Goal: Task Accomplishment & Management: Use online tool/utility

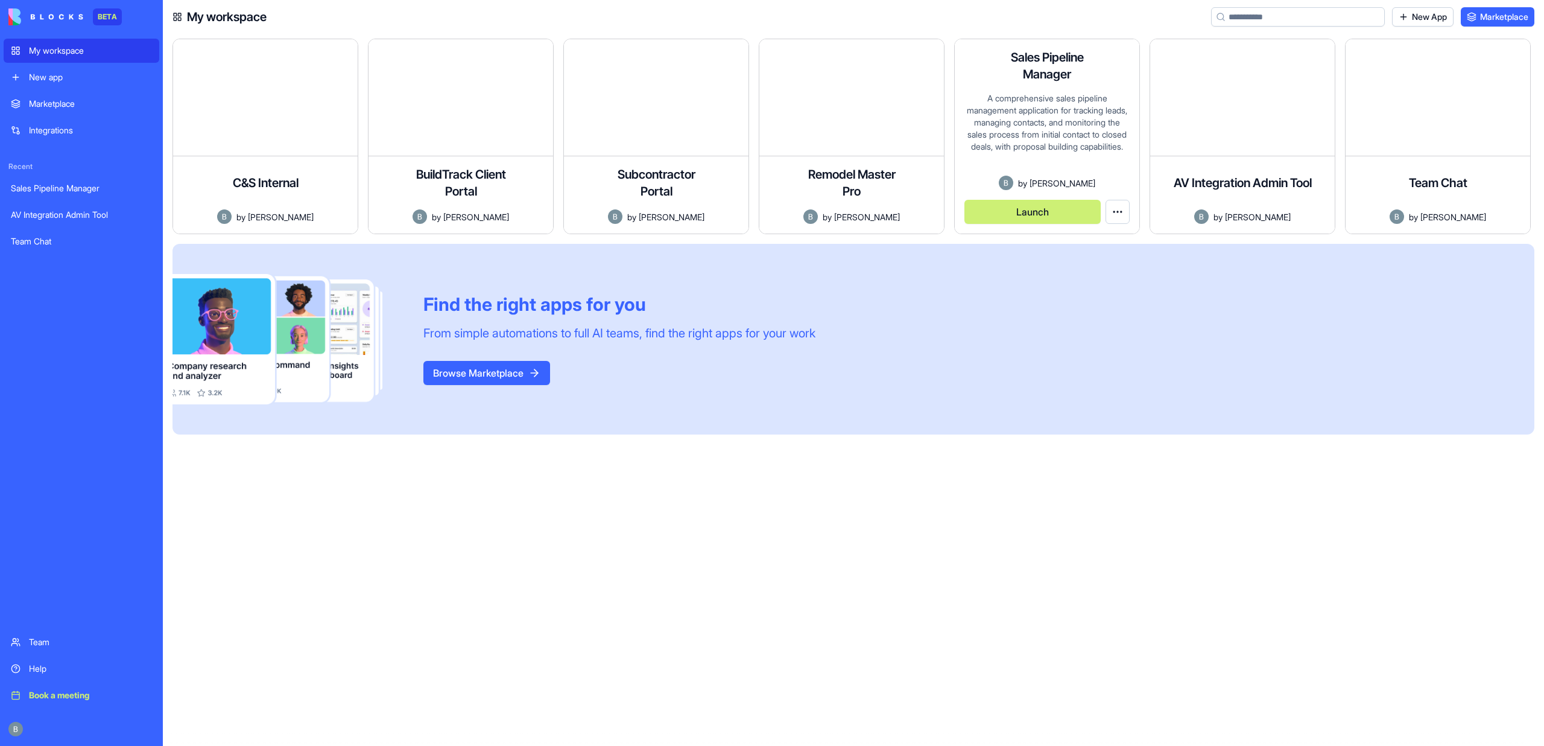
click at [1039, 214] on button "Launch" at bounding box center [1033, 212] width 136 height 24
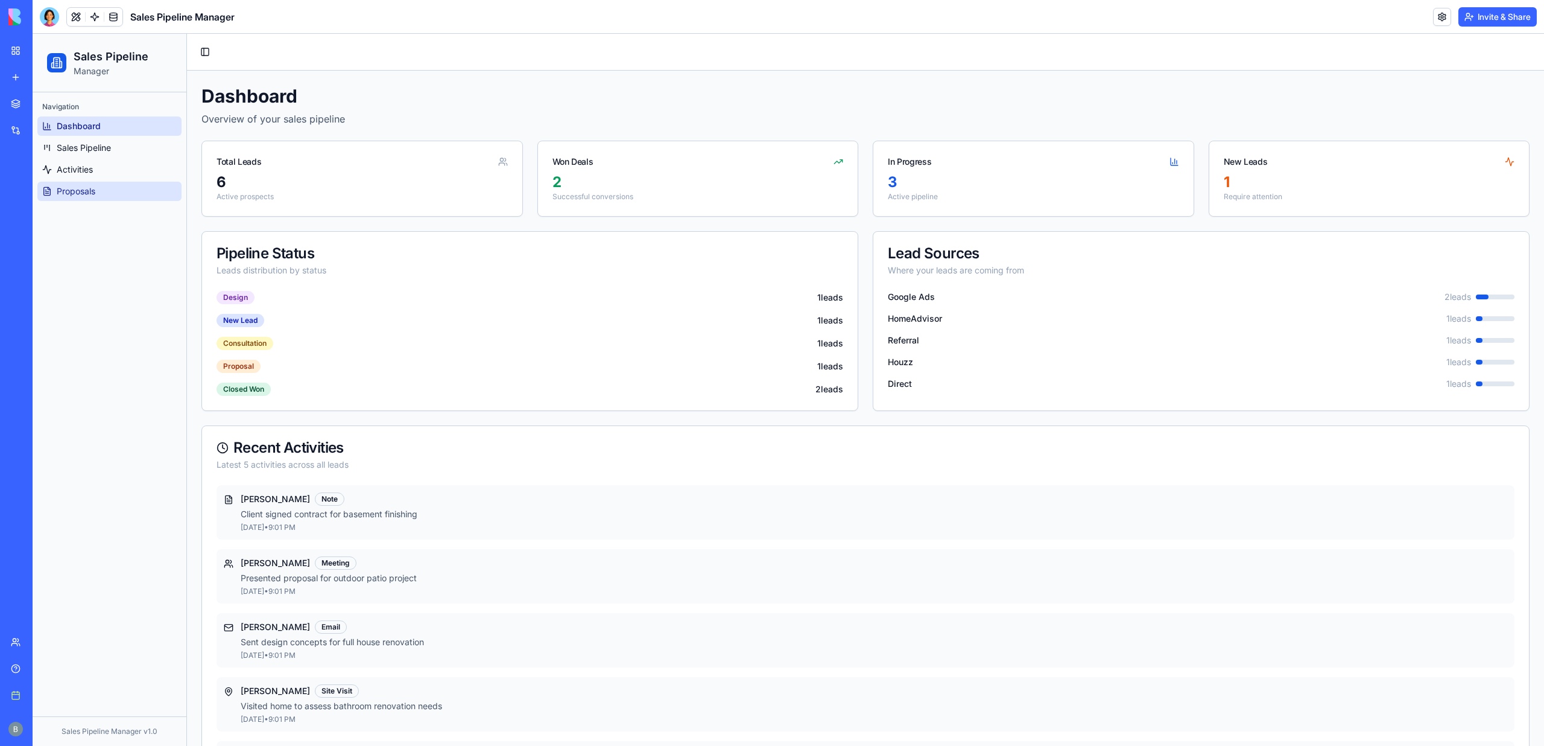
click at [84, 185] on link "Proposals" at bounding box center [109, 191] width 144 height 19
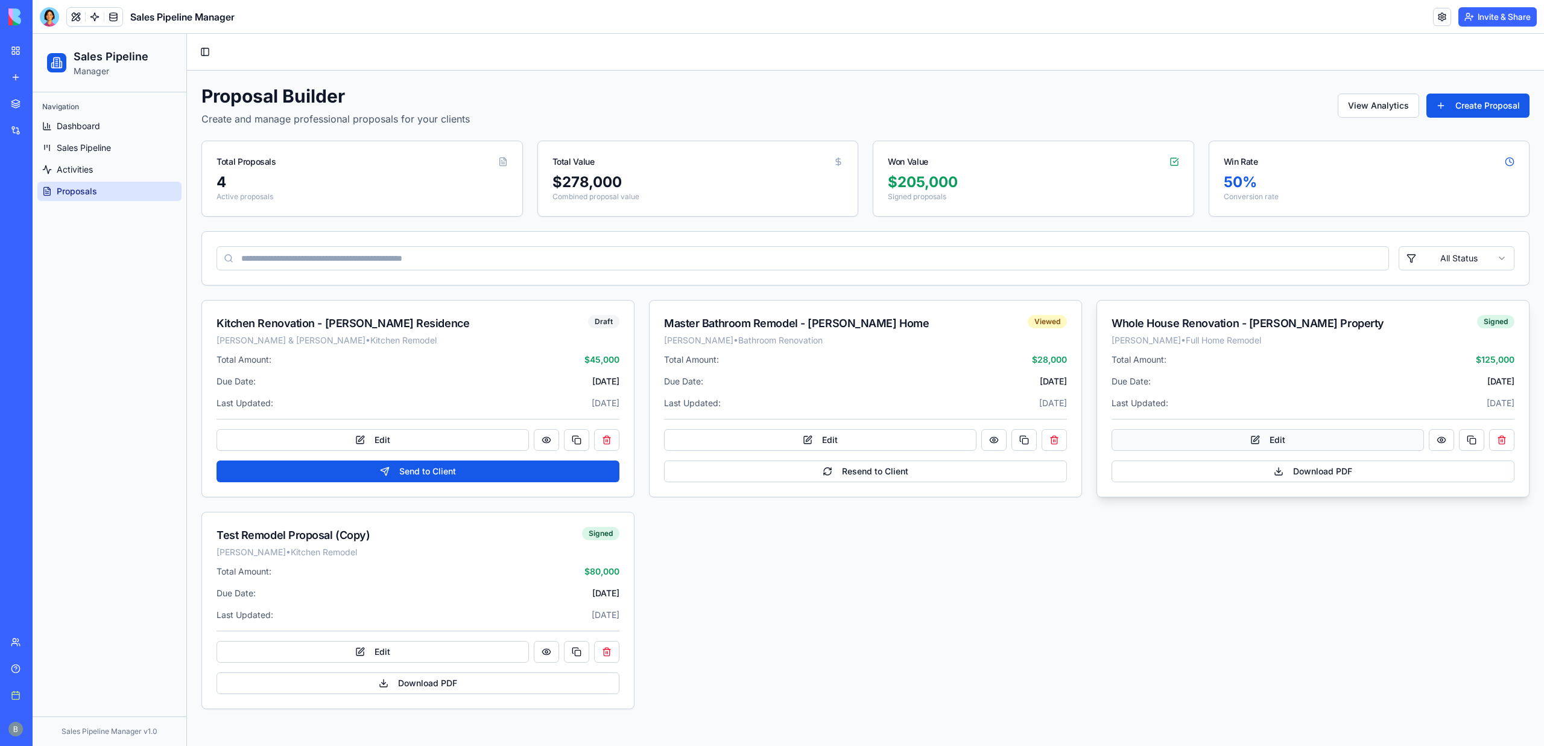
click at [1268, 431] on button "Edit" at bounding box center [1268, 440] width 312 height 22
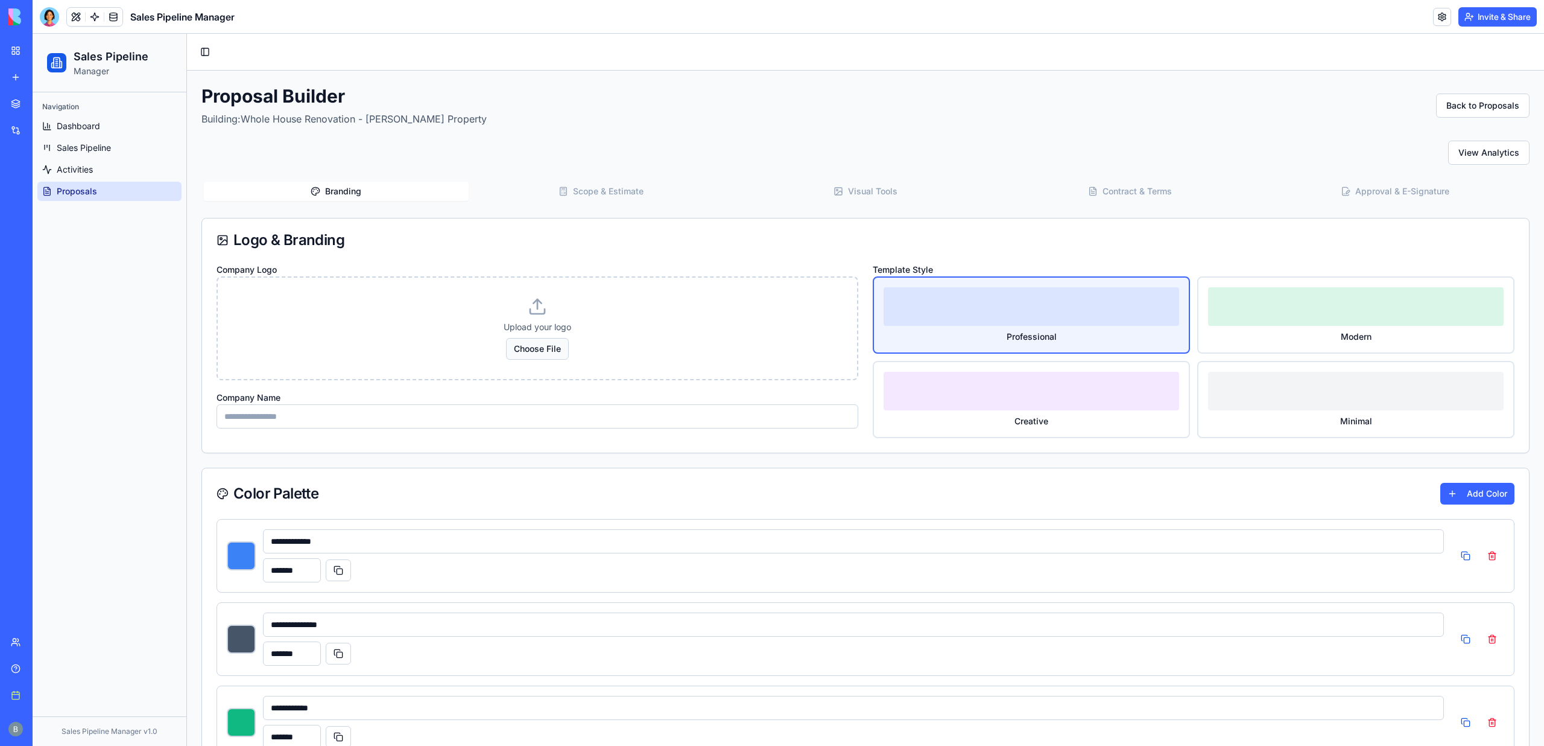
click at [543, 353] on button "Choose File" at bounding box center [537, 349] width 63 height 22
type input "*******"
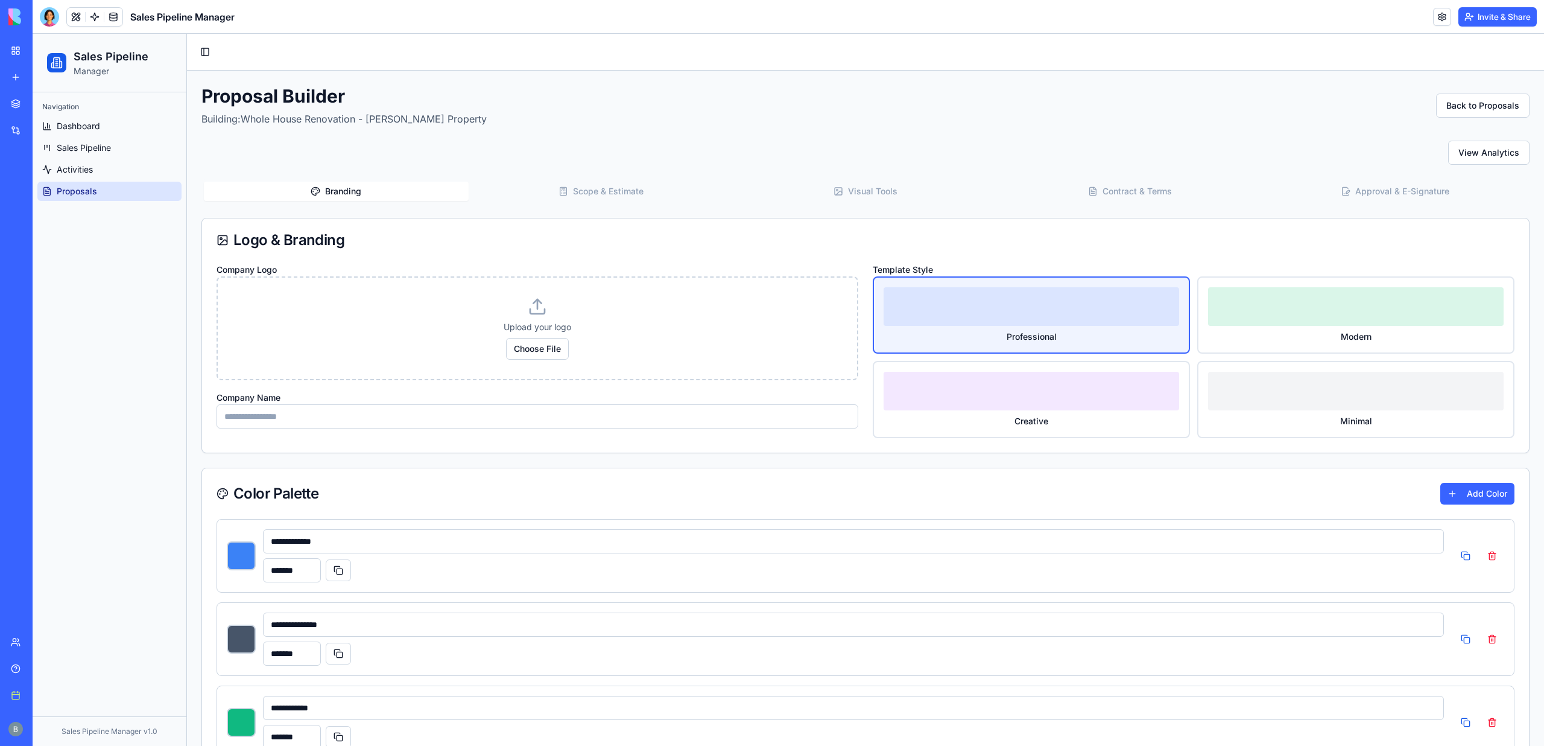
type input "*******"
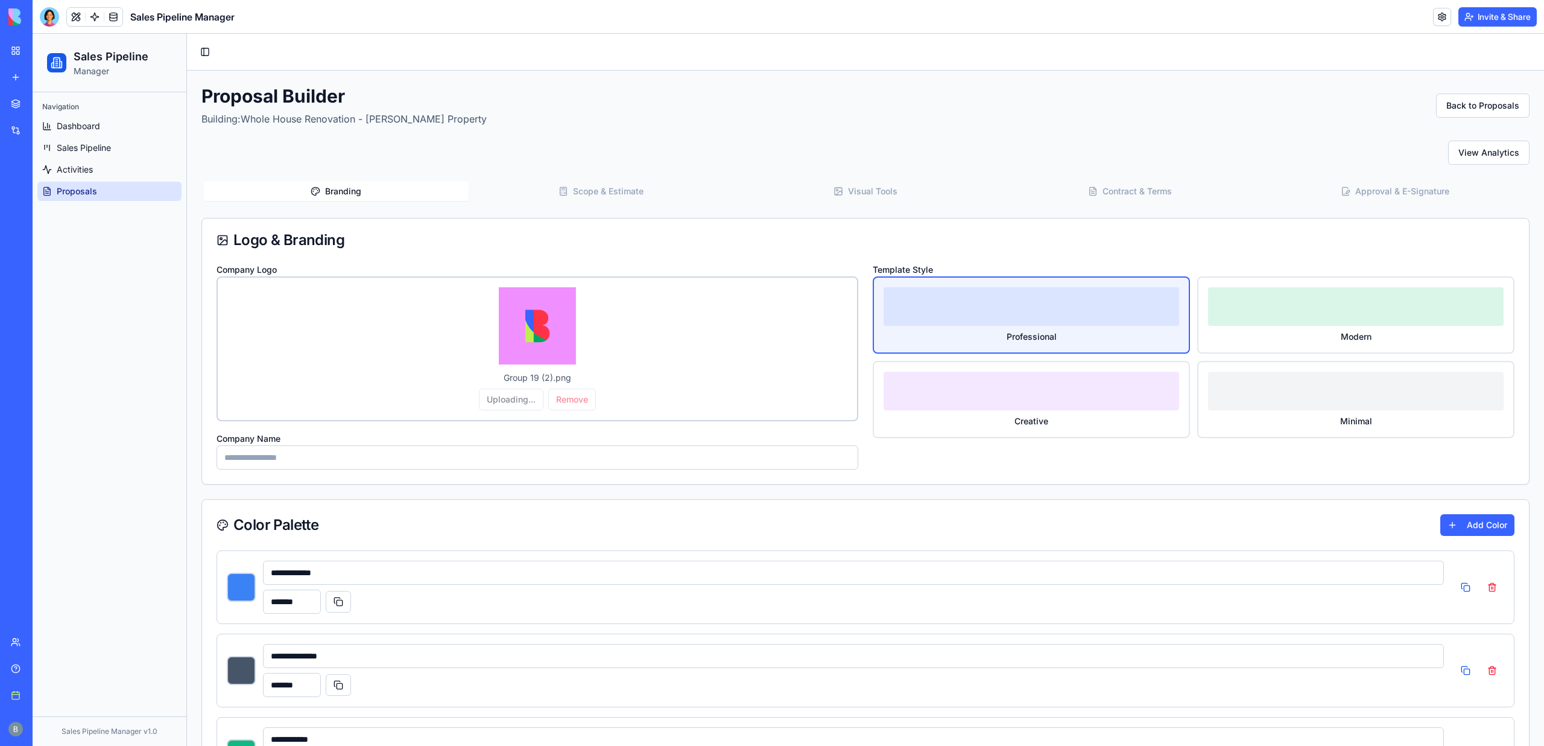
type input "*******"
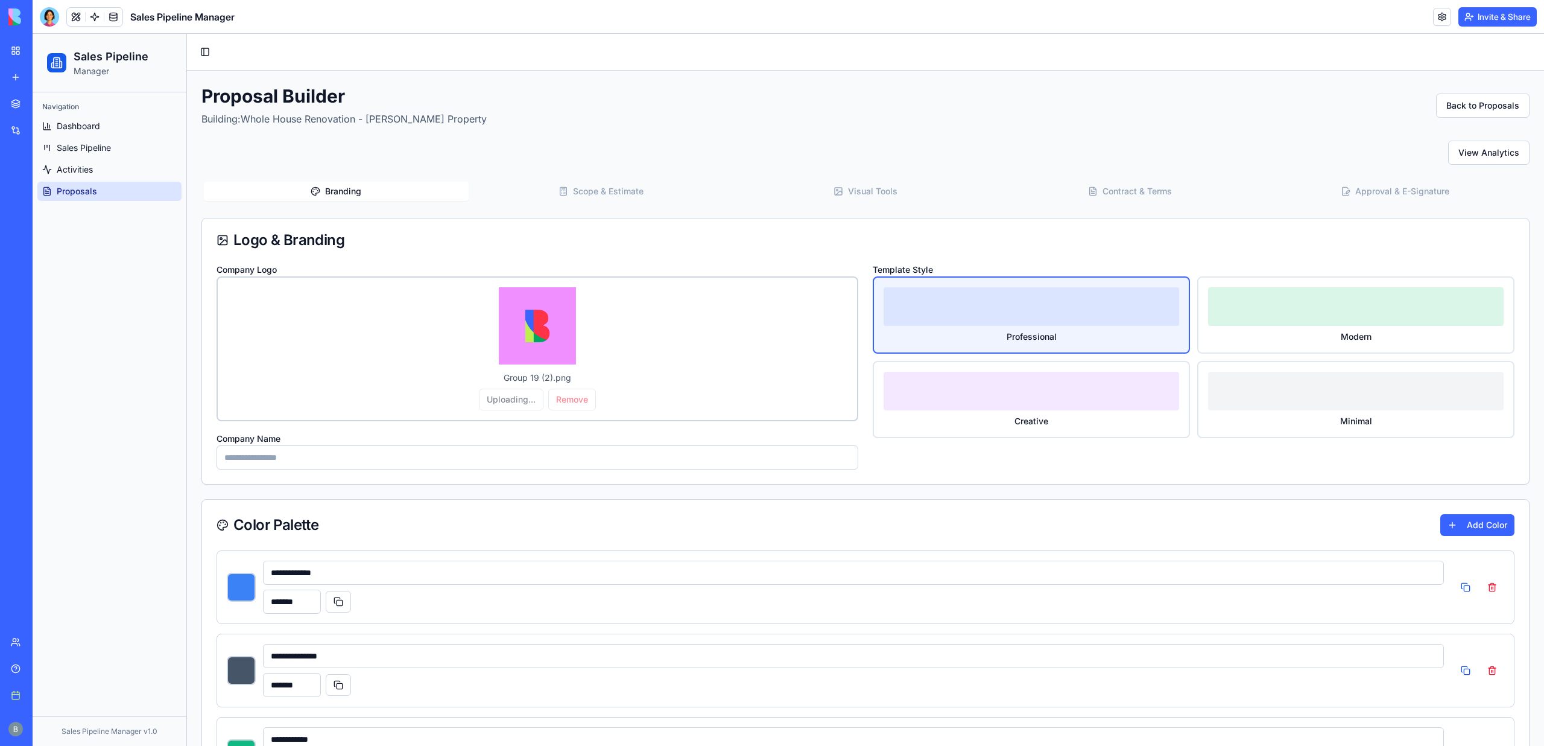
type input "*******"
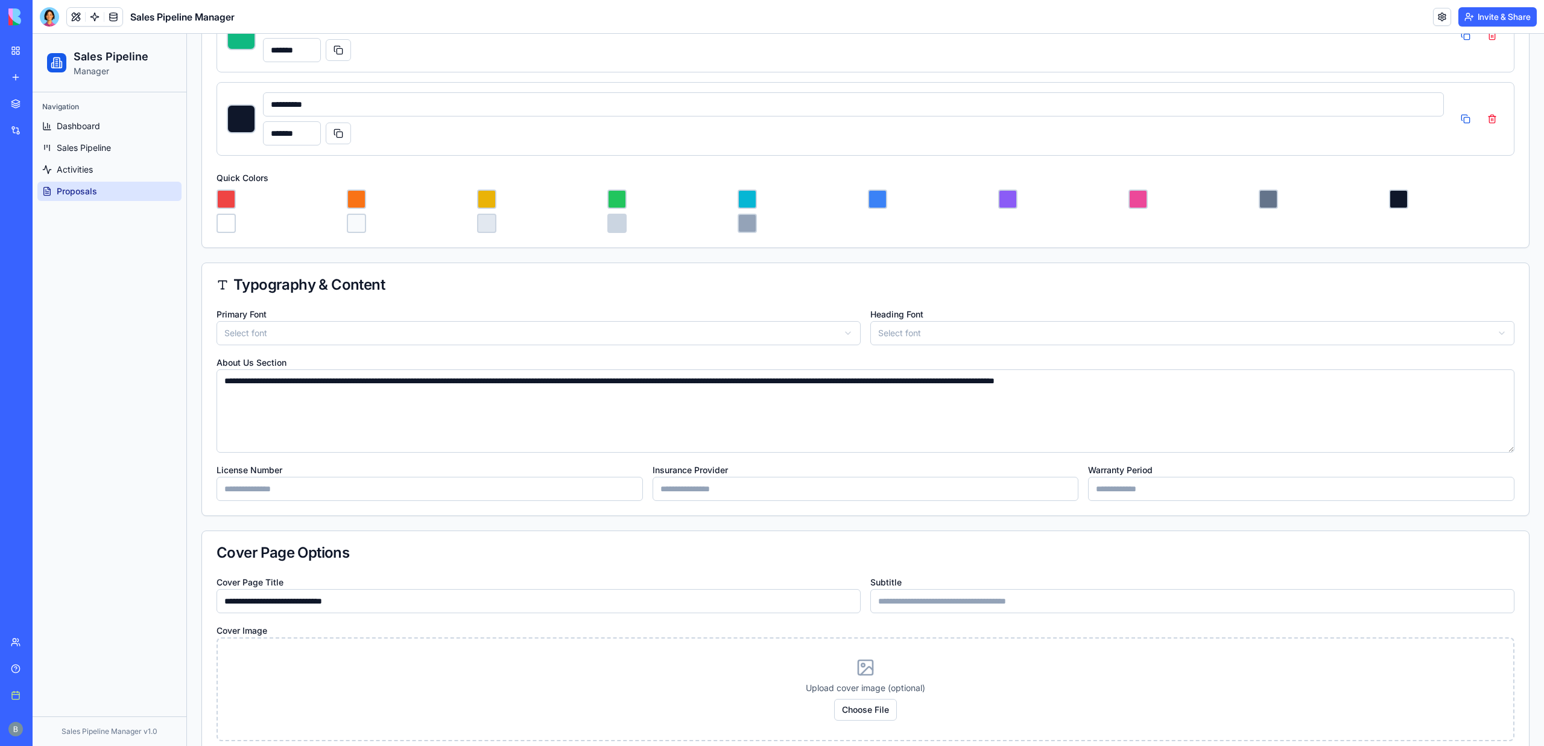
scroll to position [743, 0]
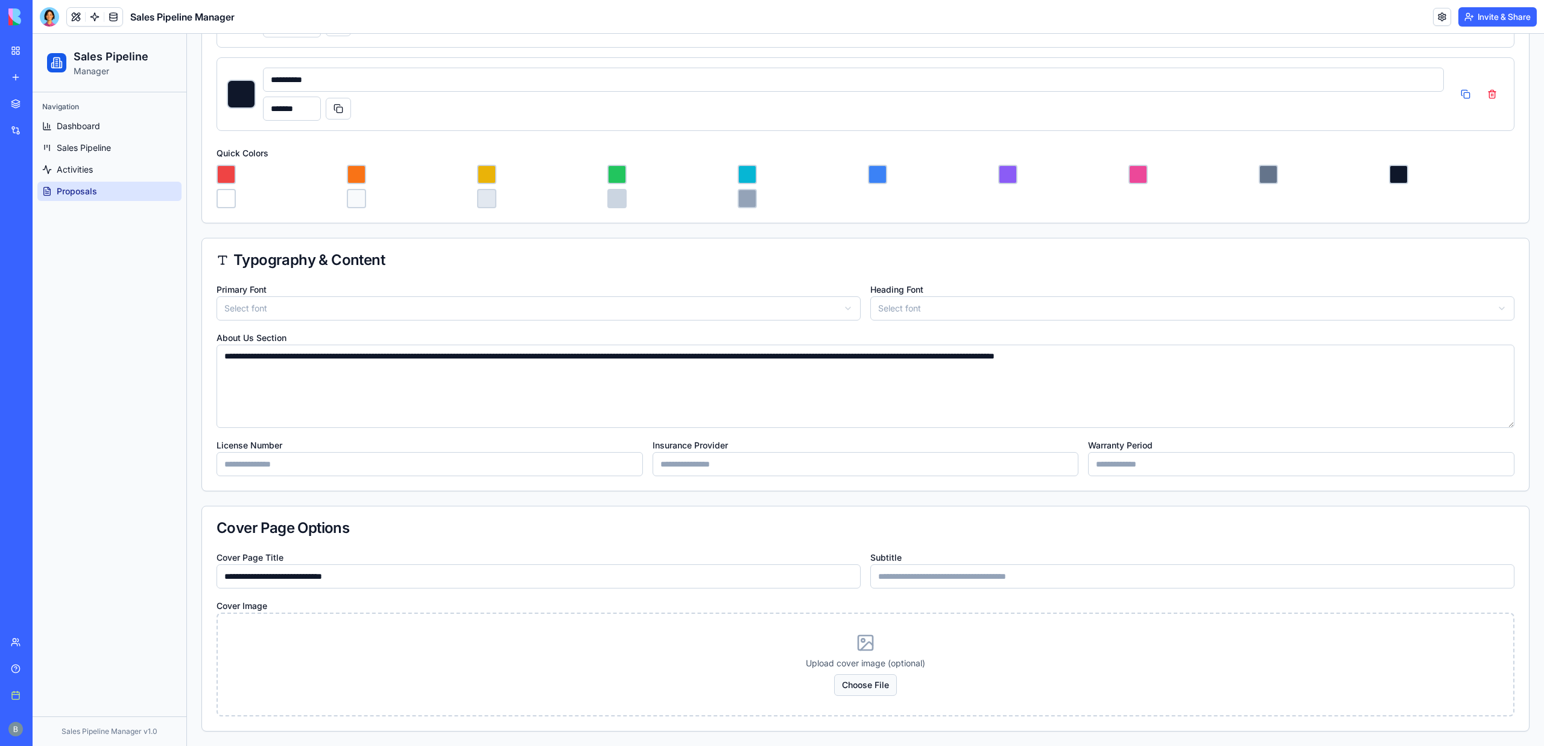
click at [883, 682] on button "Choose File" at bounding box center [865, 685] width 63 height 22
type input "*******"
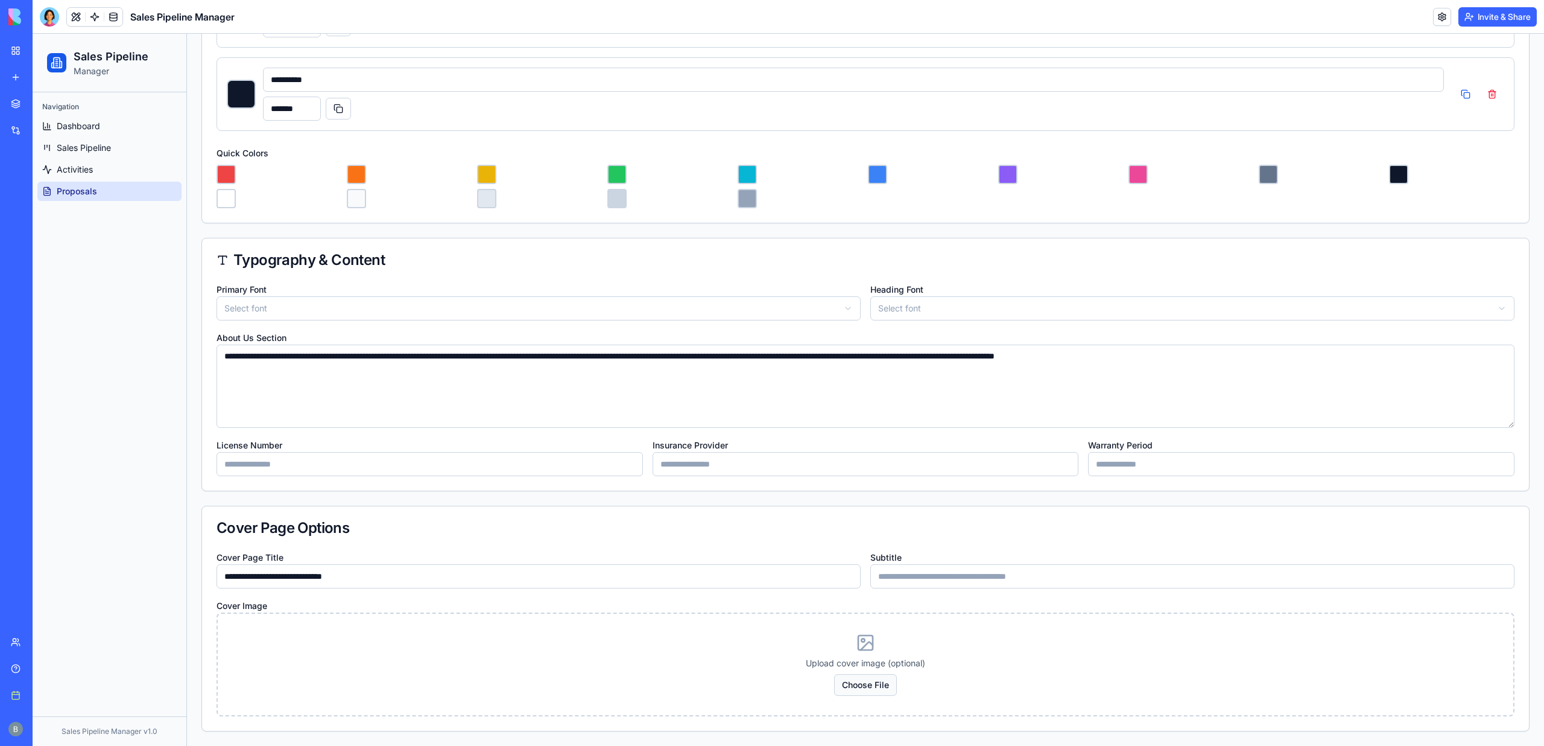
type input "*******"
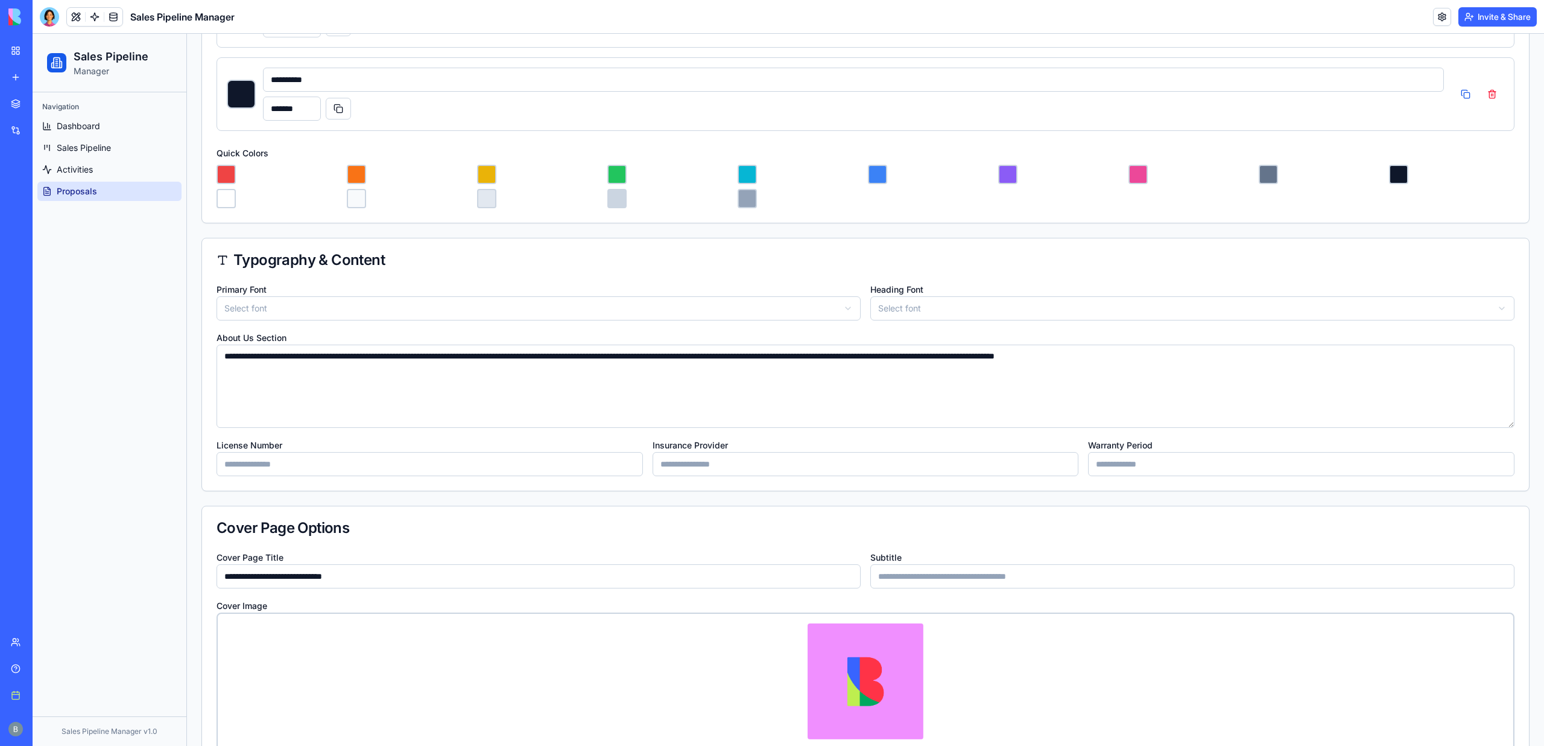
type input "*******"
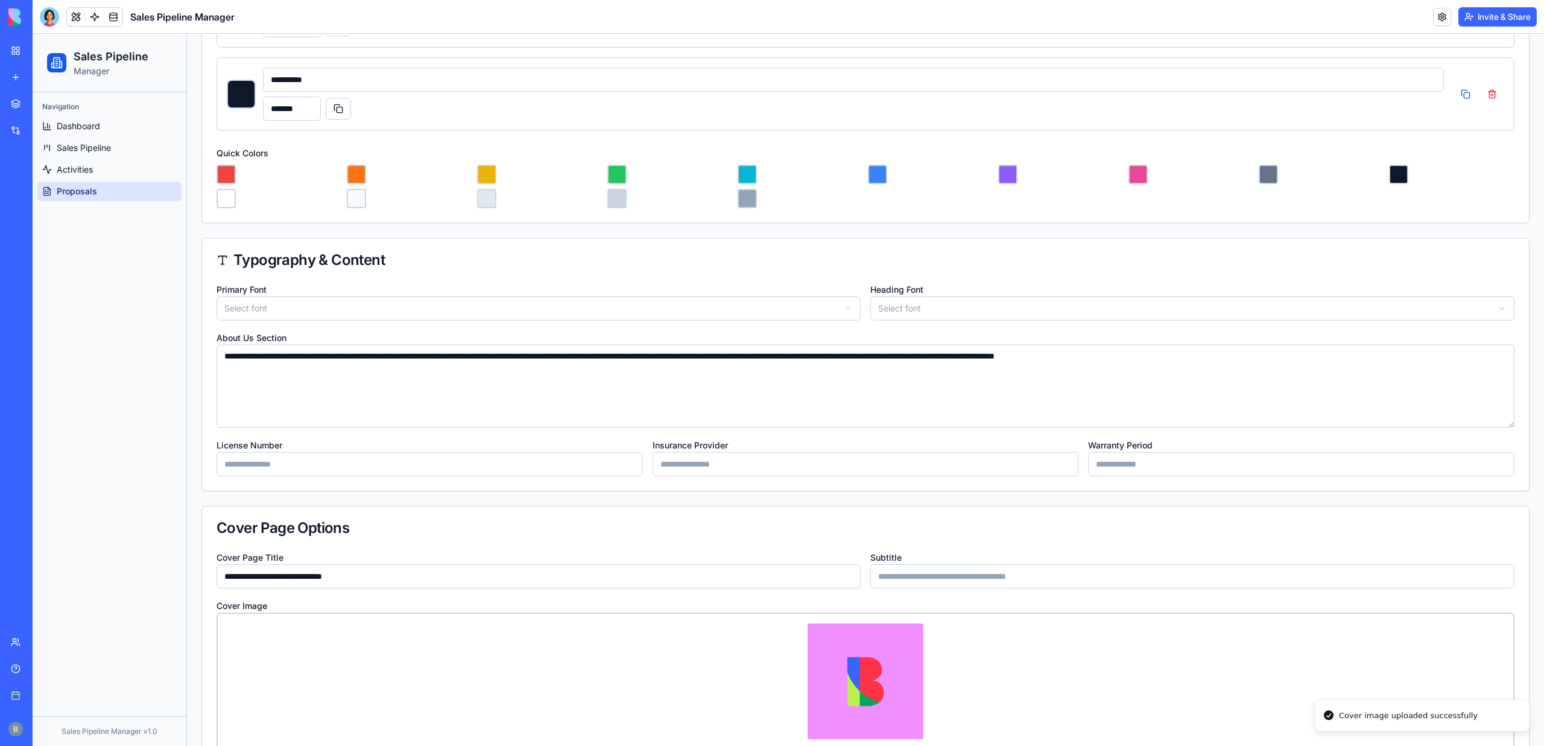
type input "*******"
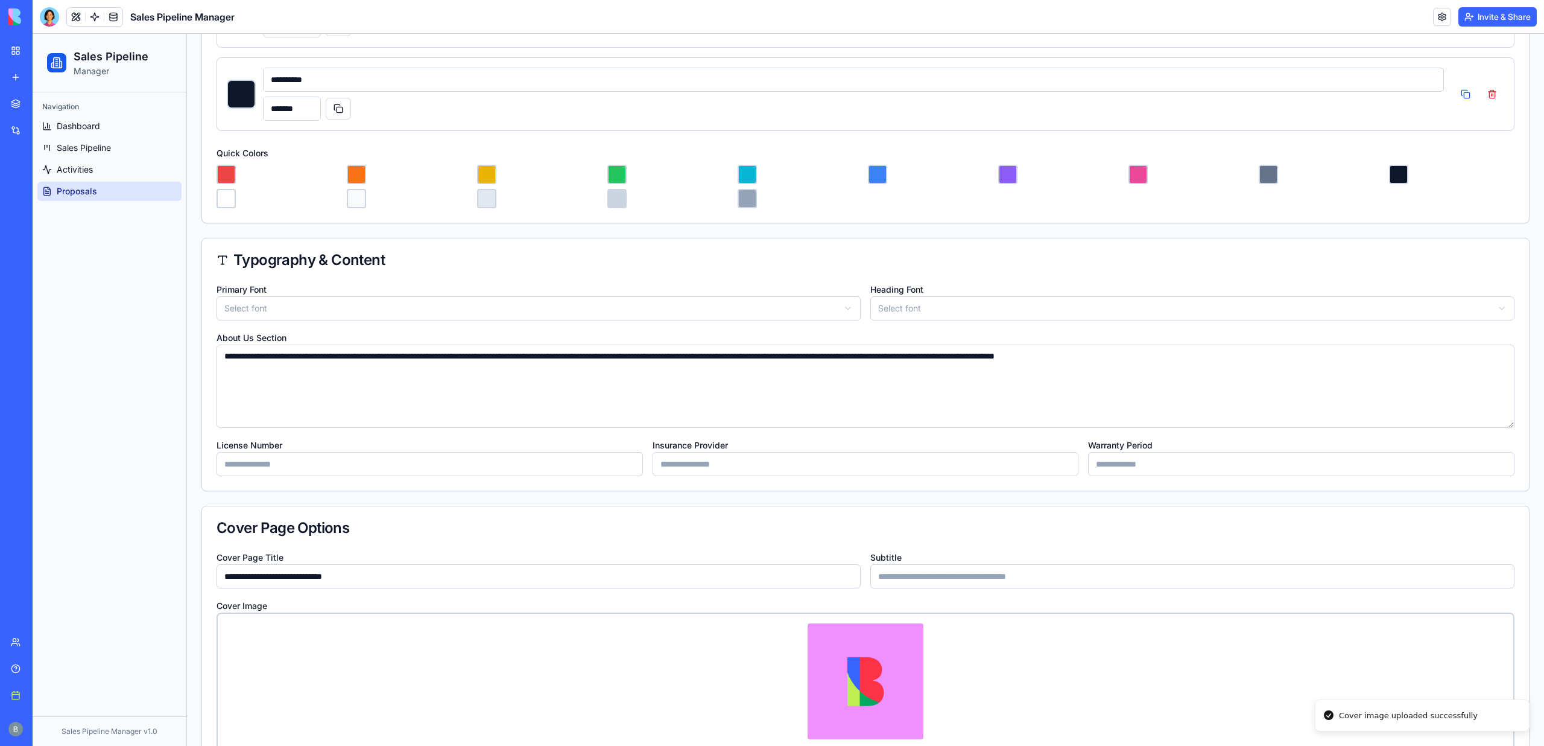
type input "*******"
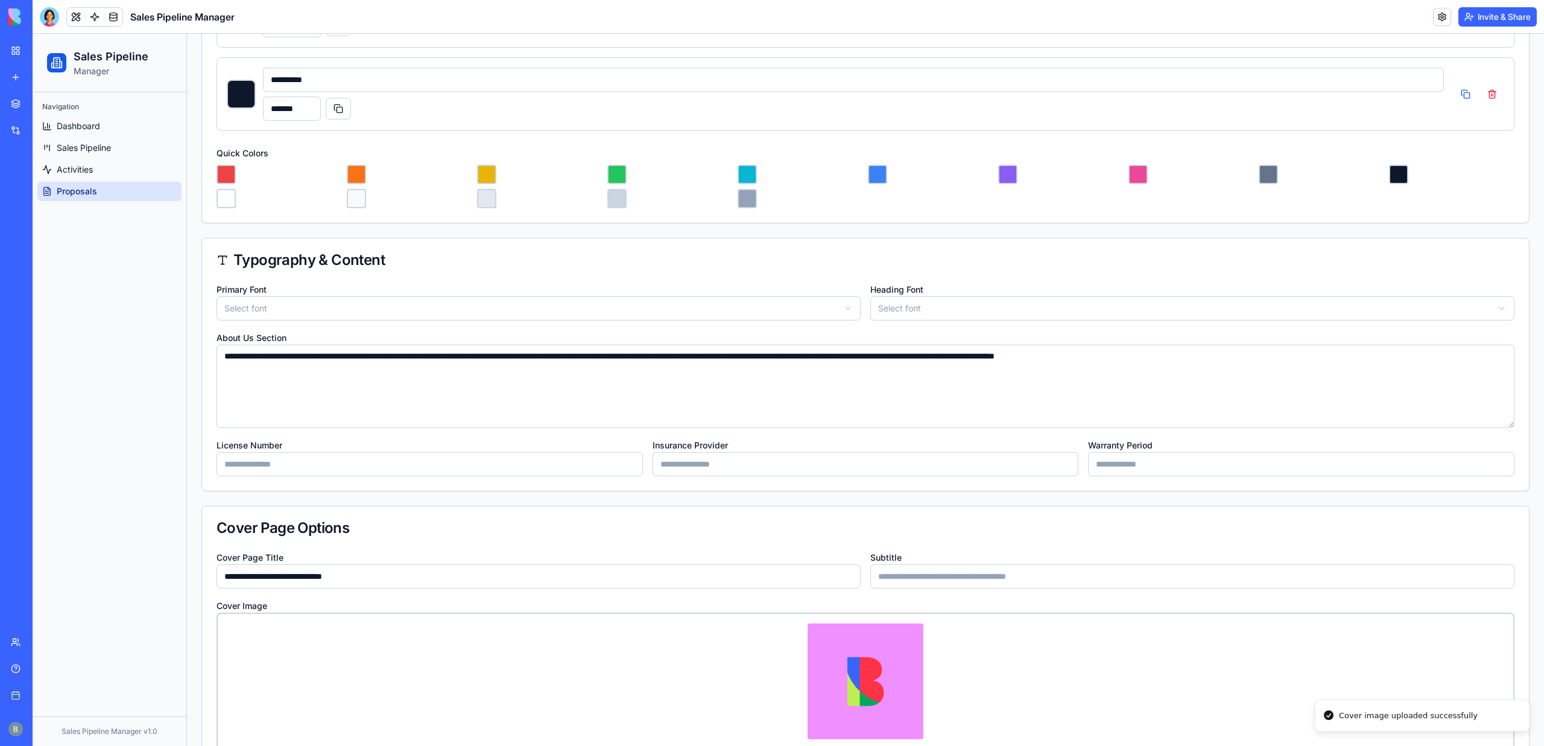
type input "*******"
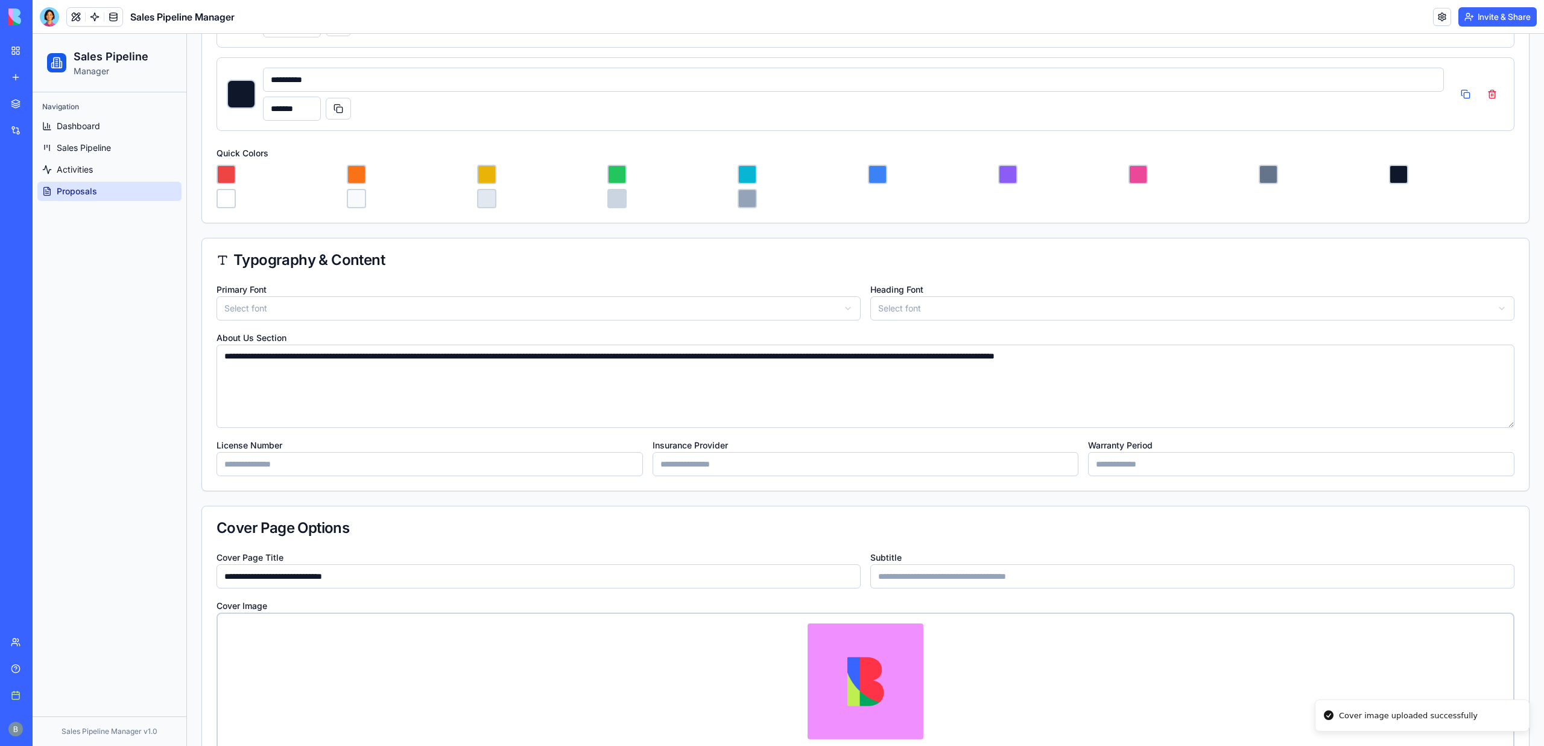
type input "*******"
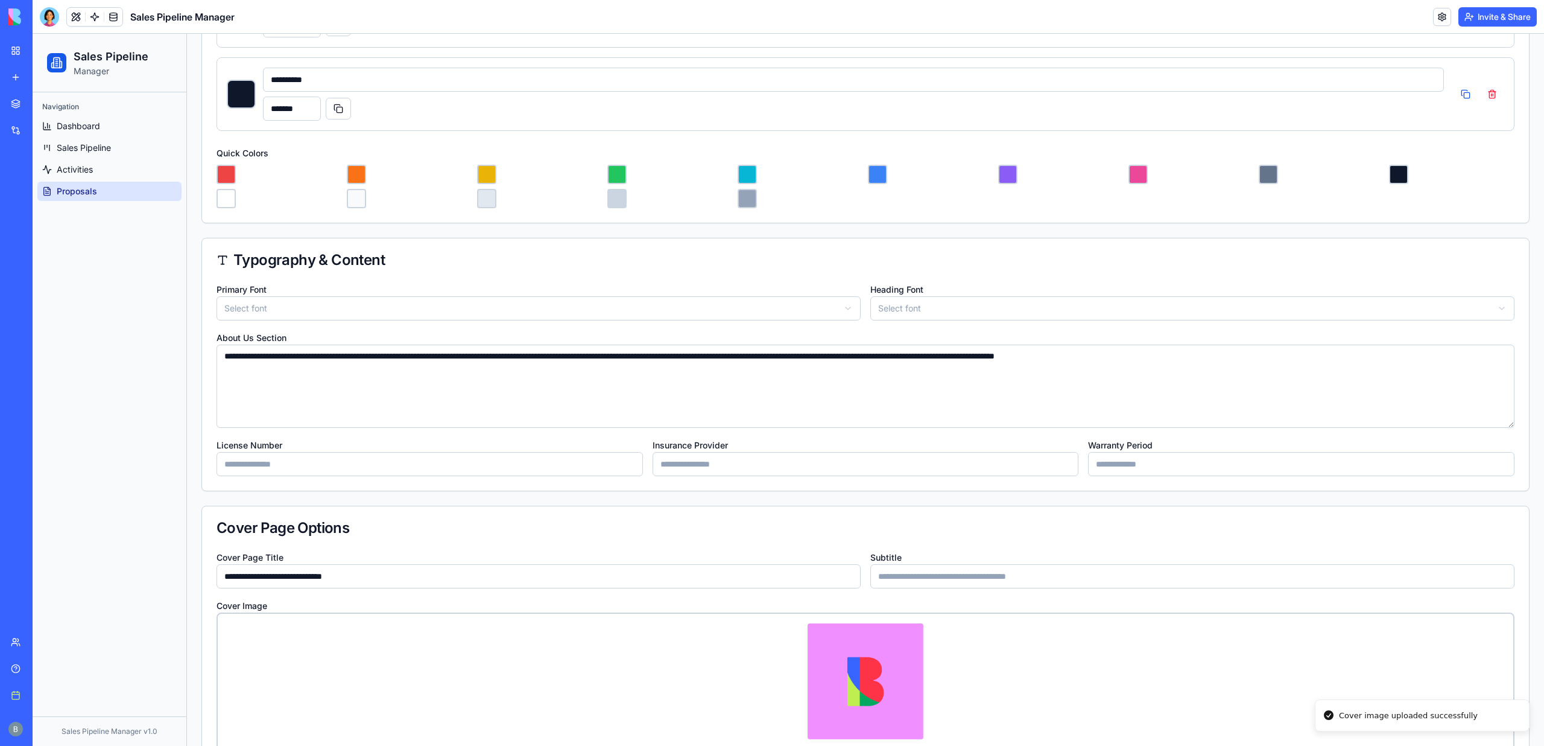
type input "*******"
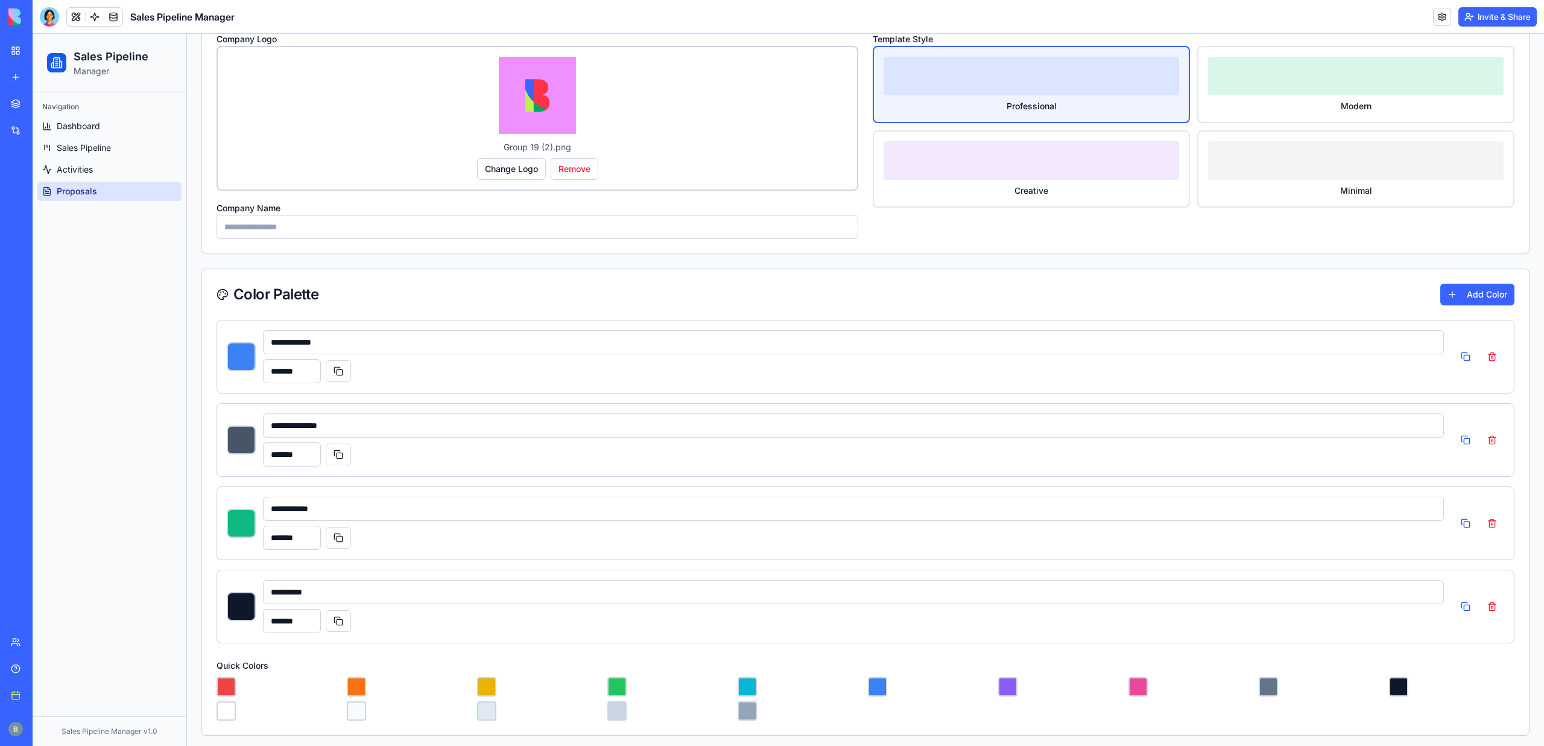
scroll to position [0, 0]
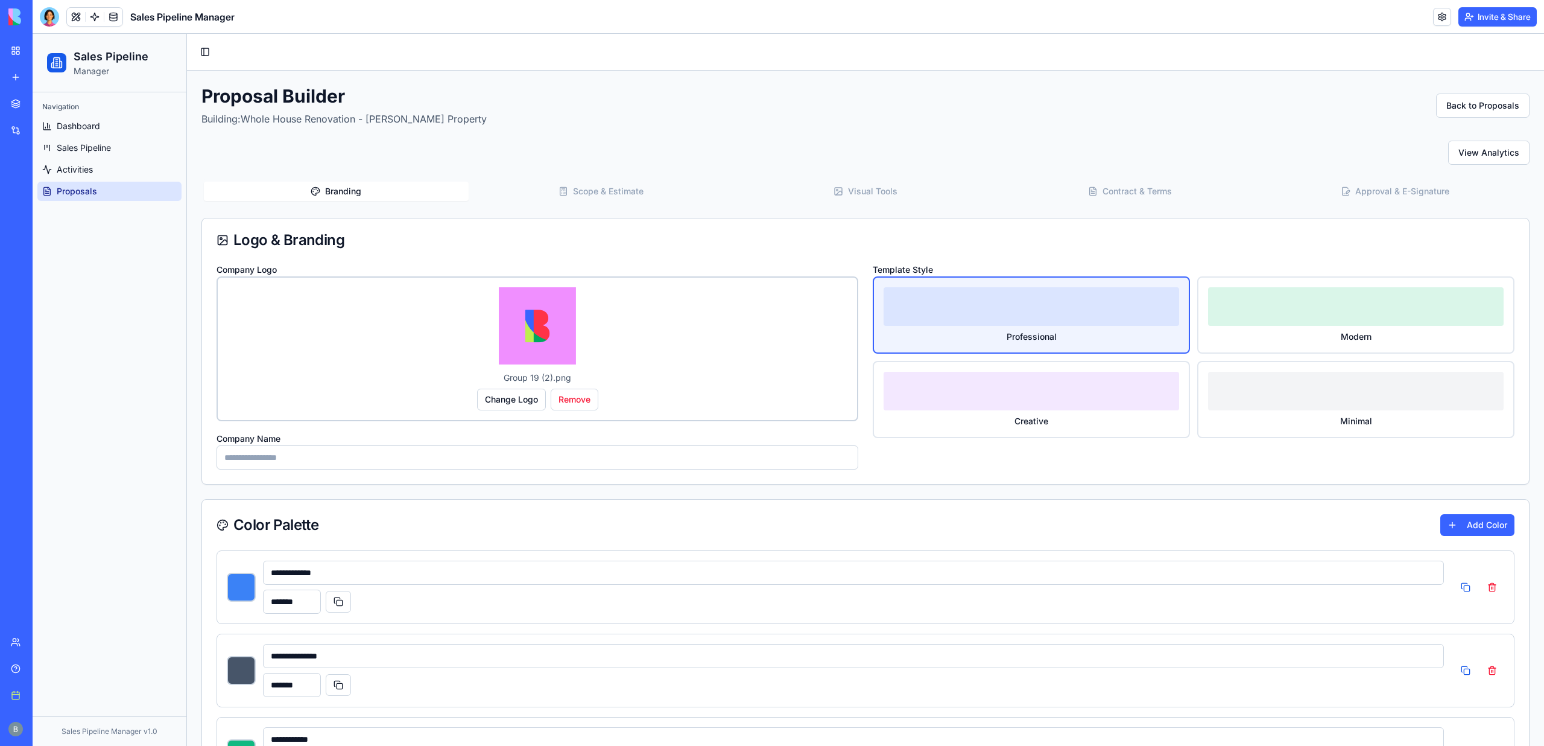
click at [838, 194] on rect "button" at bounding box center [838, 191] width 7 height 7
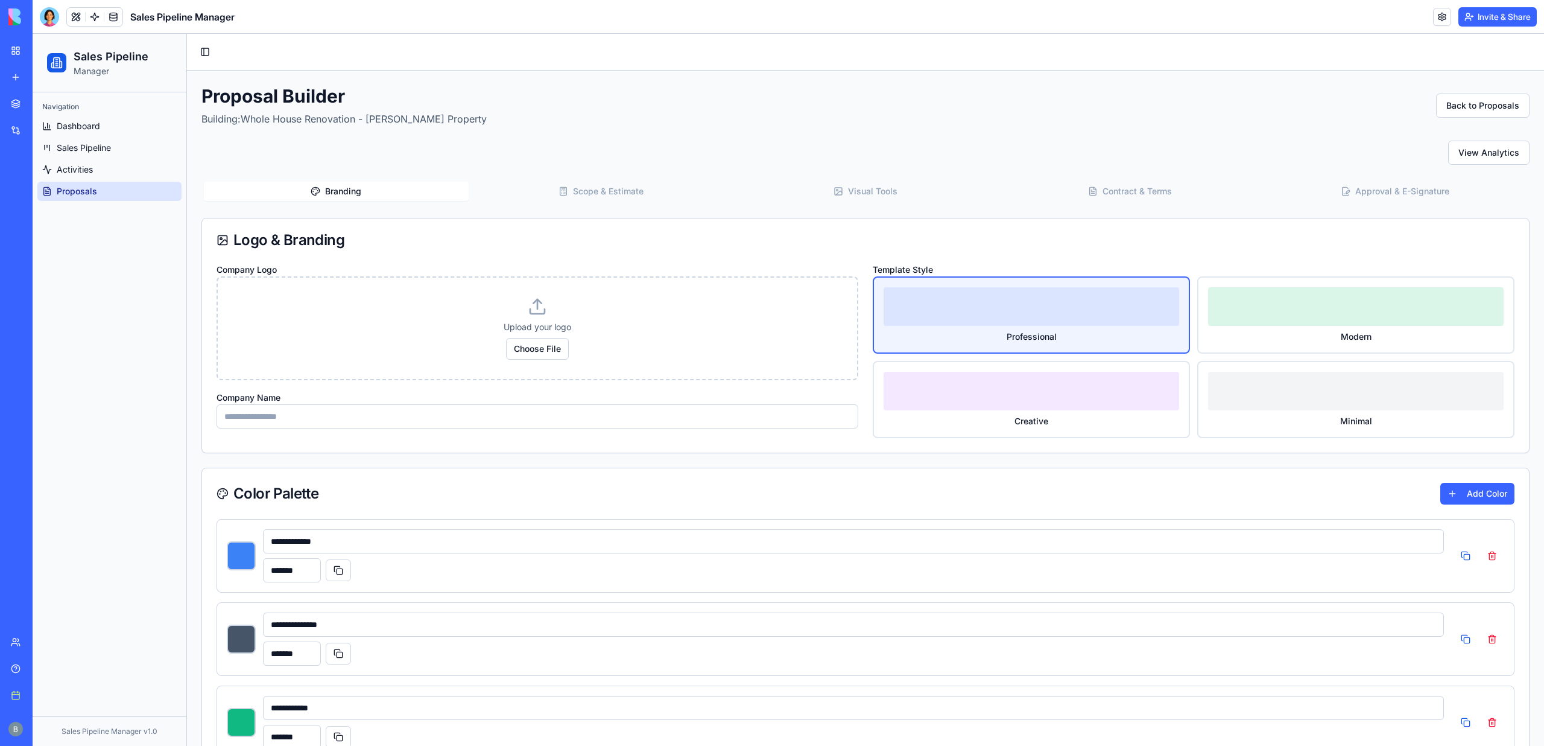
click at [370, 199] on button "Branding" at bounding box center [336, 191] width 265 height 19
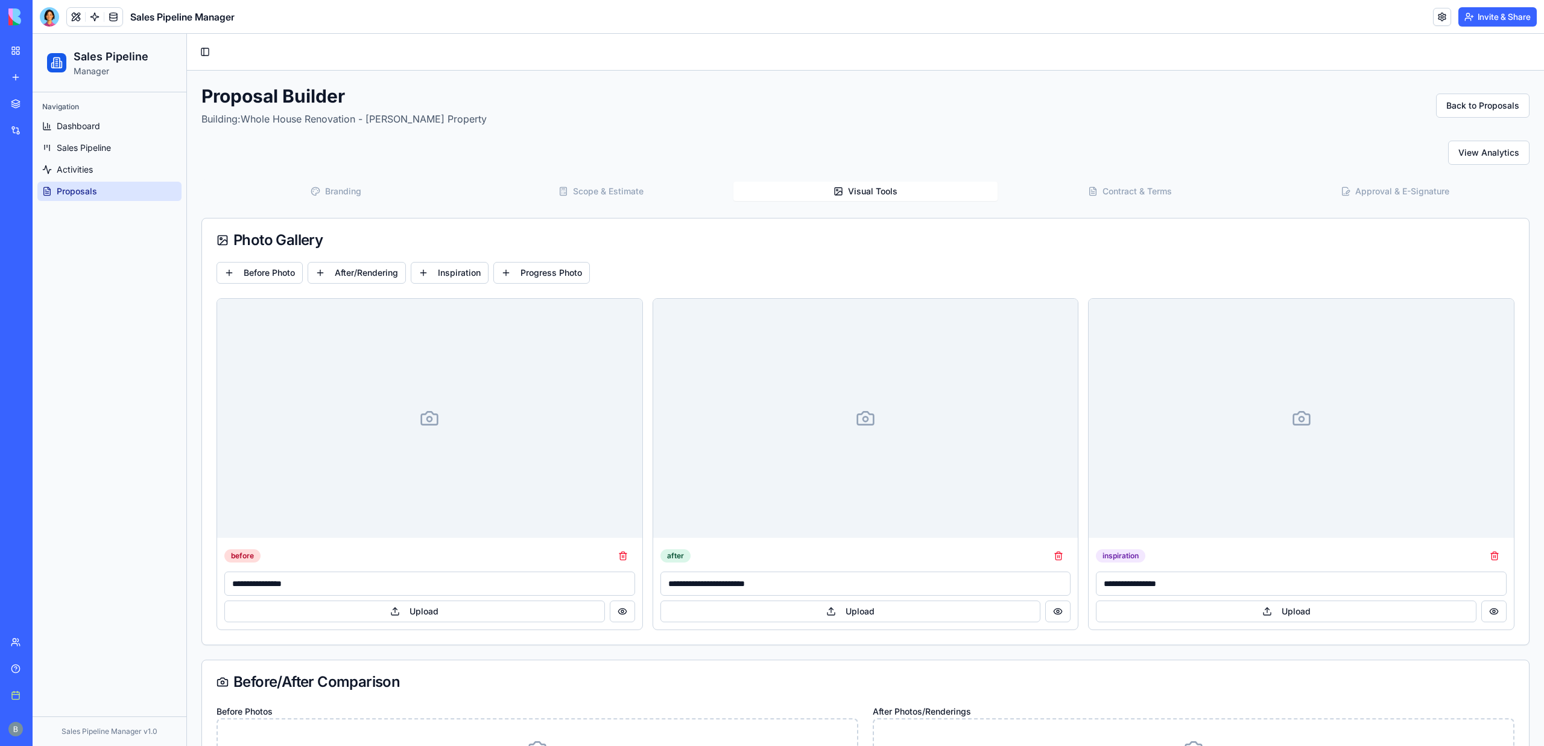
click at [867, 197] on button "Visual Tools" at bounding box center [865, 191] width 265 height 19
click at [416, 624] on div "**********" at bounding box center [429, 583] width 425 height 92
click at [436, 609] on button "Upload" at bounding box center [414, 611] width 381 height 22
click at [455, 414] on div at bounding box center [429, 418] width 425 height 239
click at [416, 610] on button "Upload" at bounding box center [414, 611] width 381 height 22
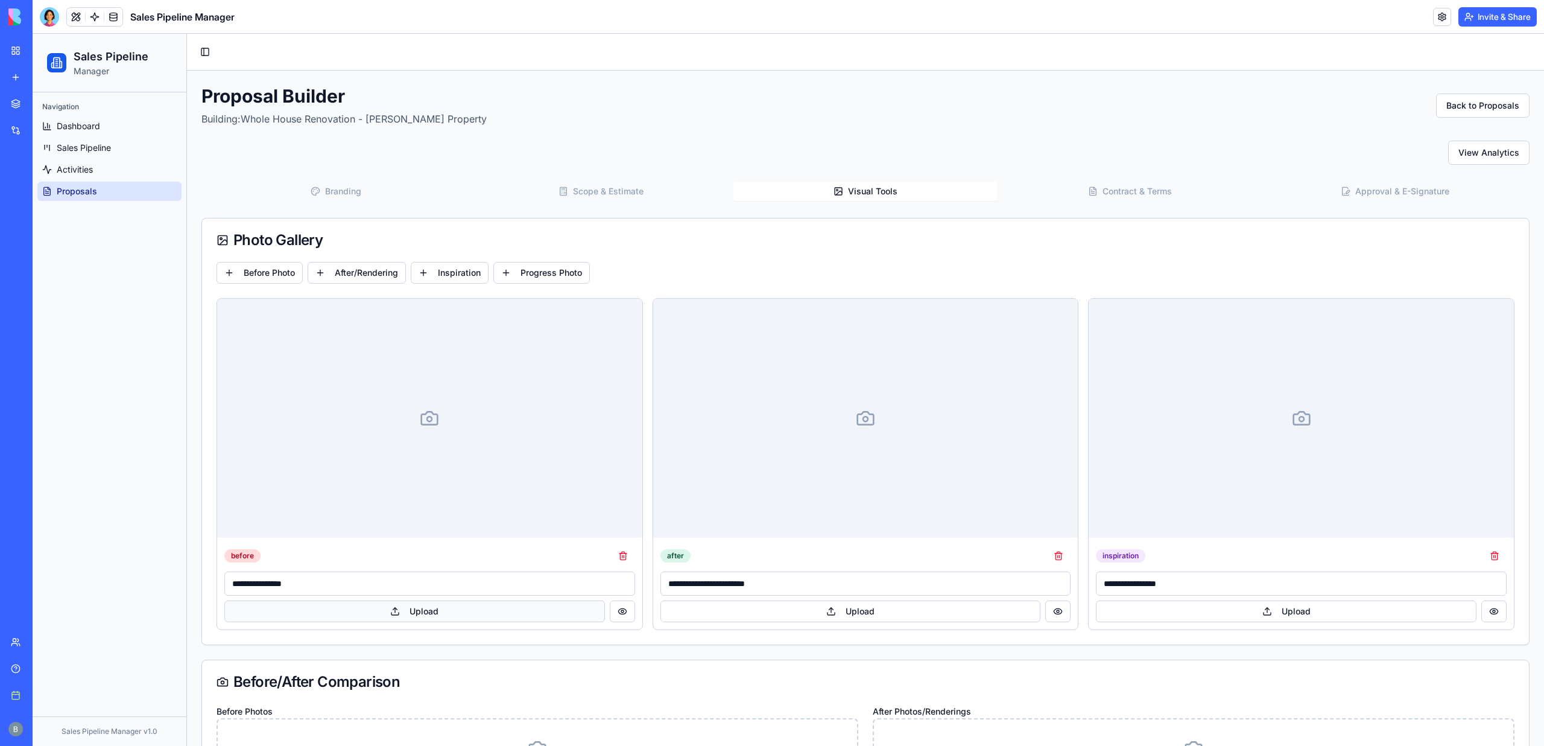
click at [416, 610] on button "Upload" at bounding box center [414, 611] width 381 height 22
click at [416, 611] on button "Upload" at bounding box center [414, 611] width 381 height 22
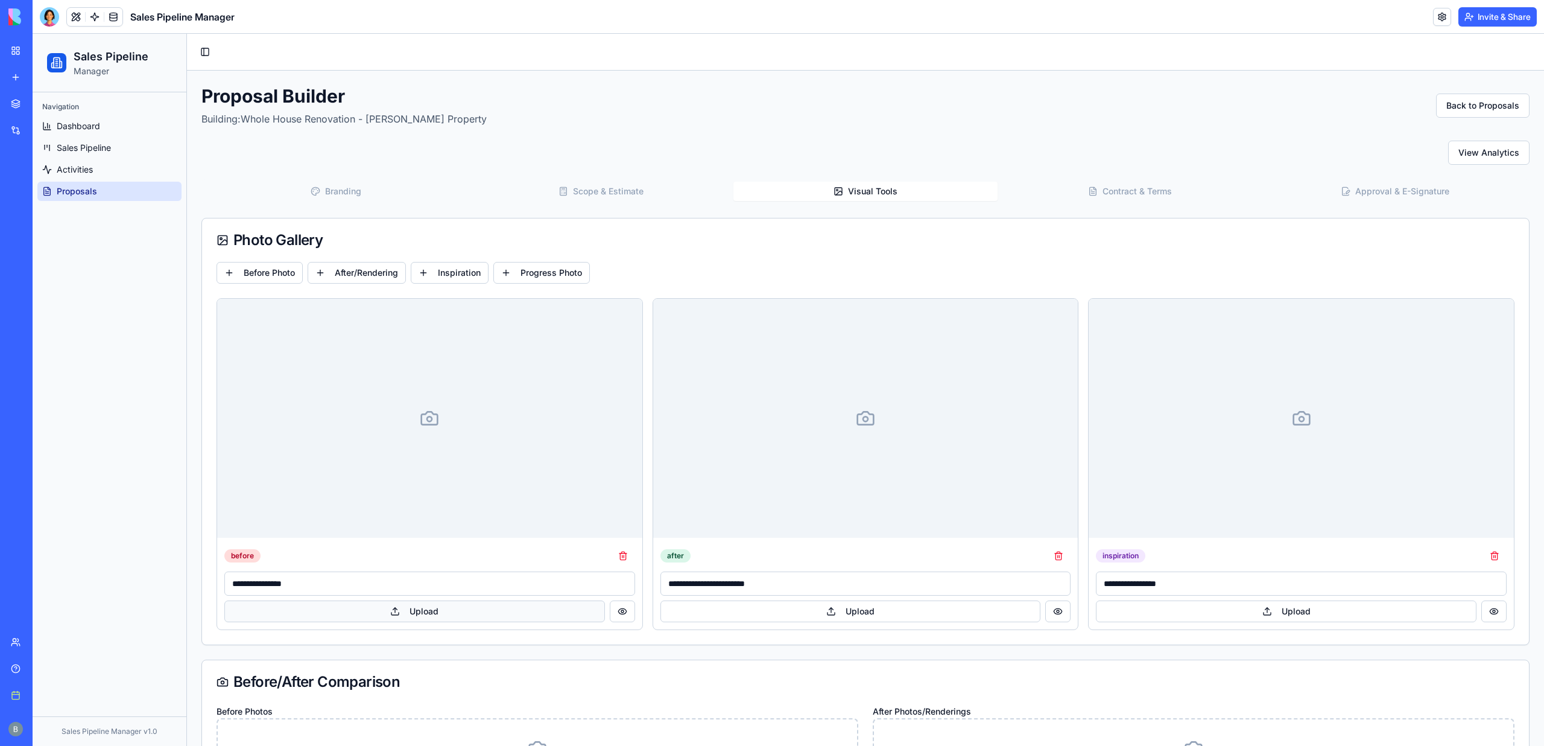
click at [416, 611] on button "Upload" at bounding box center [414, 611] width 381 height 22
click at [864, 580] on input "**********" at bounding box center [866, 583] width 411 height 24
click at [864, 611] on button "Upload" at bounding box center [851, 611] width 381 height 22
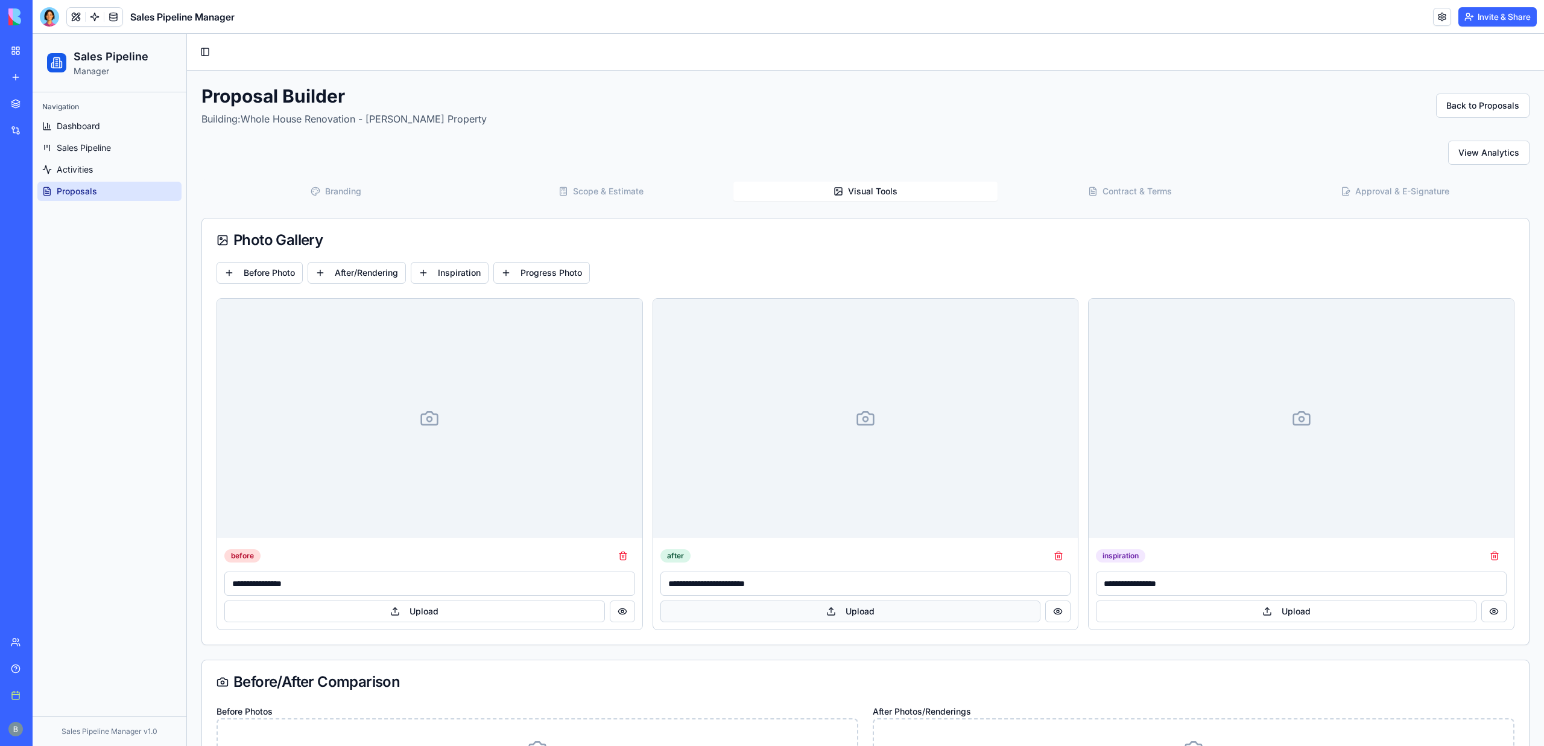
click at [864, 611] on button "Upload" at bounding box center [851, 611] width 381 height 22
click at [1165, 601] on button "Upload" at bounding box center [1286, 611] width 381 height 22
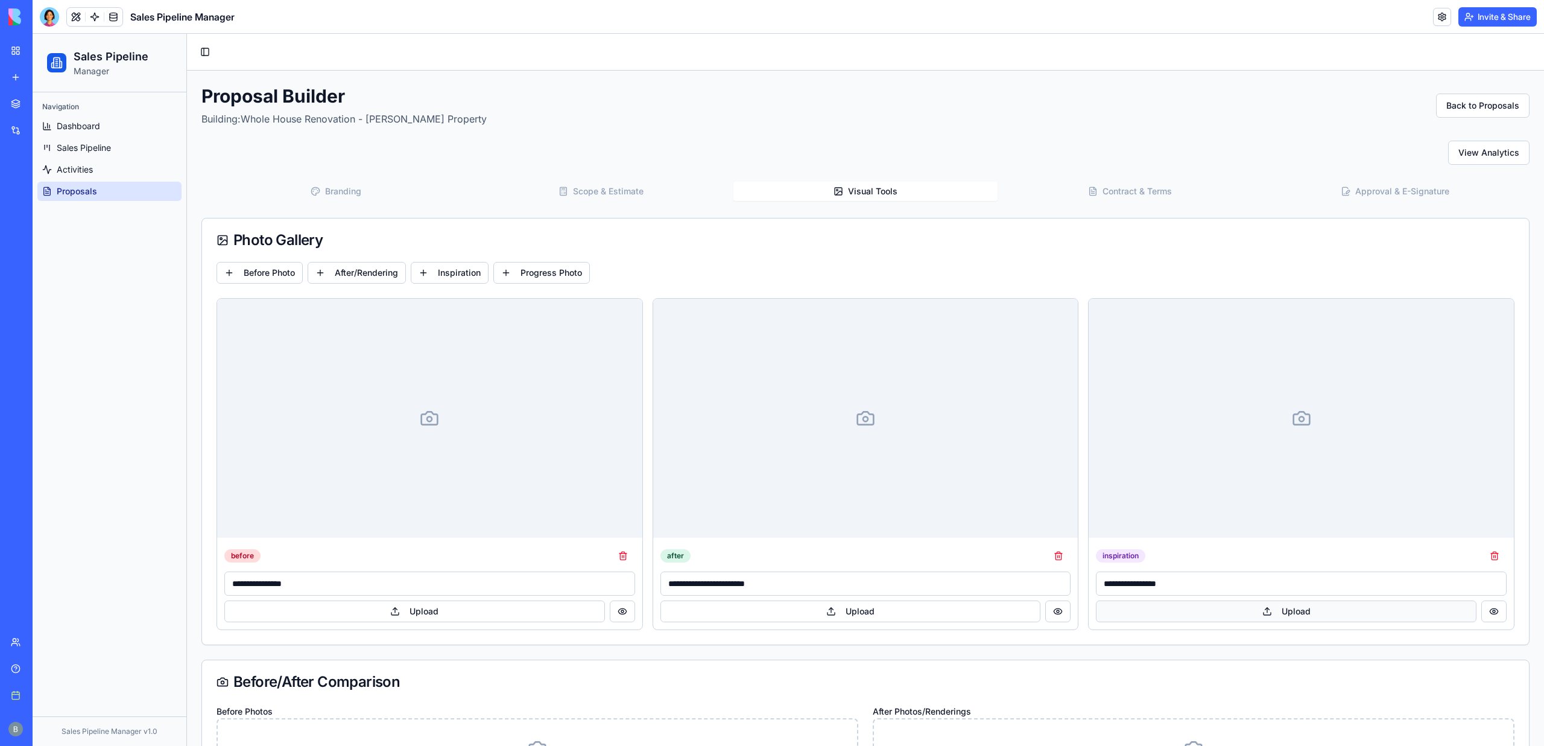
click at [1165, 601] on button "Upload" at bounding box center [1286, 611] width 381 height 22
click at [1167, 602] on button "Upload" at bounding box center [1286, 611] width 381 height 22
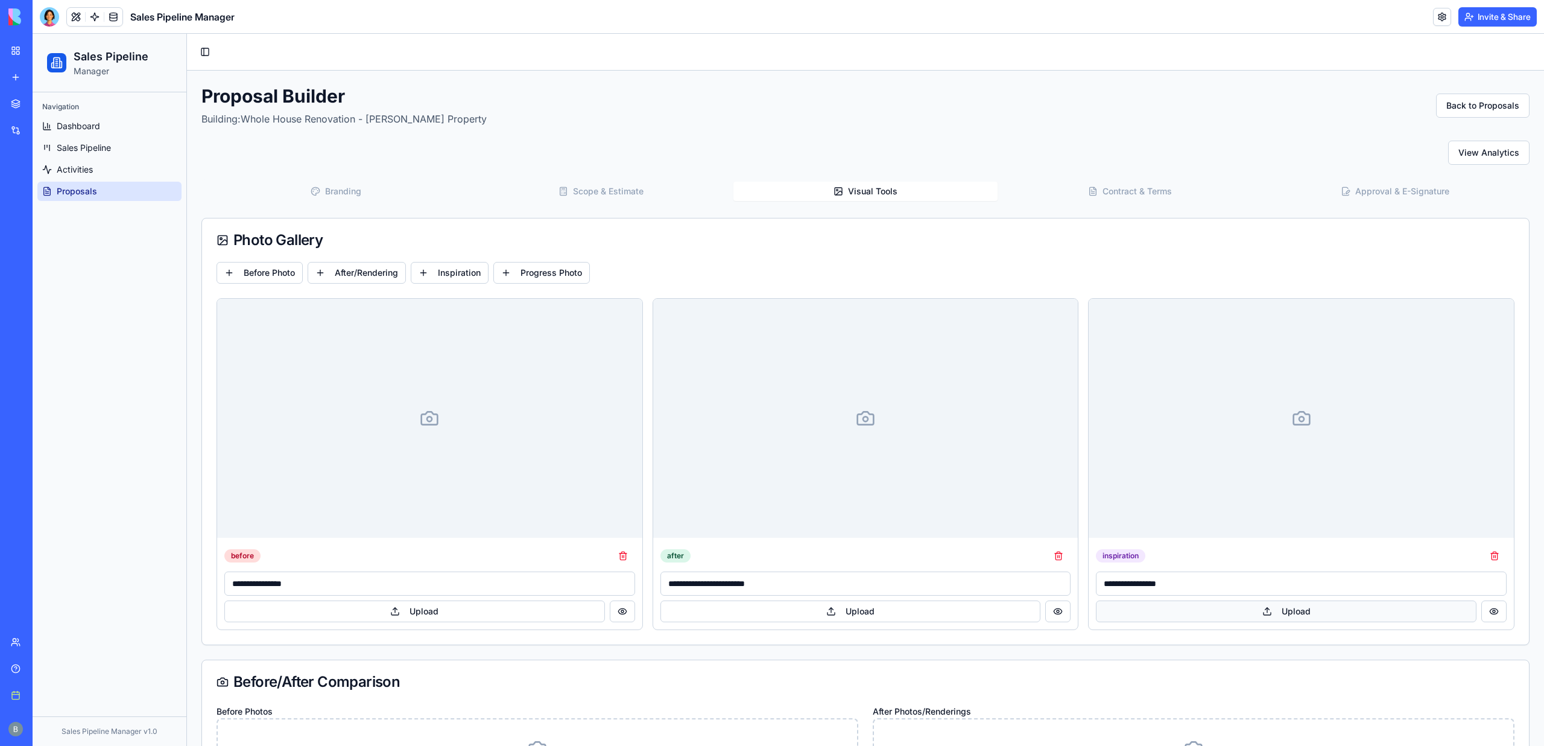
click at [1167, 602] on button "Upload" at bounding box center [1286, 611] width 381 height 22
click at [1190, 606] on button "Upload" at bounding box center [1286, 611] width 381 height 22
click at [1178, 607] on button "Upload" at bounding box center [1286, 611] width 381 height 22
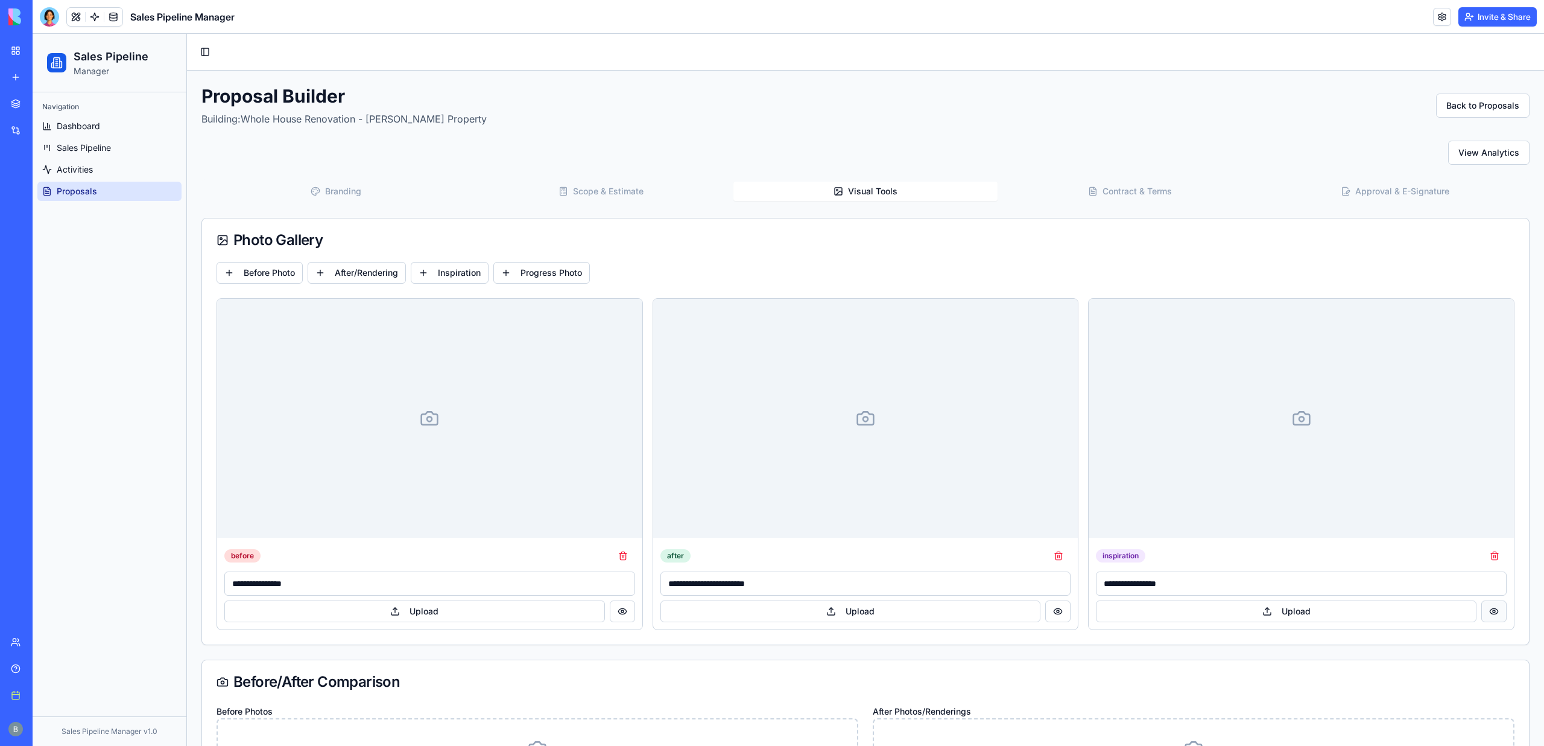
click at [1494, 610] on button at bounding box center [1493, 611] width 25 height 22
click at [1396, 578] on input "**********" at bounding box center [1301, 583] width 411 height 24
click at [1512, 148] on button "View Analytics" at bounding box center [1488, 153] width 81 height 24
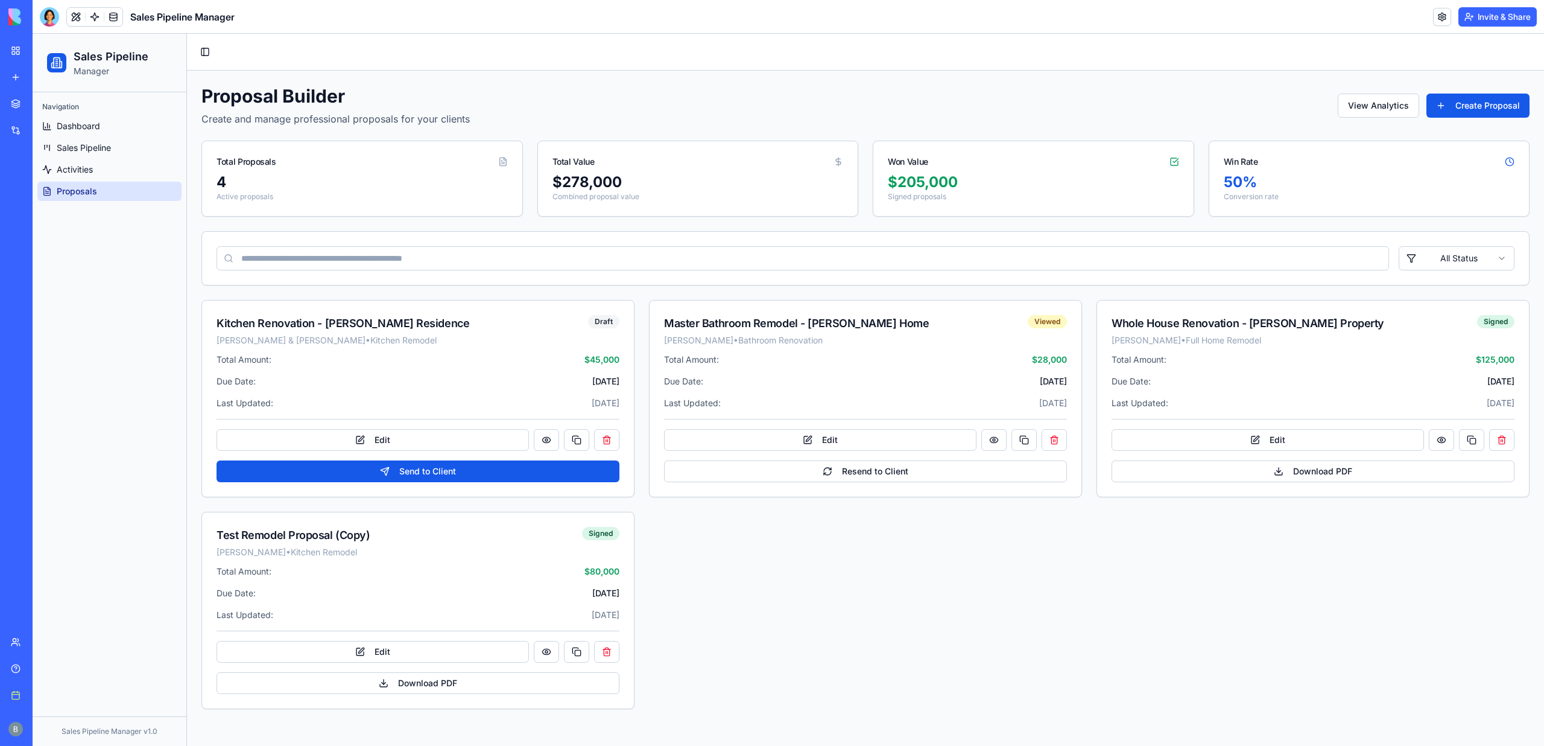
click at [125, 202] on div "Navigation Dashboard Sales Pipeline Activities Proposals" at bounding box center [110, 148] width 154 height 113
click at [80, 197] on link "Proposals" at bounding box center [109, 191] width 144 height 19
click at [91, 198] on link "Proposals" at bounding box center [109, 191] width 144 height 19
click at [869, 434] on button "Edit" at bounding box center [820, 440] width 312 height 22
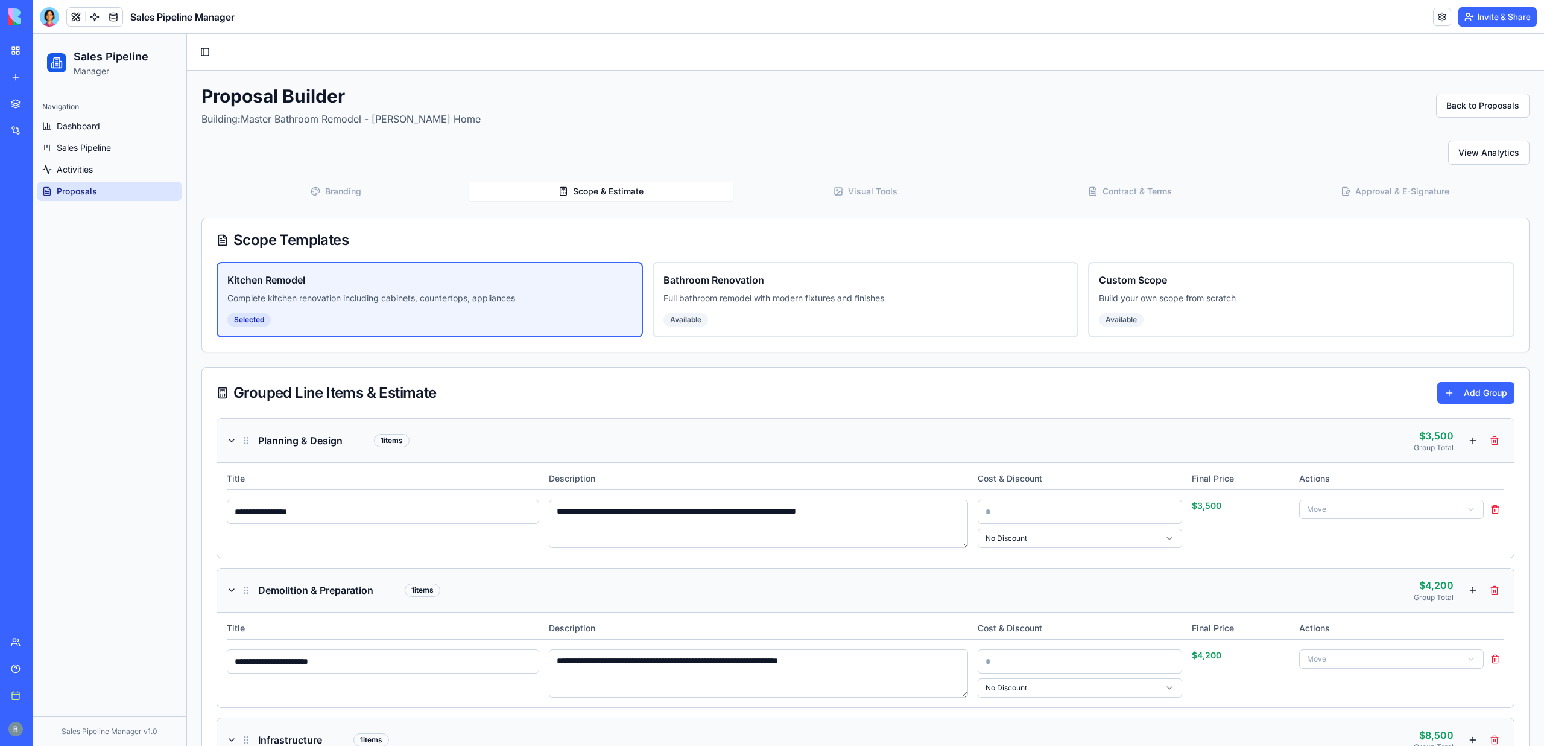
click at [615, 182] on button "Scope & Estimate" at bounding box center [601, 191] width 265 height 19
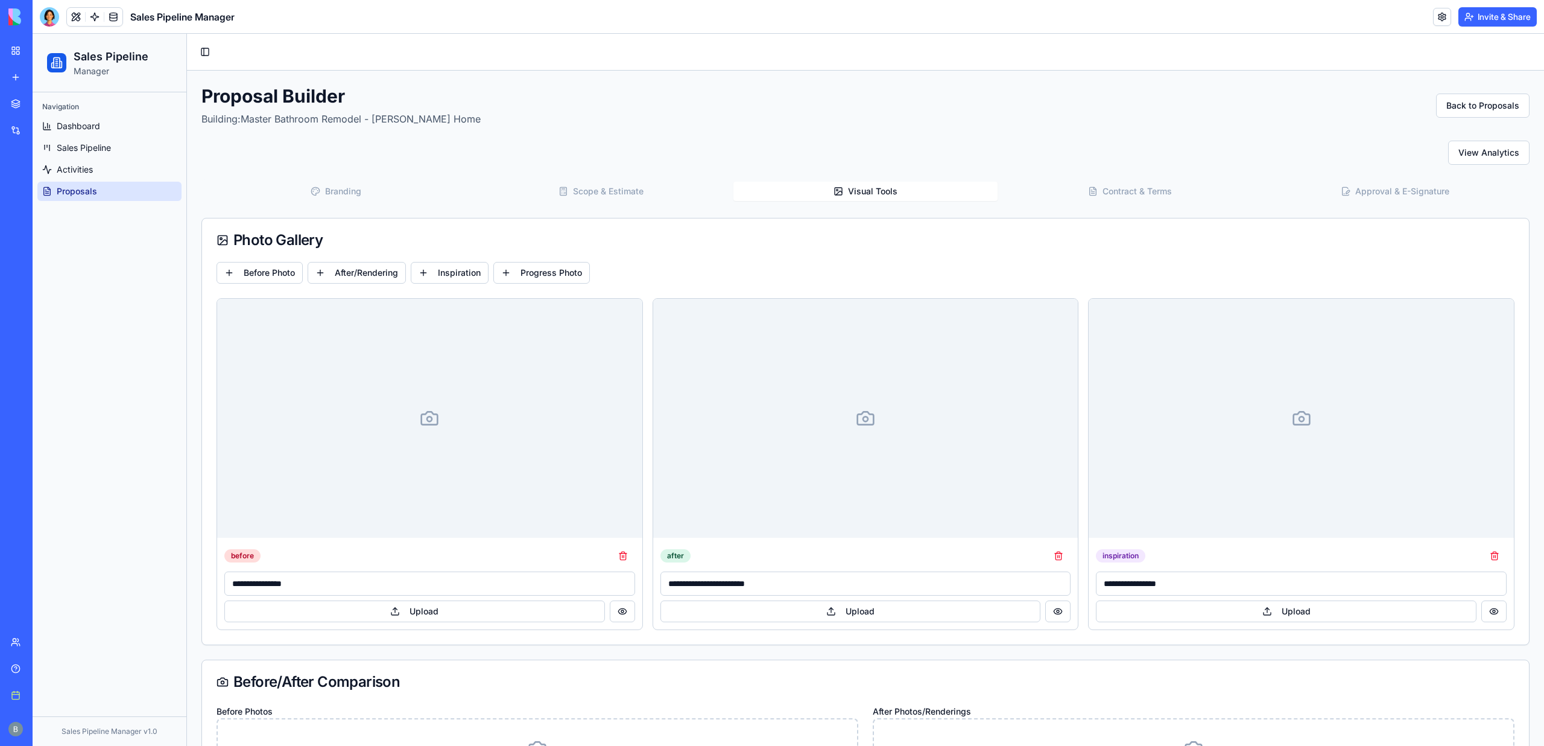
click at [902, 187] on button "Visual Tools" at bounding box center [865, 191] width 265 height 19
click at [850, 431] on div at bounding box center [865, 418] width 425 height 239
click at [869, 414] on icon at bounding box center [866, 418] width 16 height 13
click at [889, 618] on button "Upload" at bounding box center [851, 611] width 381 height 22
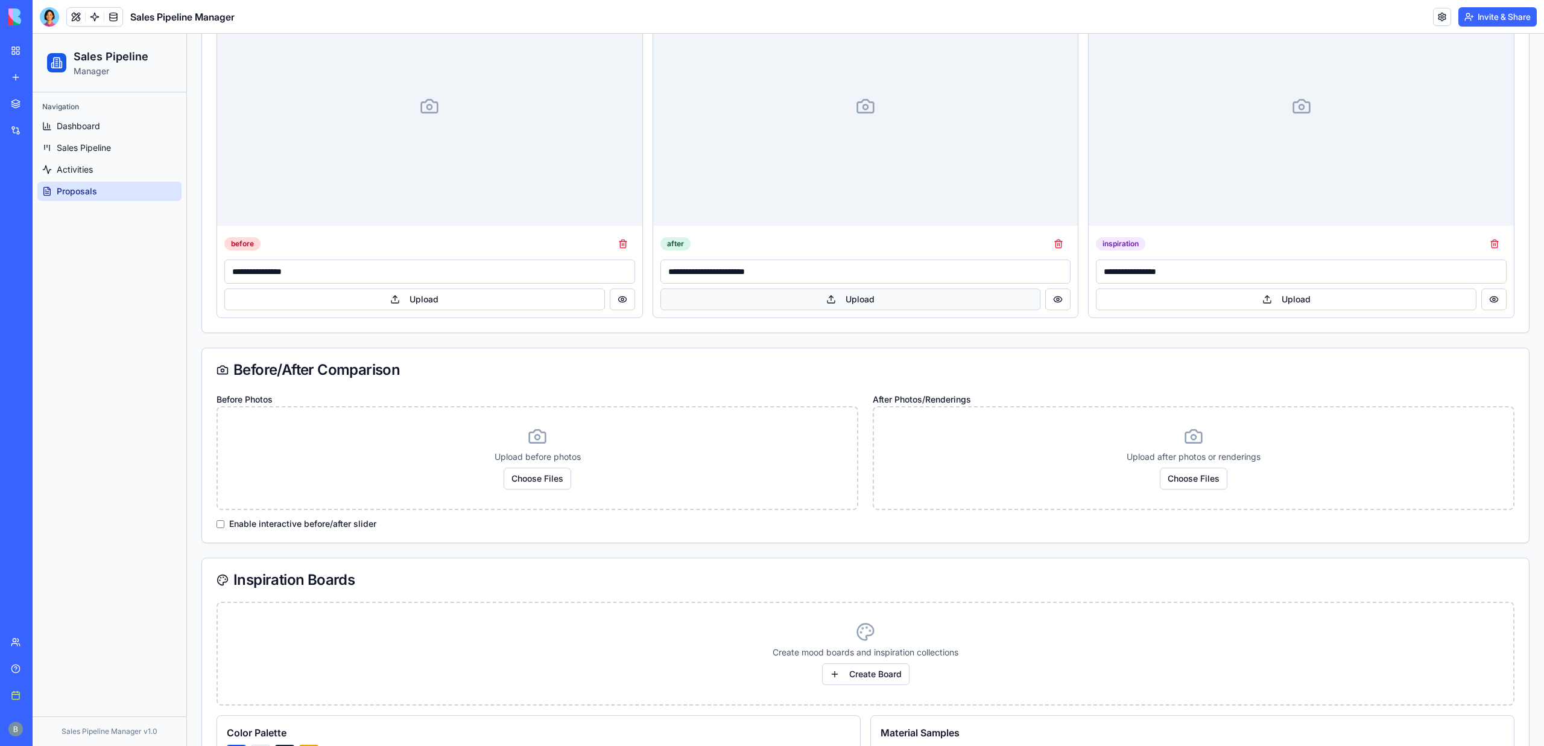
scroll to position [382, 0]
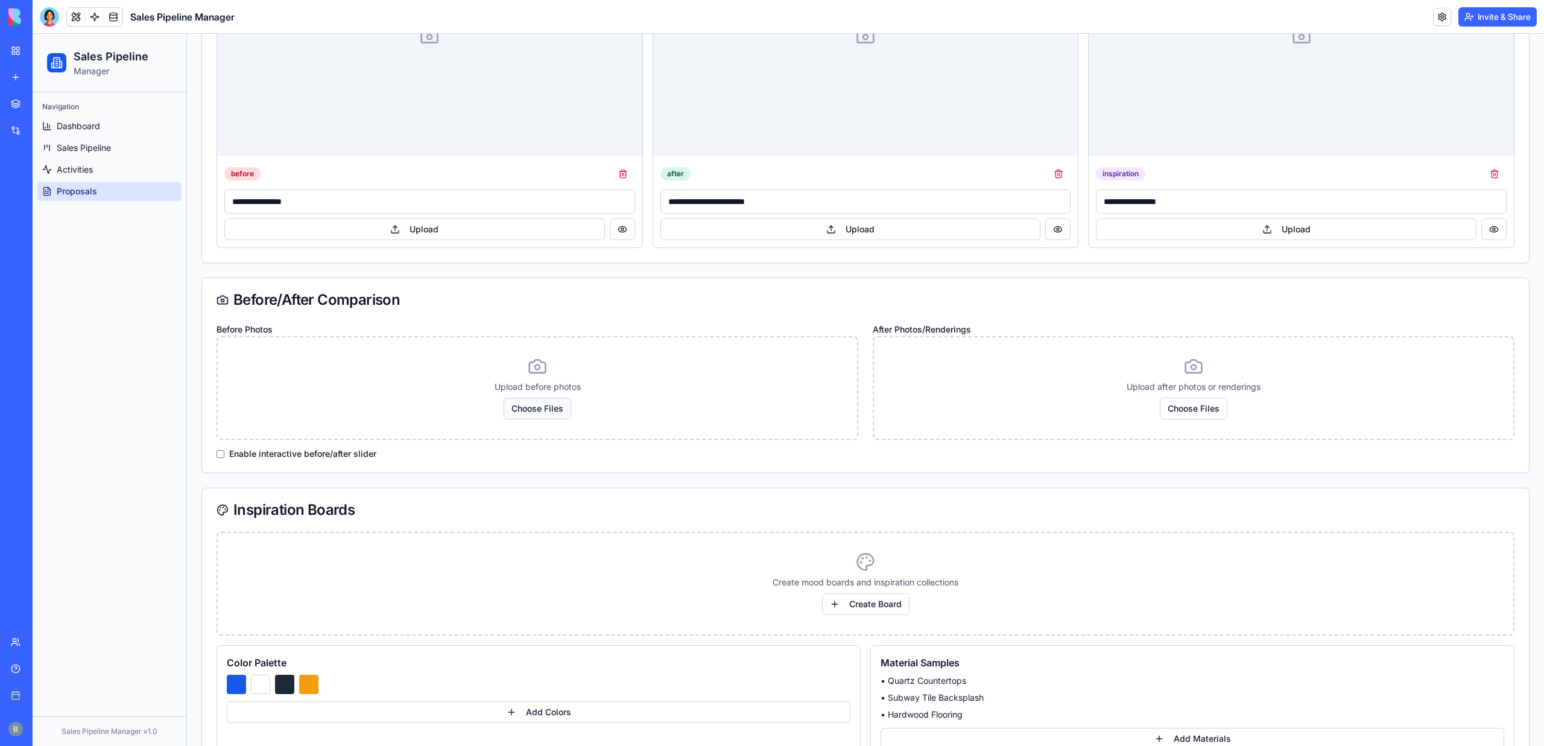
click at [556, 414] on button "Choose Files" at bounding box center [538, 409] width 68 height 22
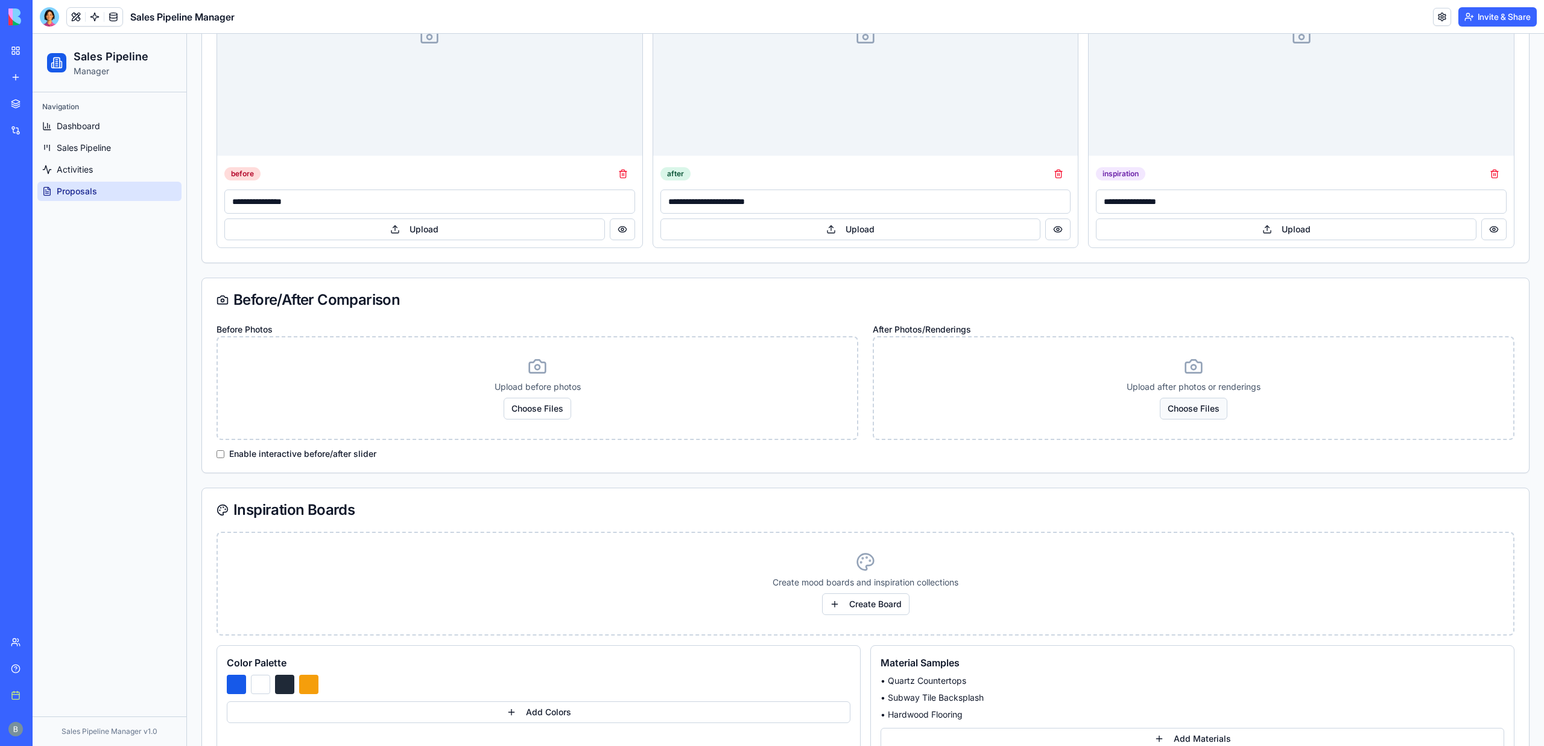
click at [1186, 412] on button "Choose Files" at bounding box center [1194, 409] width 68 height 22
click at [864, 604] on button "Create Board" at bounding box center [865, 604] width 87 height 22
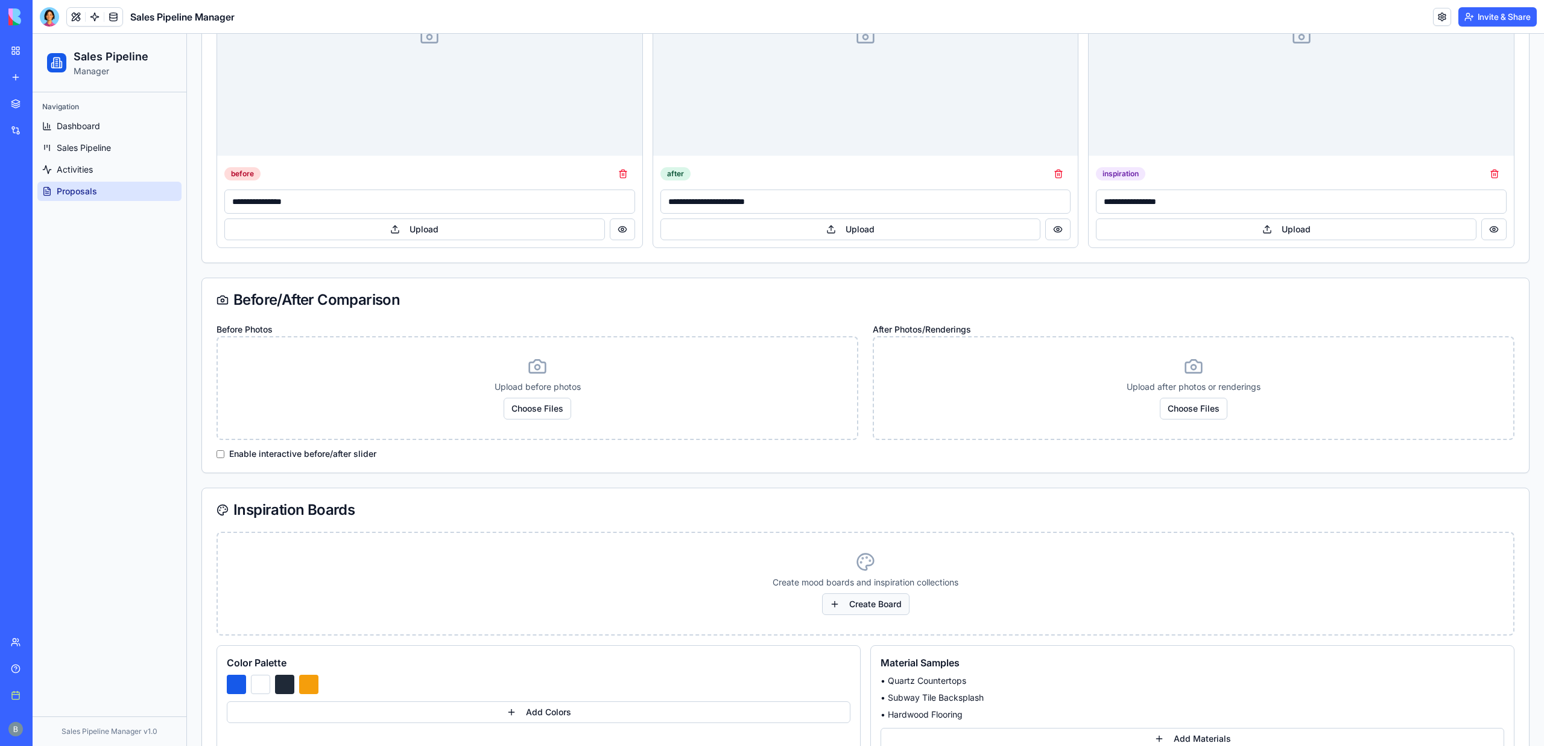
click at [864, 604] on button "Create Board" at bounding box center [865, 604] width 87 height 22
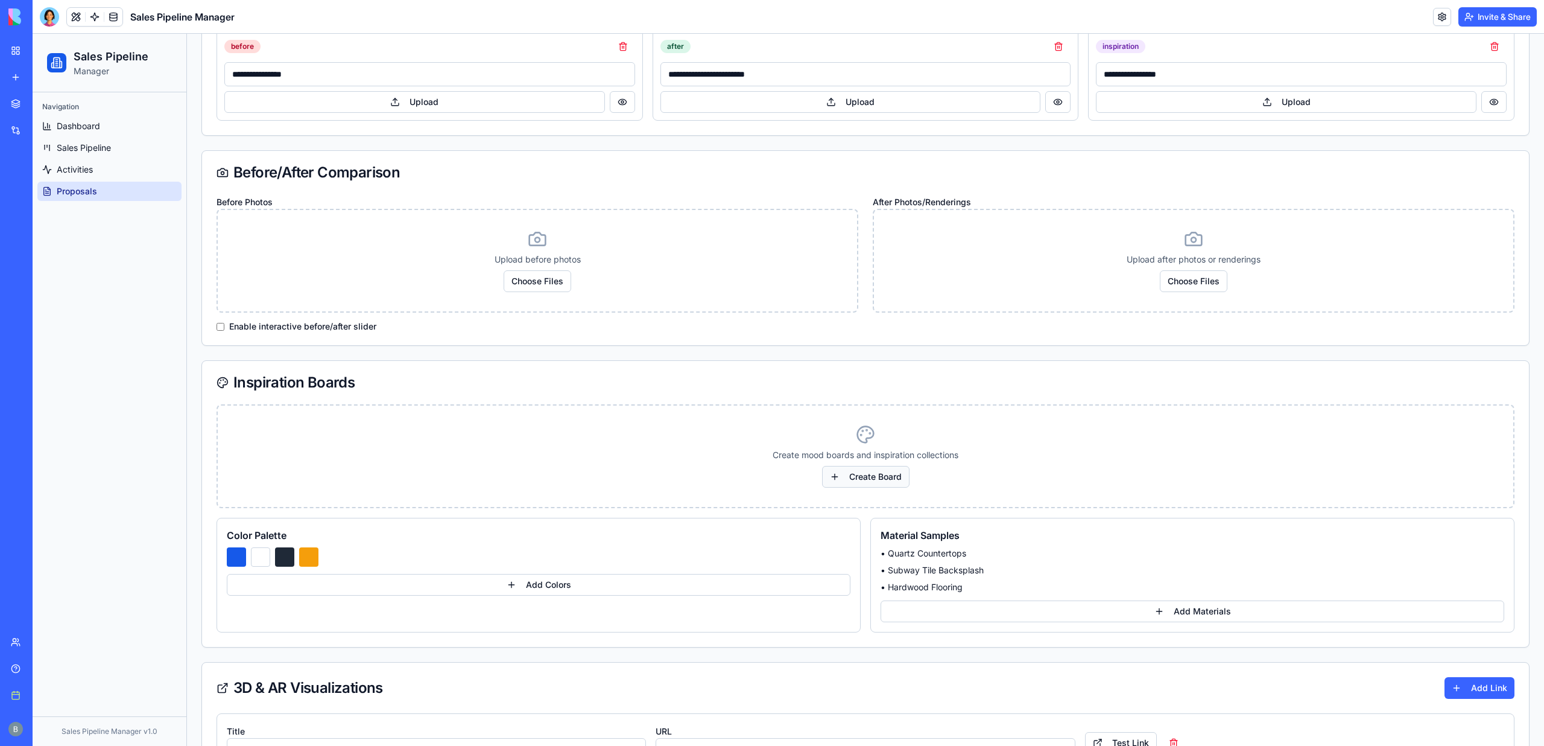
scroll to position [633, 0]
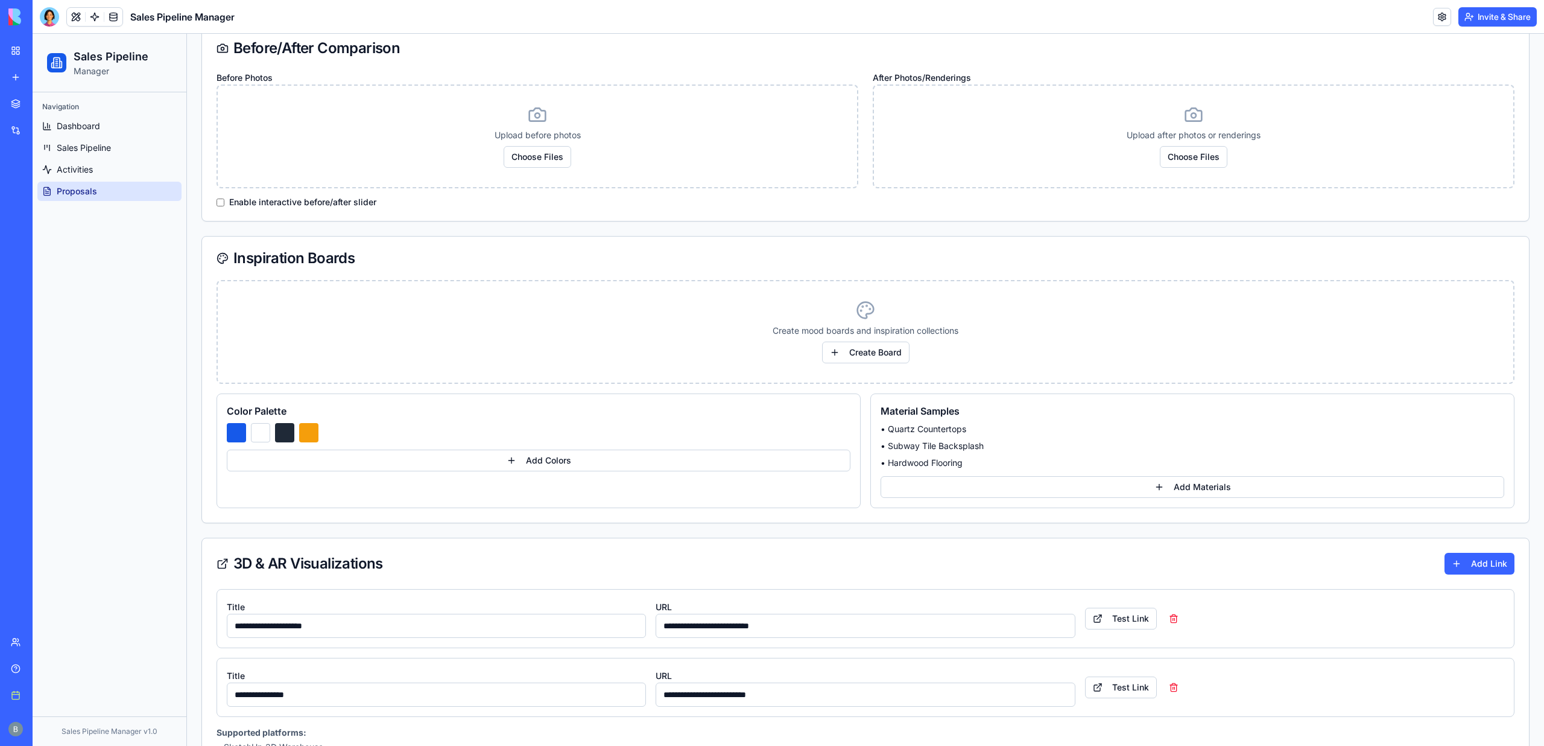
click at [577, 473] on div "Color Palette Add Colors" at bounding box center [539, 450] width 644 height 115
click at [577, 460] on button "Add Colors" at bounding box center [539, 460] width 624 height 22
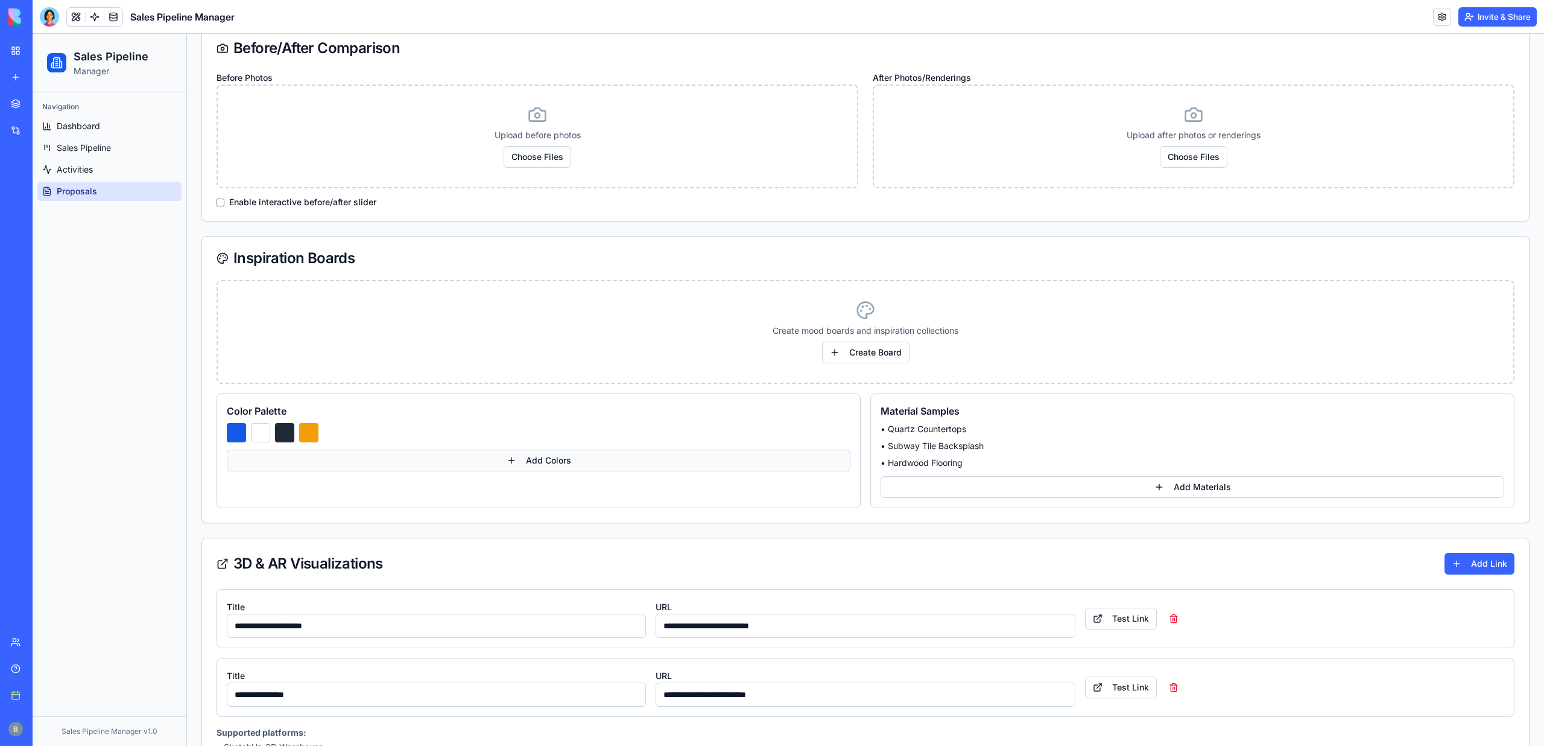
click at [577, 460] on button "Add Colors" at bounding box center [539, 460] width 624 height 22
click at [1241, 481] on button "Add Materials" at bounding box center [1193, 487] width 624 height 22
click at [1112, 619] on button "Test Link" at bounding box center [1121, 618] width 72 height 22
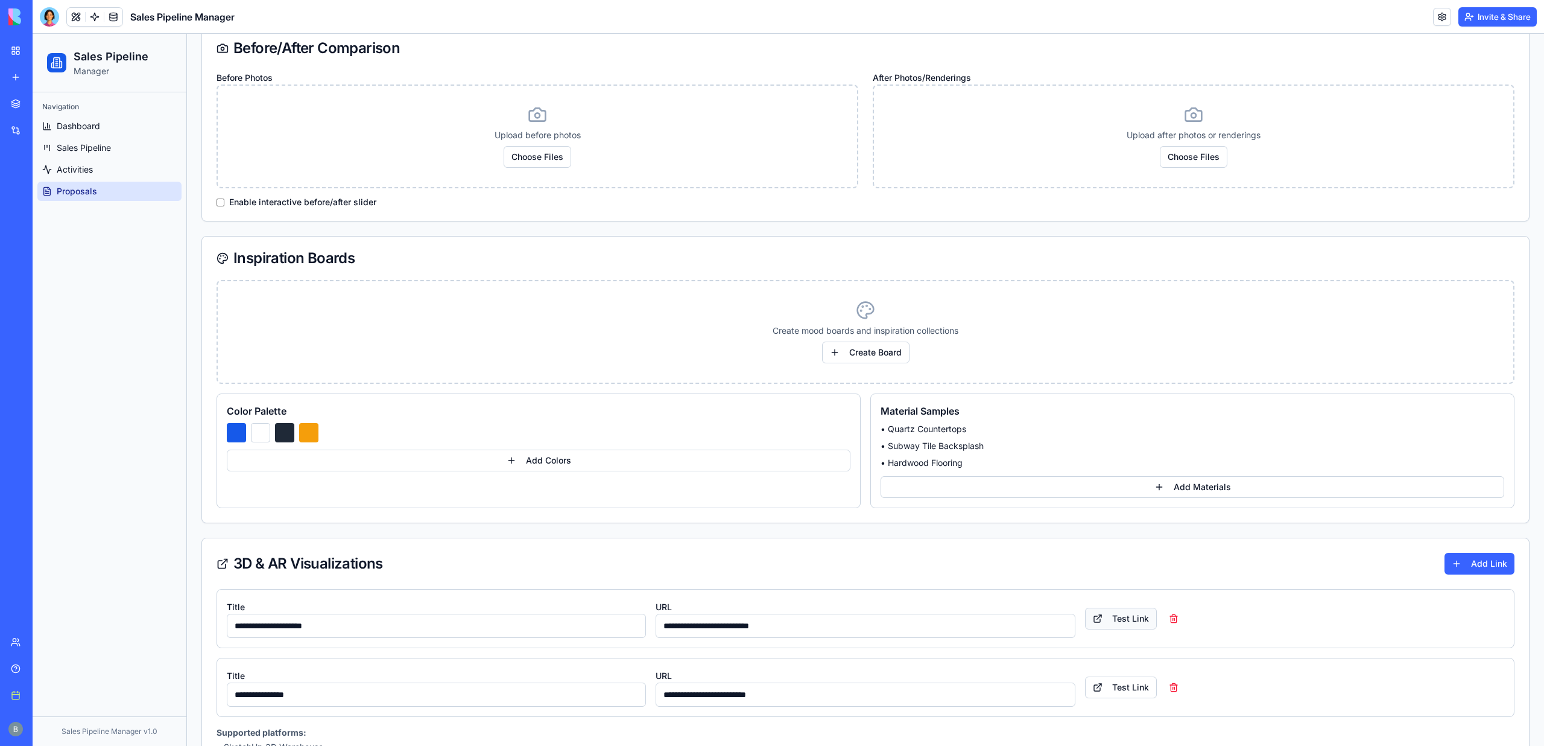
click at [1112, 619] on button "Test Link" at bounding box center [1121, 618] width 72 height 22
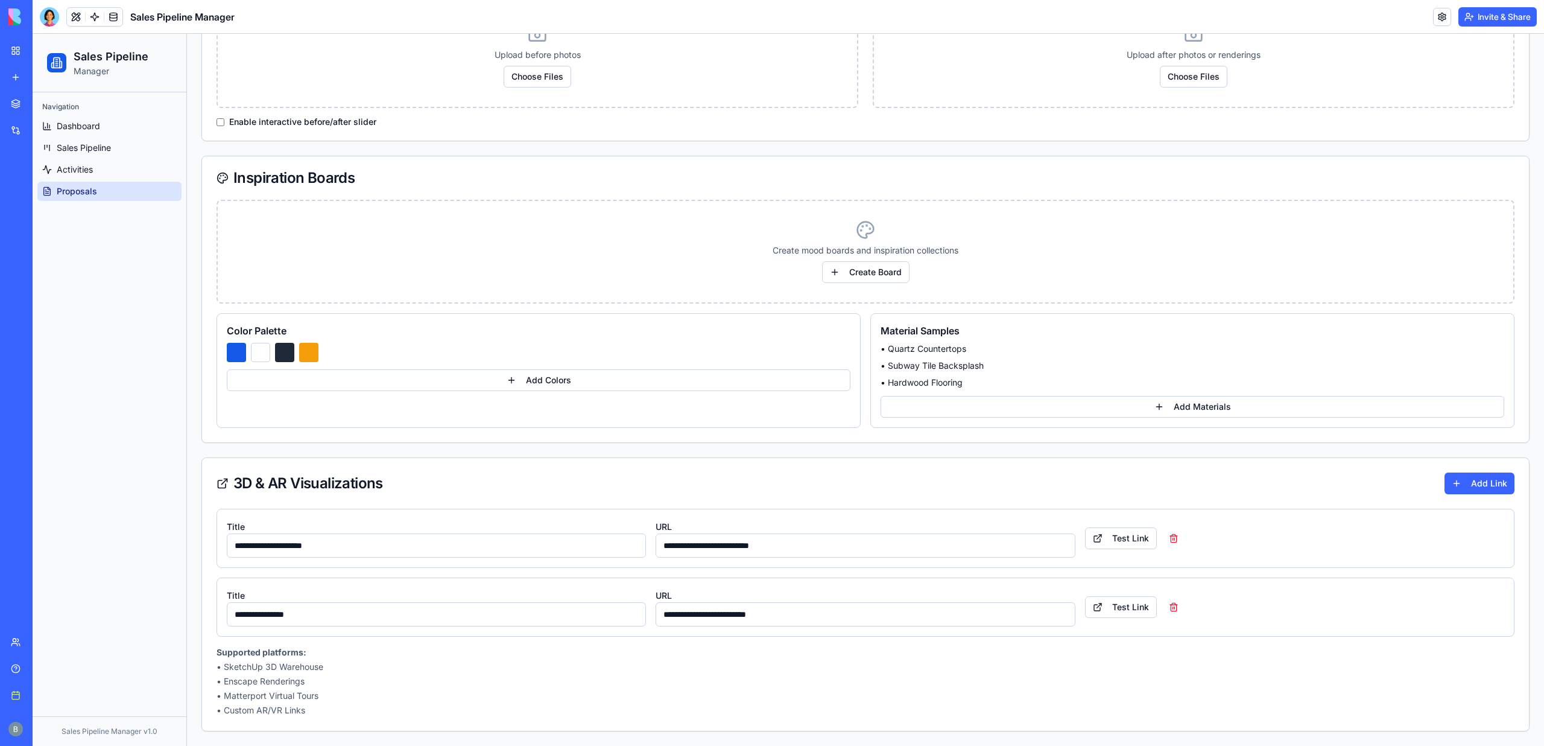
click at [1110, 622] on div "**********" at bounding box center [866, 607] width 1278 height 39
click at [1110, 597] on button "Test Link" at bounding box center [1121, 607] width 72 height 22
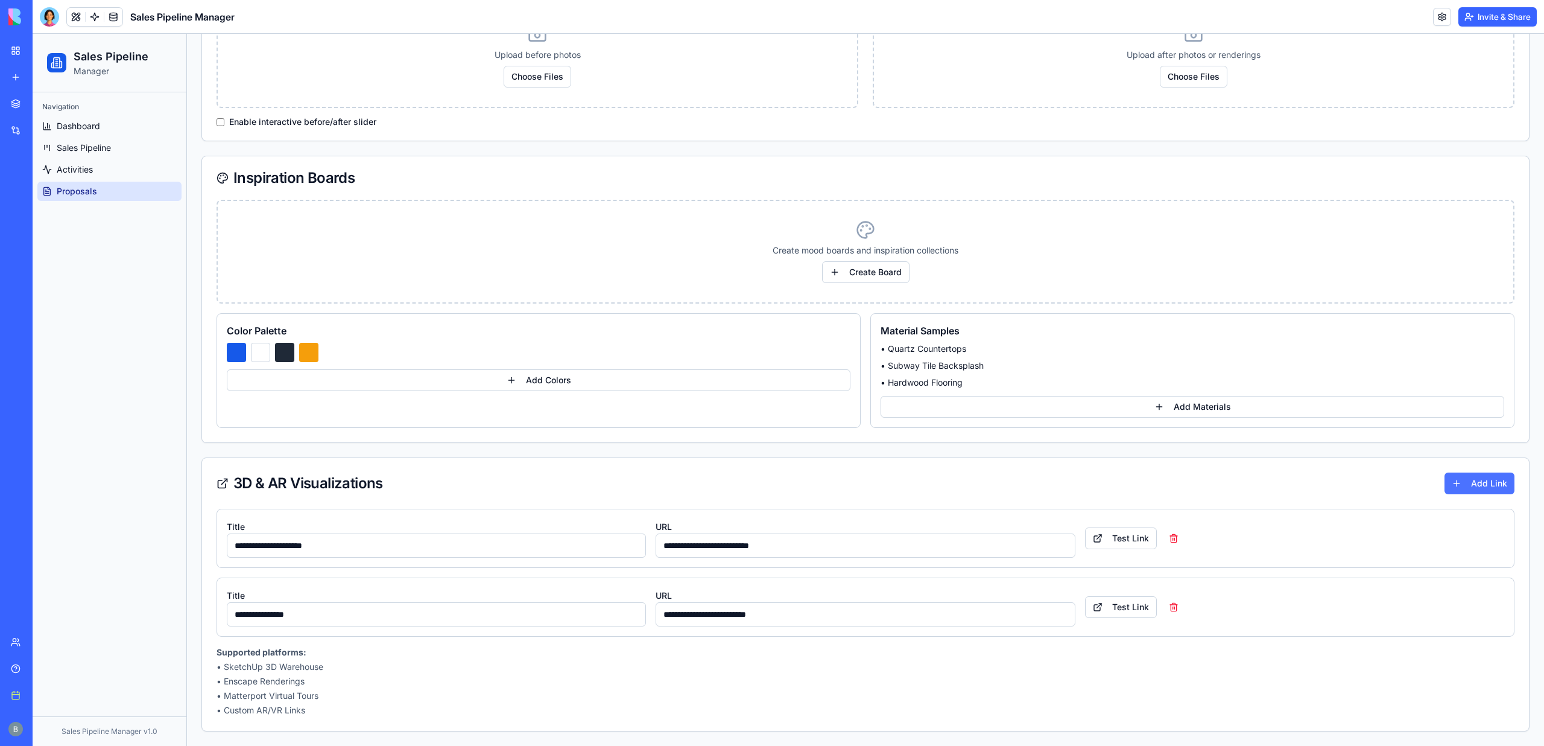
click at [1477, 484] on button "Add Link" at bounding box center [1480, 483] width 70 height 22
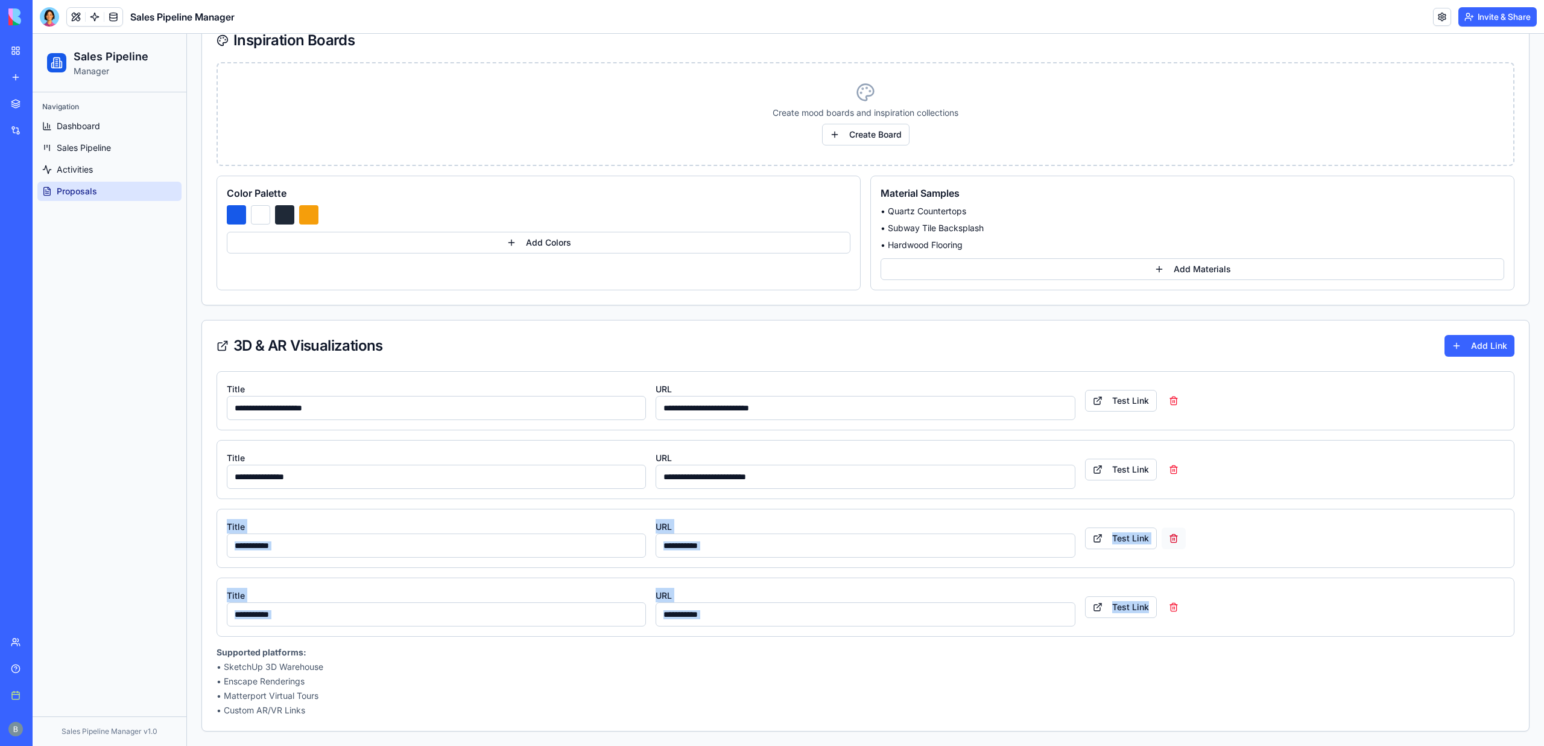
click at [1175, 533] on button at bounding box center [1174, 538] width 24 height 22
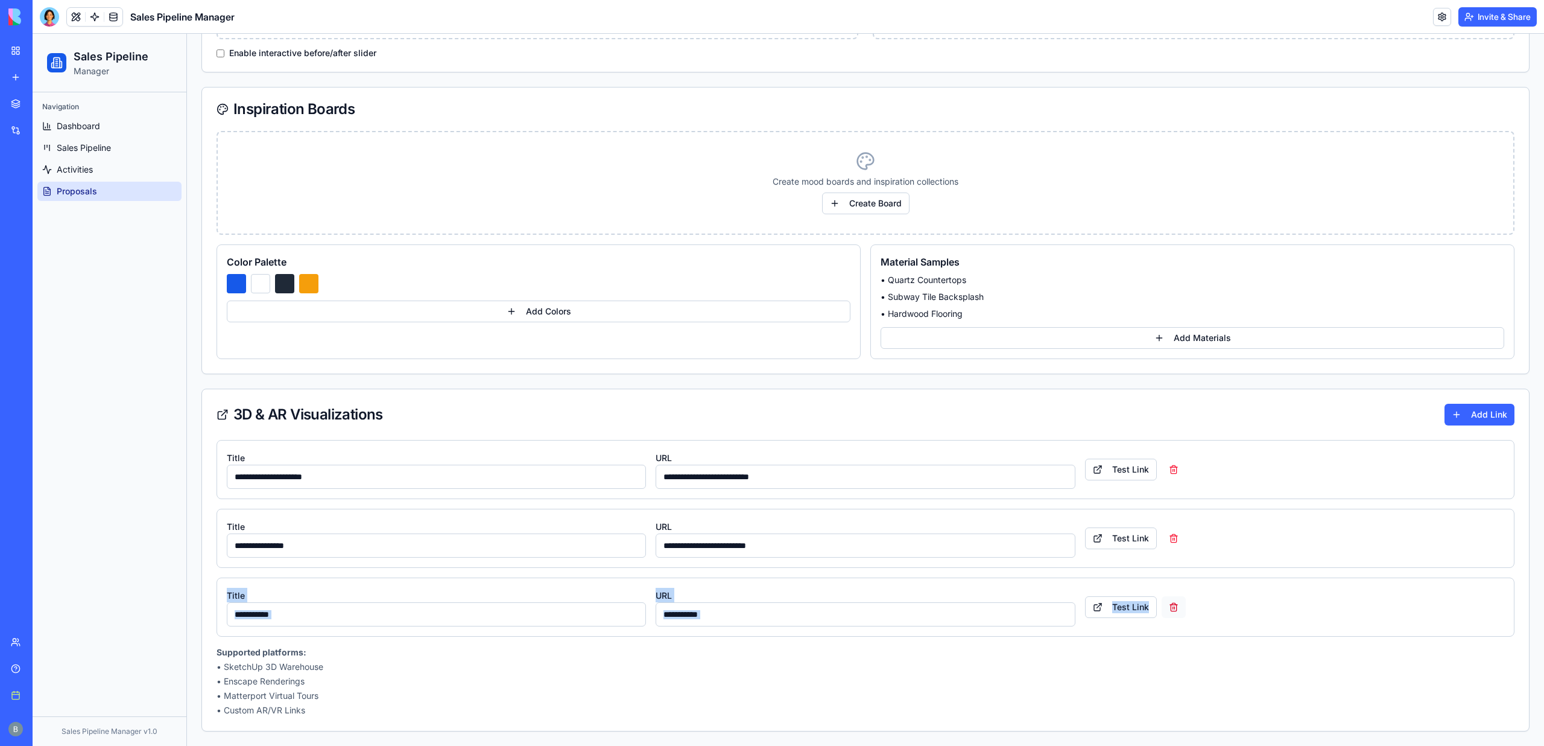
click at [1173, 603] on button at bounding box center [1174, 607] width 24 height 22
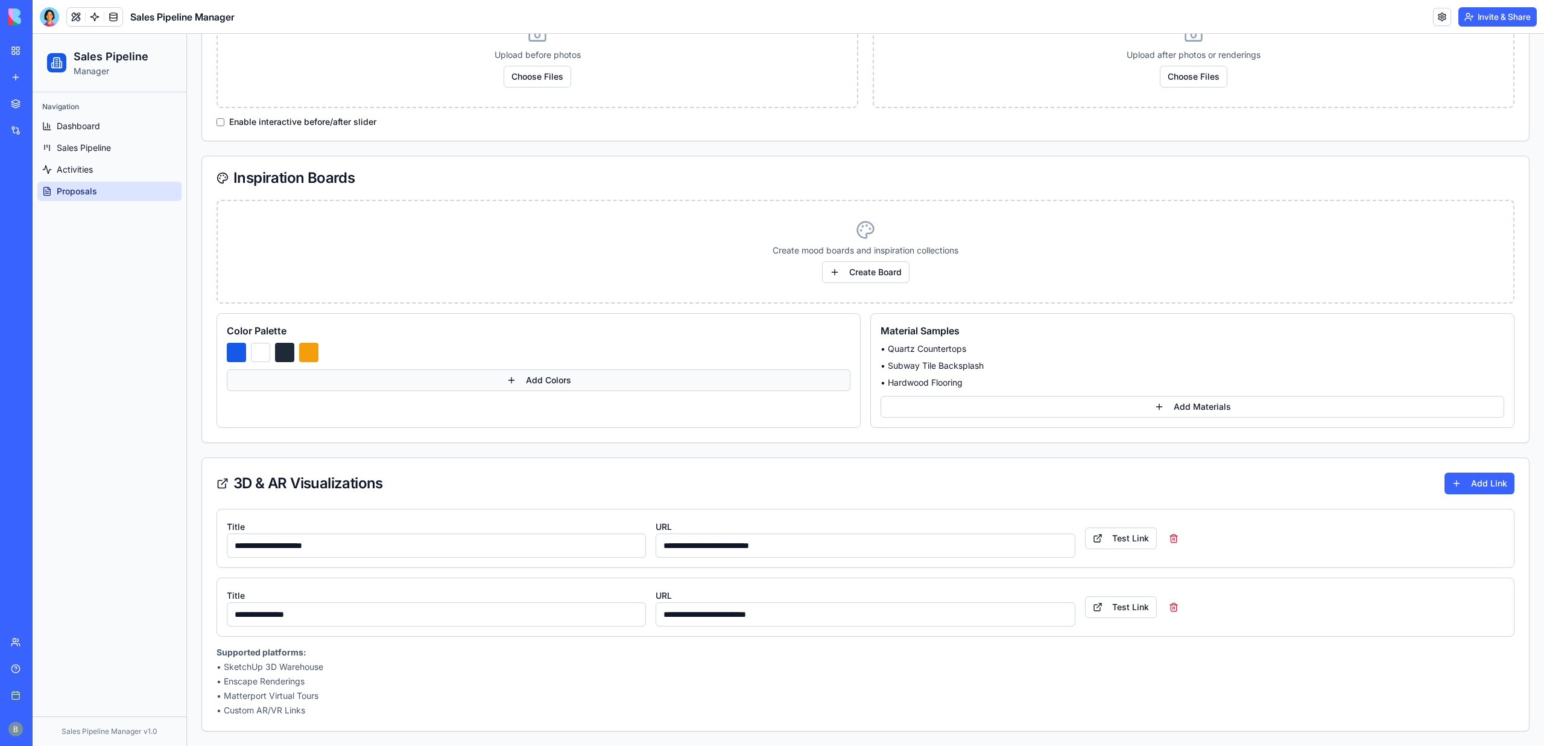
click at [600, 381] on button "Add Colors" at bounding box center [539, 380] width 624 height 22
click at [852, 270] on button "Create Board" at bounding box center [865, 272] width 87 height 22
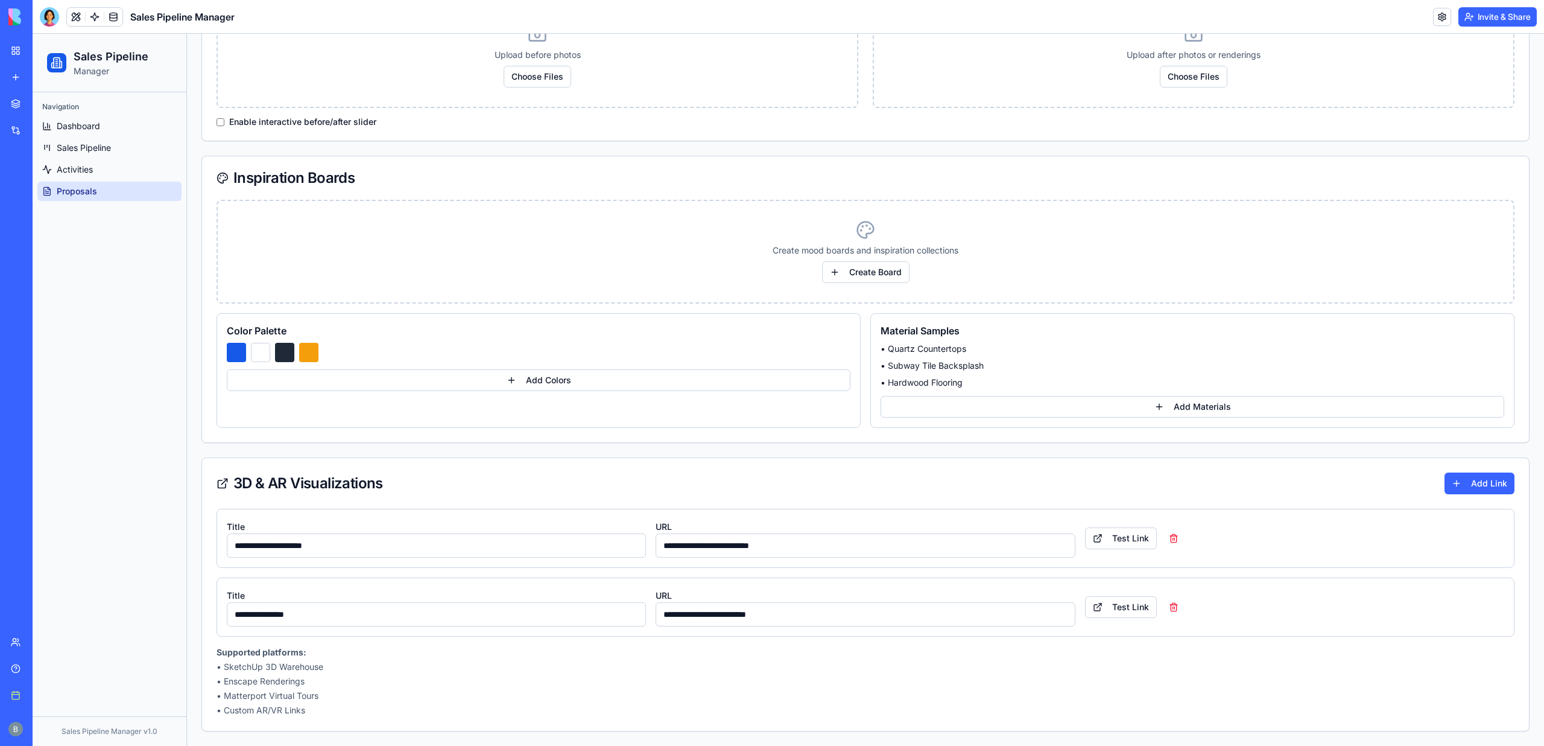
scroll to position [0, 0]
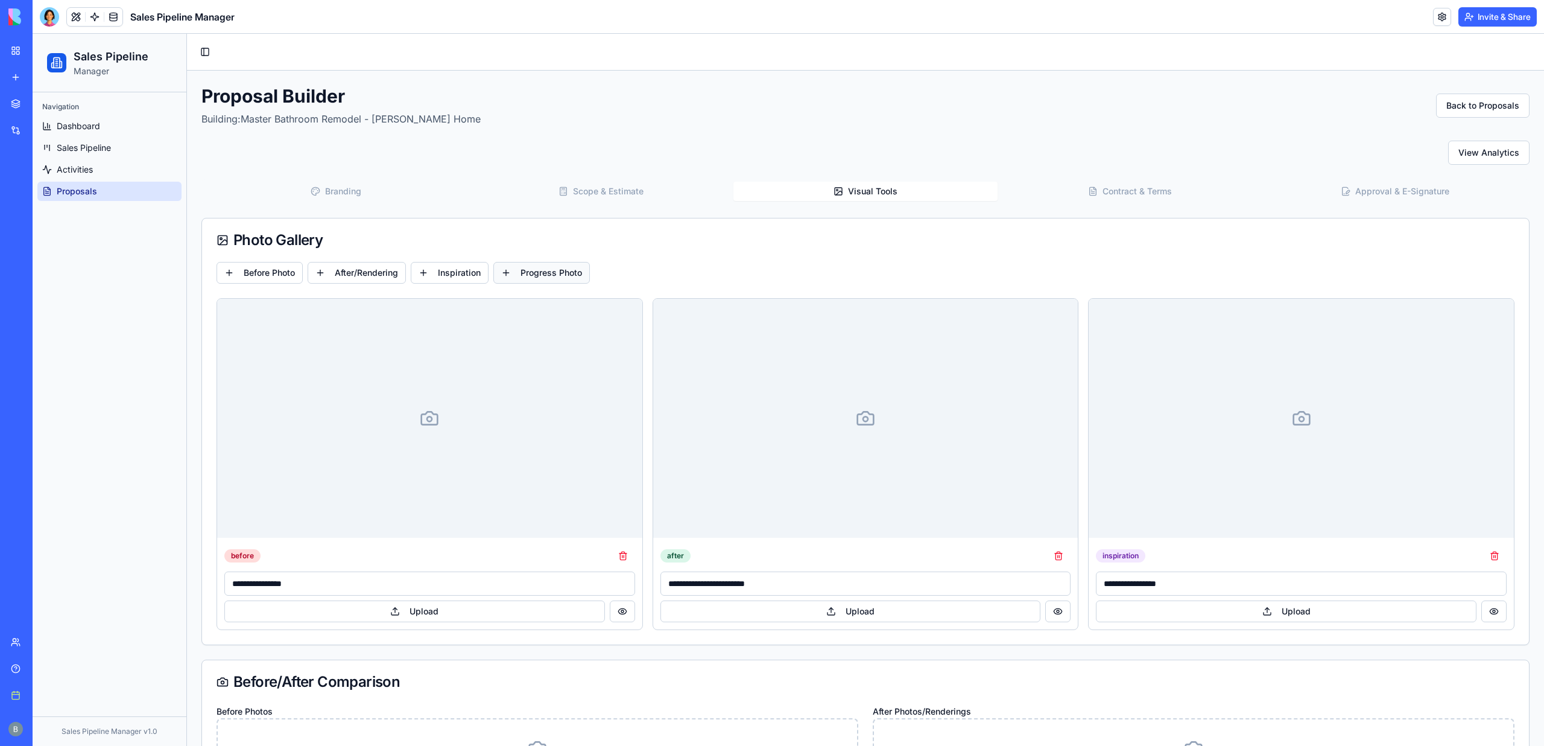
click at [530, 276] on button "Progress Photo" at bounding box center [541, 273] width 97 height 22
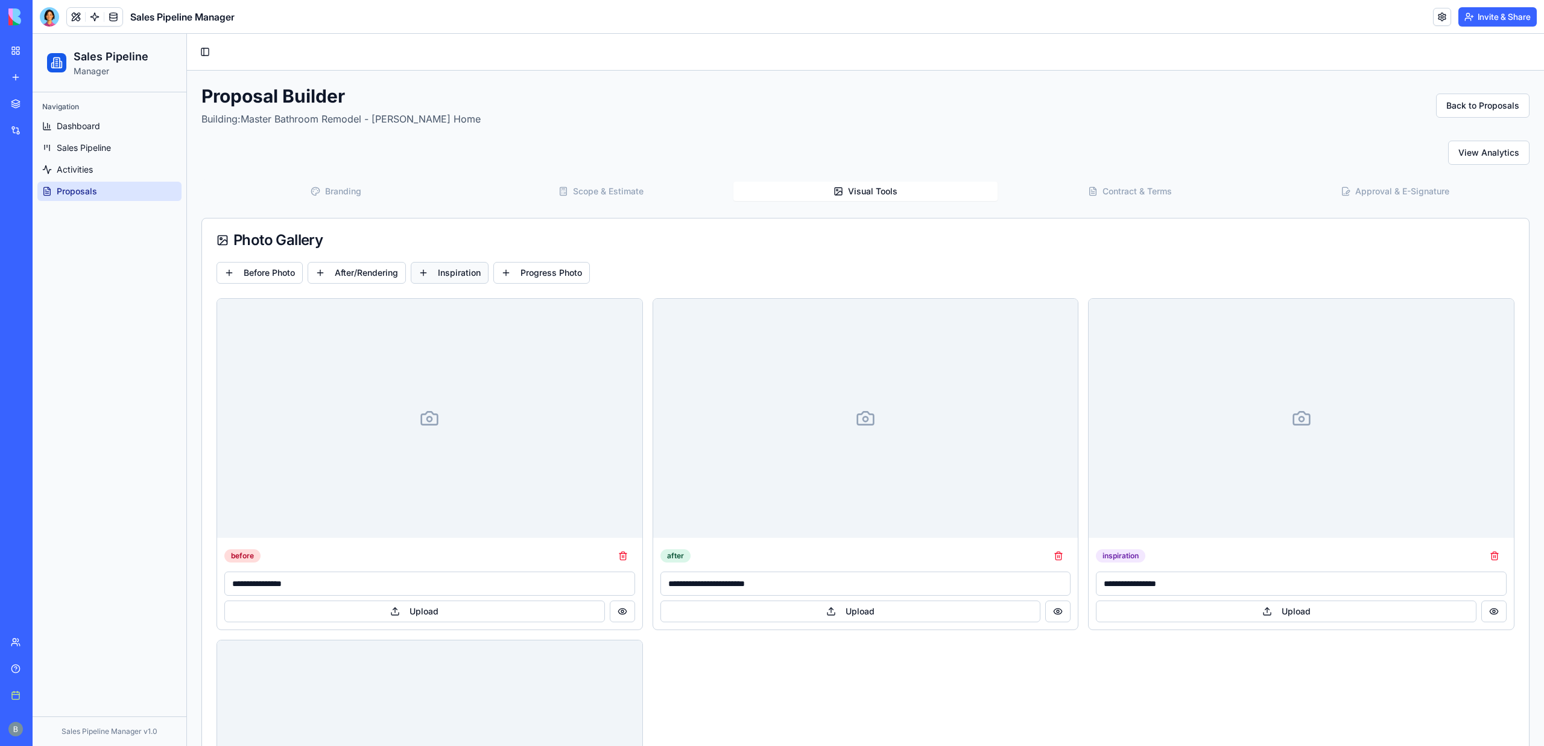
click at [449, 280] on button "Inspiration" at bounding box center [450, 273] width 78 height 22
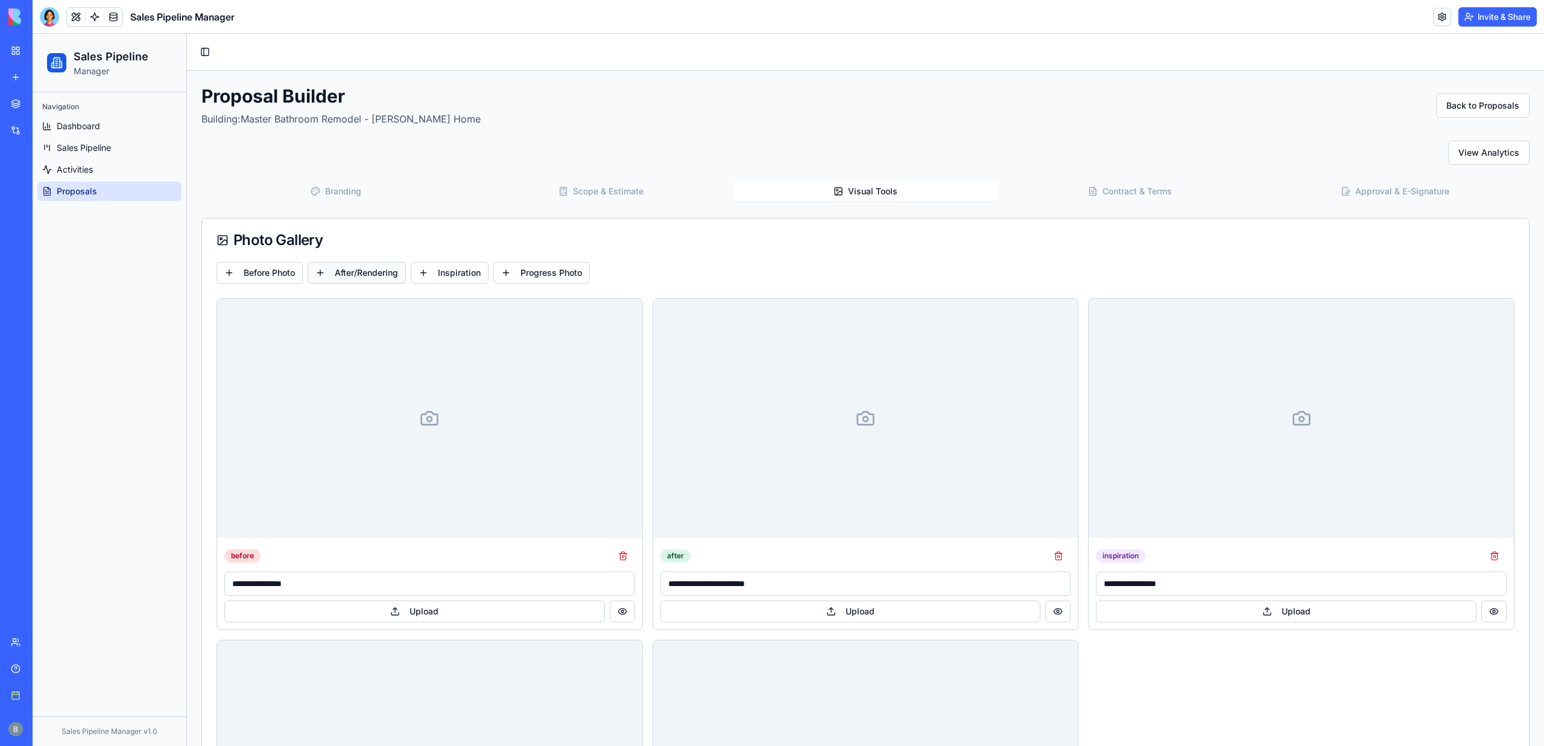
click at [360, 282] on button "After/Rendering" at bounding box center [357, 273] width 98 height 22
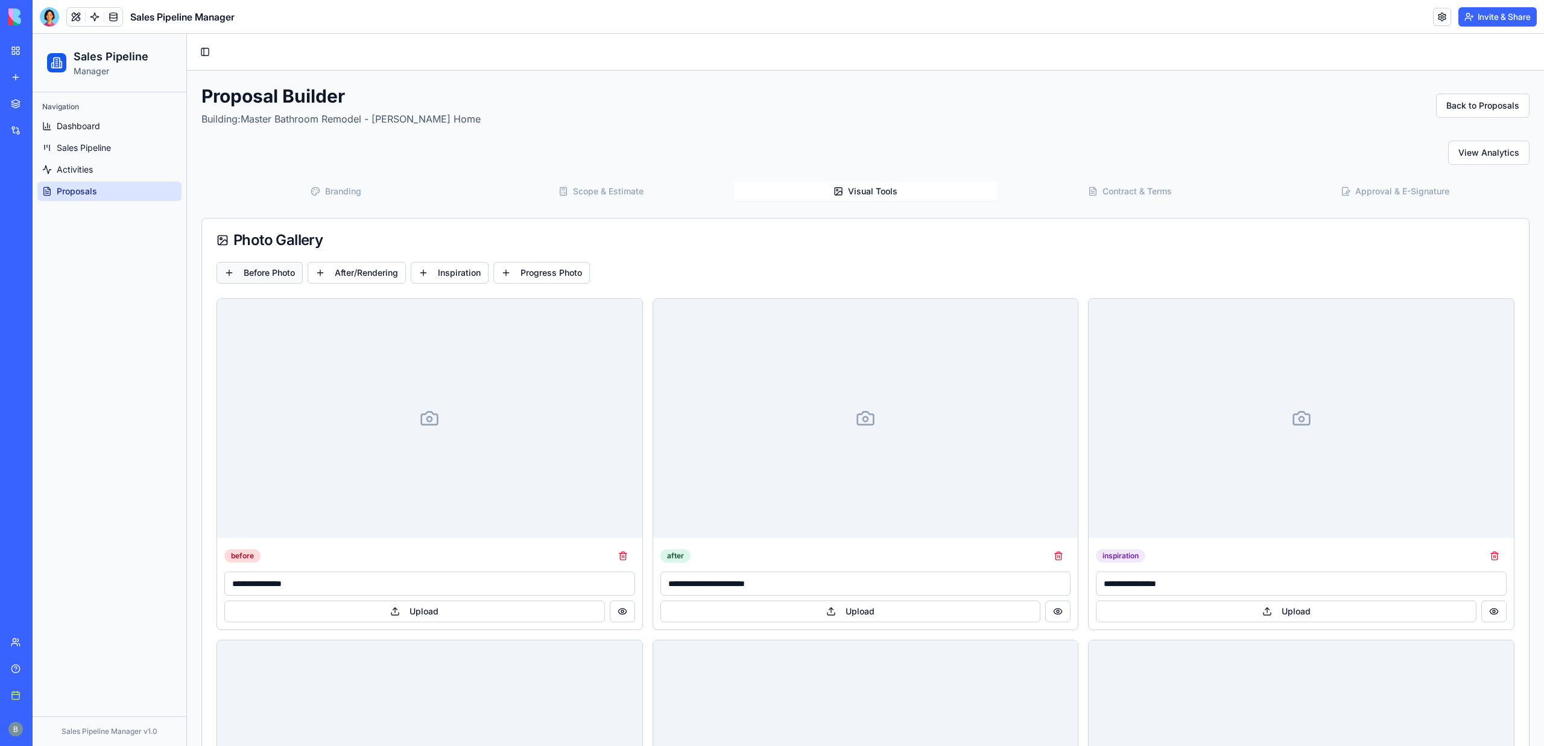
click at [239, 262] on button "Before Photo" at bounding box center [260, 273] width 86 height 22
click at [254, 274] on button "Before Photo" at bounding box center [260, 273] width 86 height 22
click at [424, 612] on button "Upload" at bounding box center [414, 611] width 381 height 22
click at [922, 609] on button "Upload" at bounding box center [851, 611] width 381 height 22
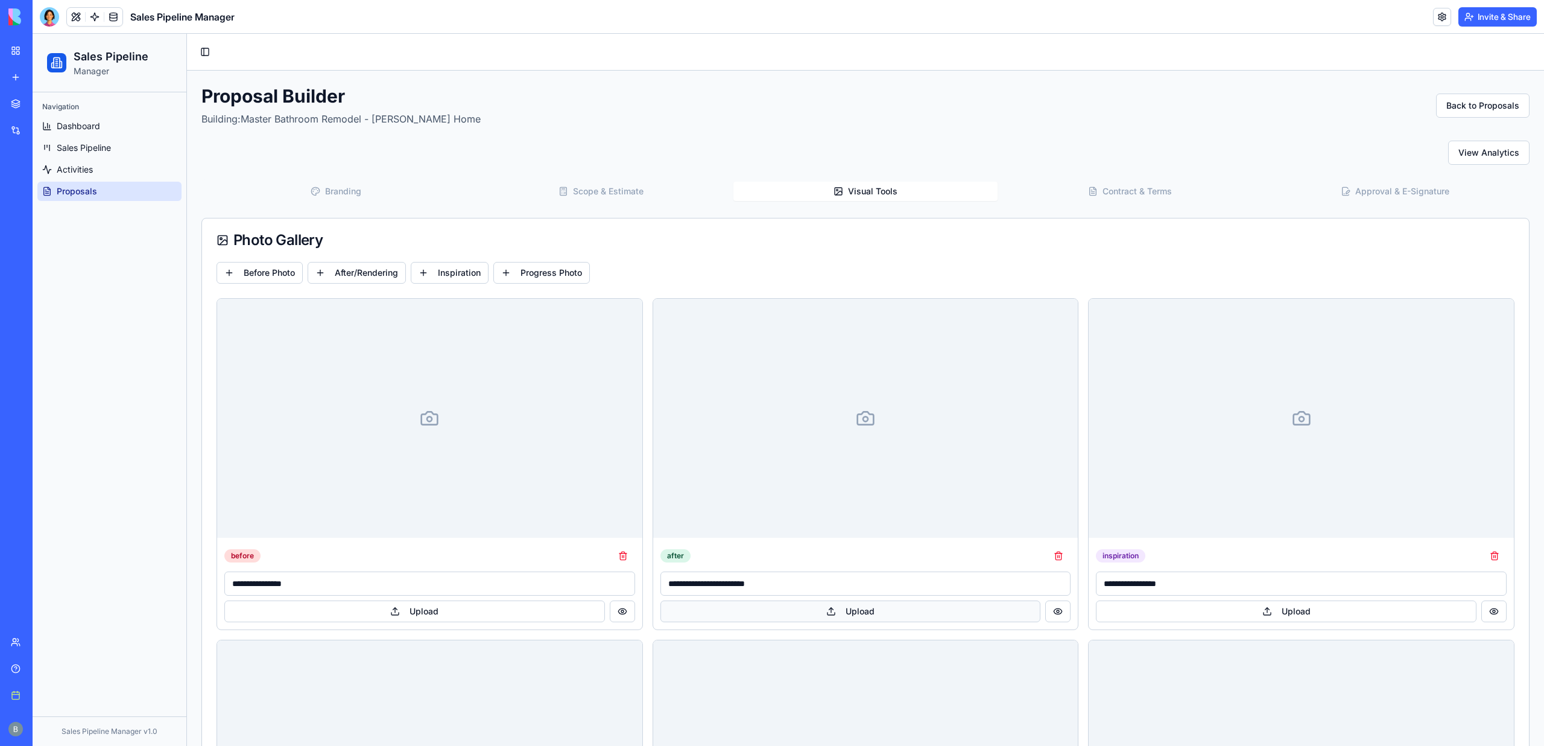
click at [922, 609] on button "Upload" at bounding box center [851, 611] width 381 height 22
click at [1253, 604] on button "Upload" at bounding box center [1286, 611] width 381 height 22
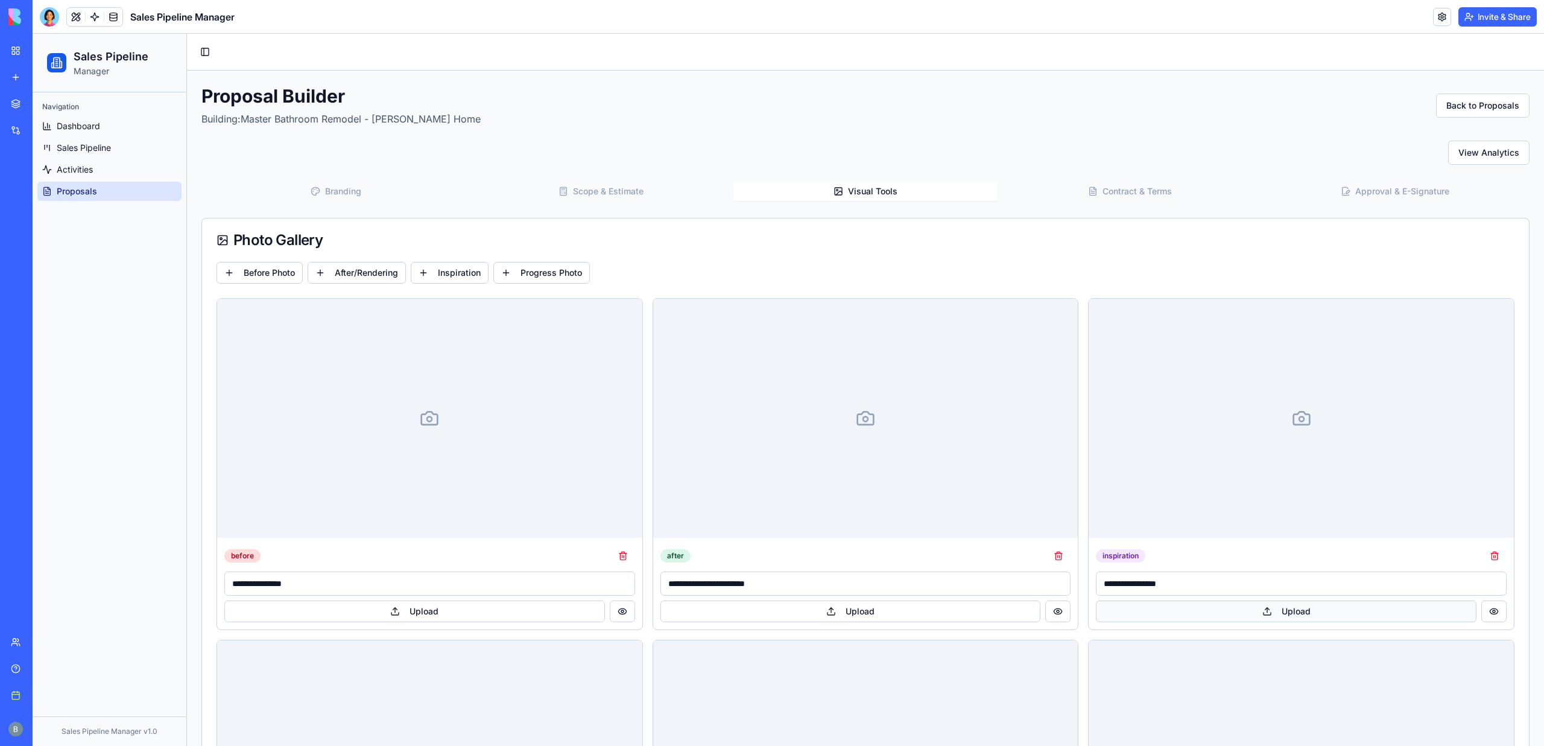
click at [1253, 604] on button "Upload" at bounding box center [1286, 611] width 381 height 22
click at [814, 609] on button "Upload" at bounding box center [851, 611] width 381 height 22
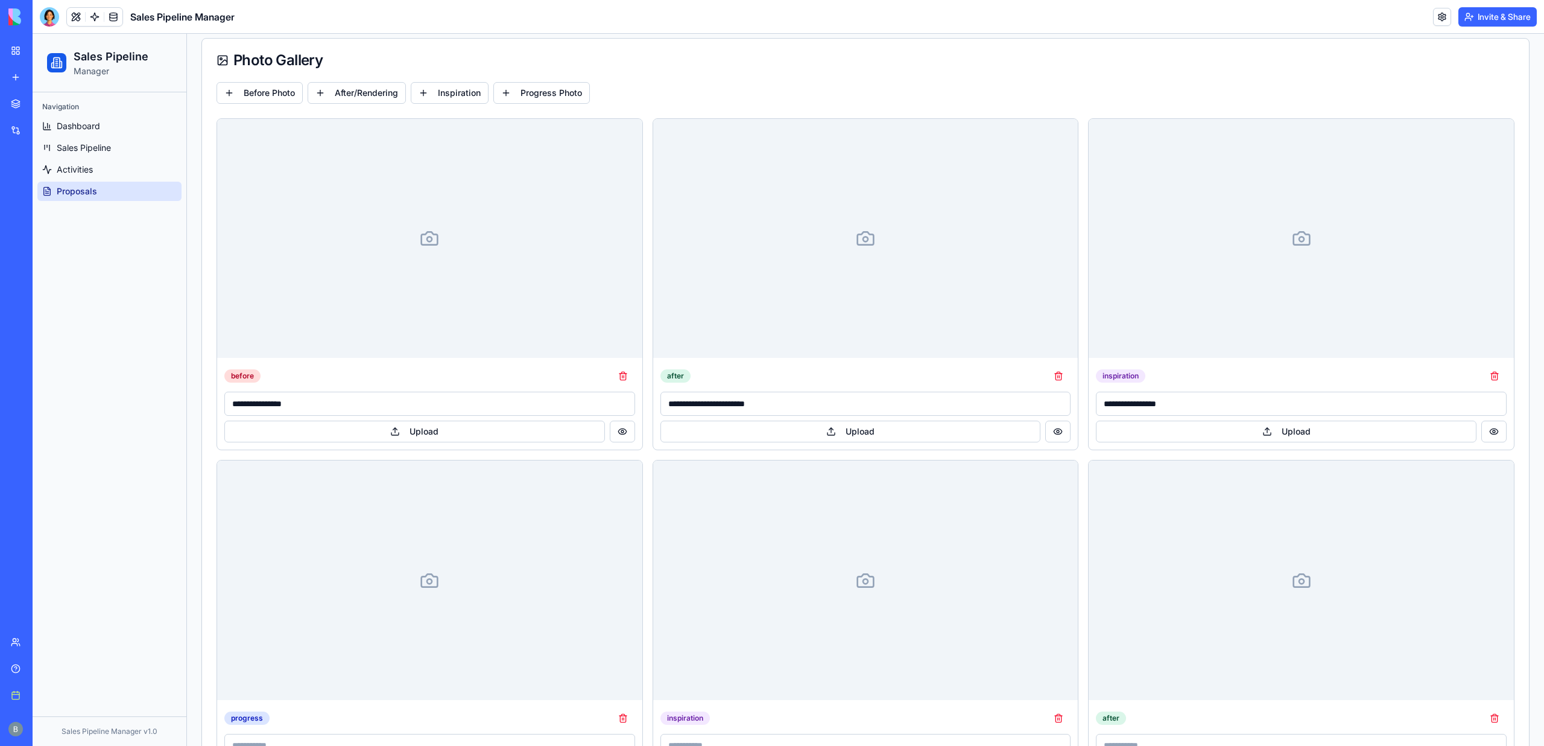
scroll to position [224, 0]
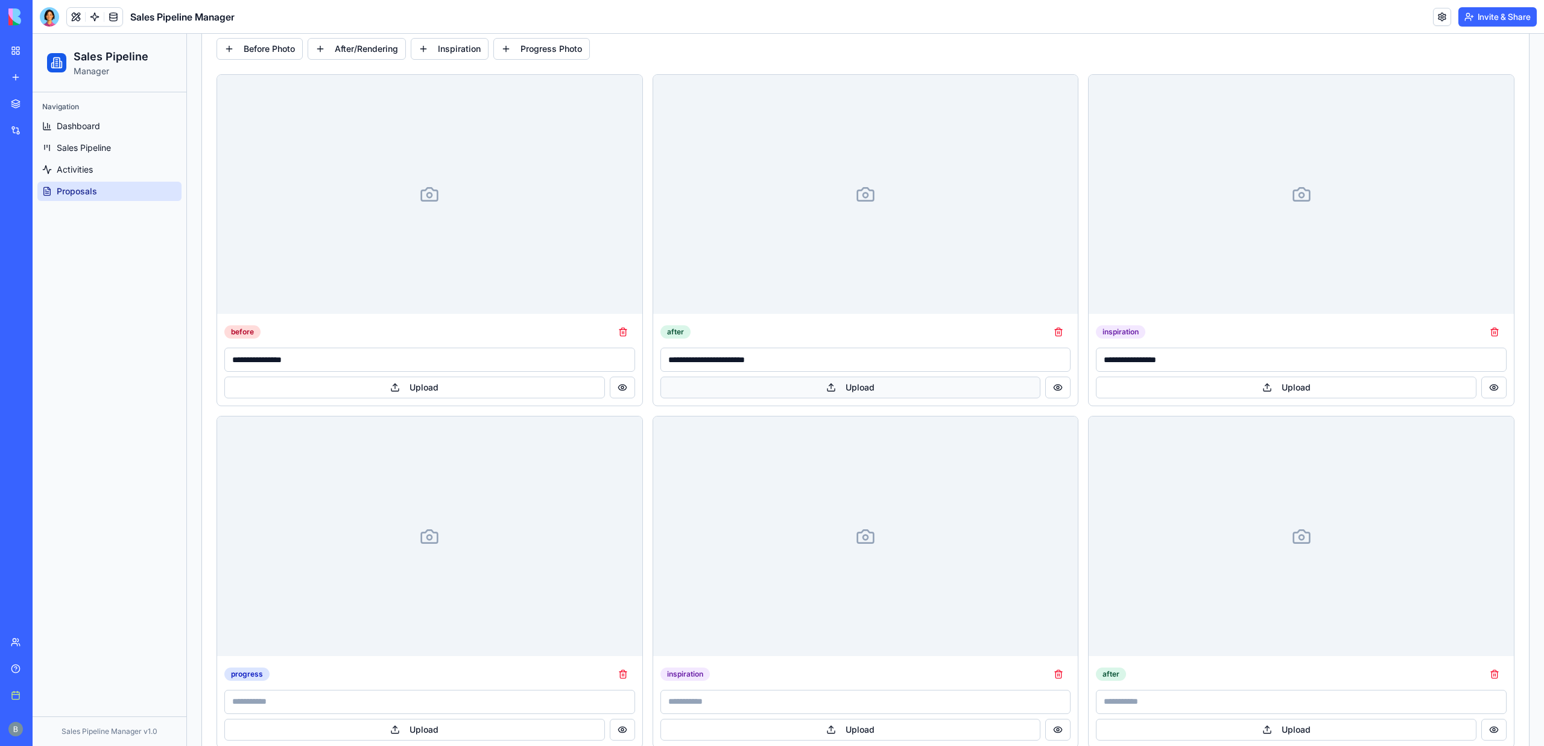
click at [750, 393] on button "Upload" at bounding box center [851, 387] width 381 height 22
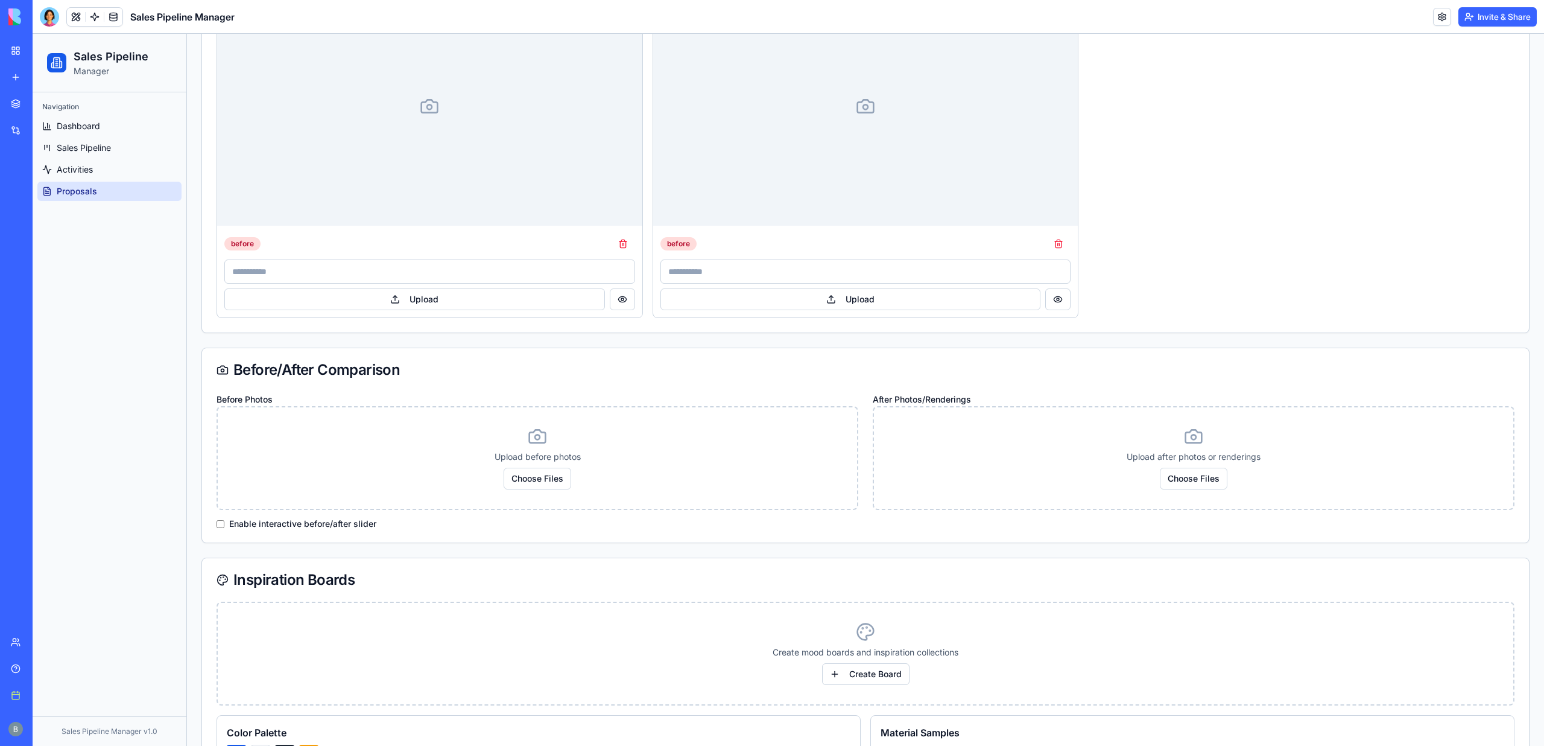
scroll to position [1087, 0]
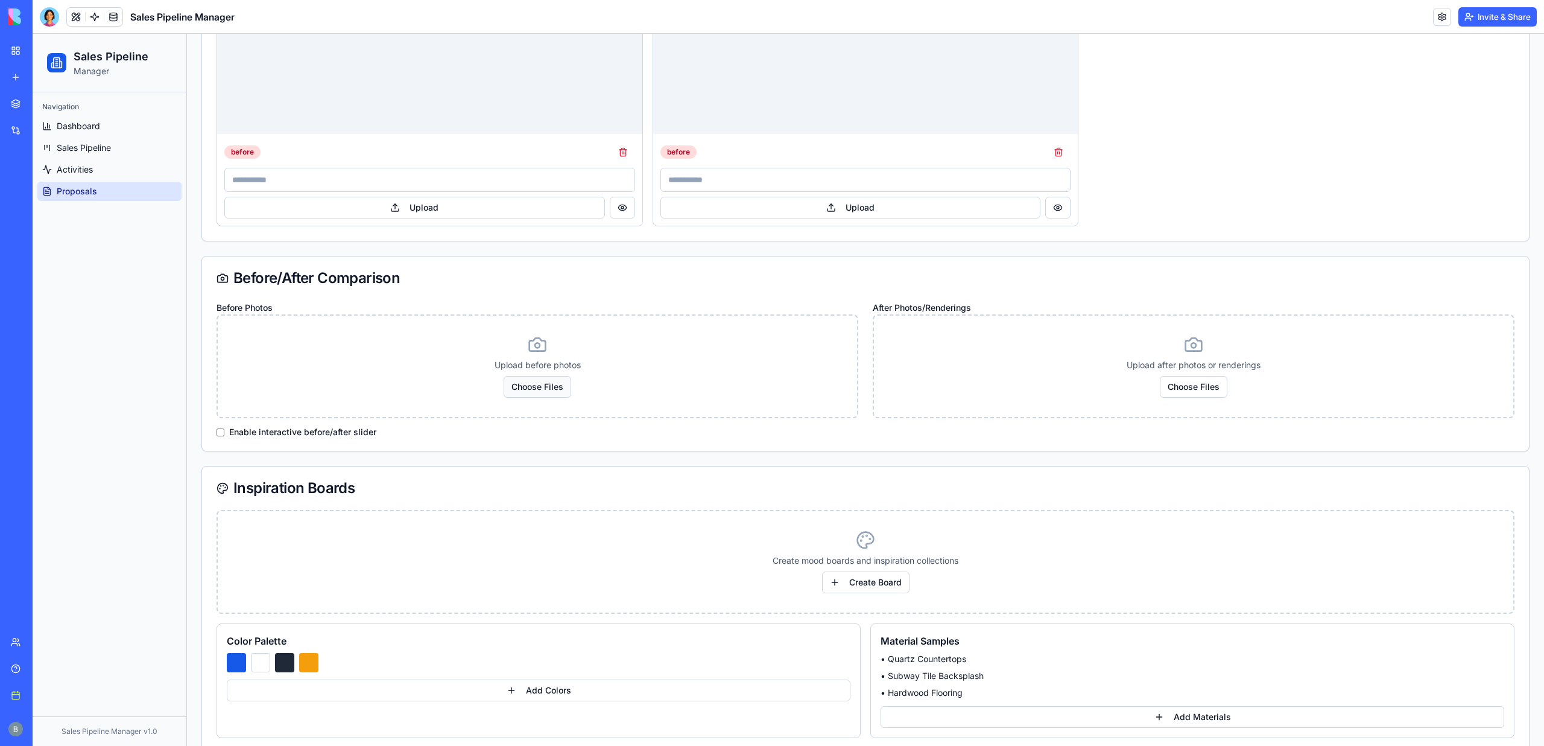
click at [552, 395] on button "Choose Files" at bounding box center [538, 387] width 68 height 22
click at [545, 392] on button "Choose Files" at bounding box center [538, 387] width 68 height 22
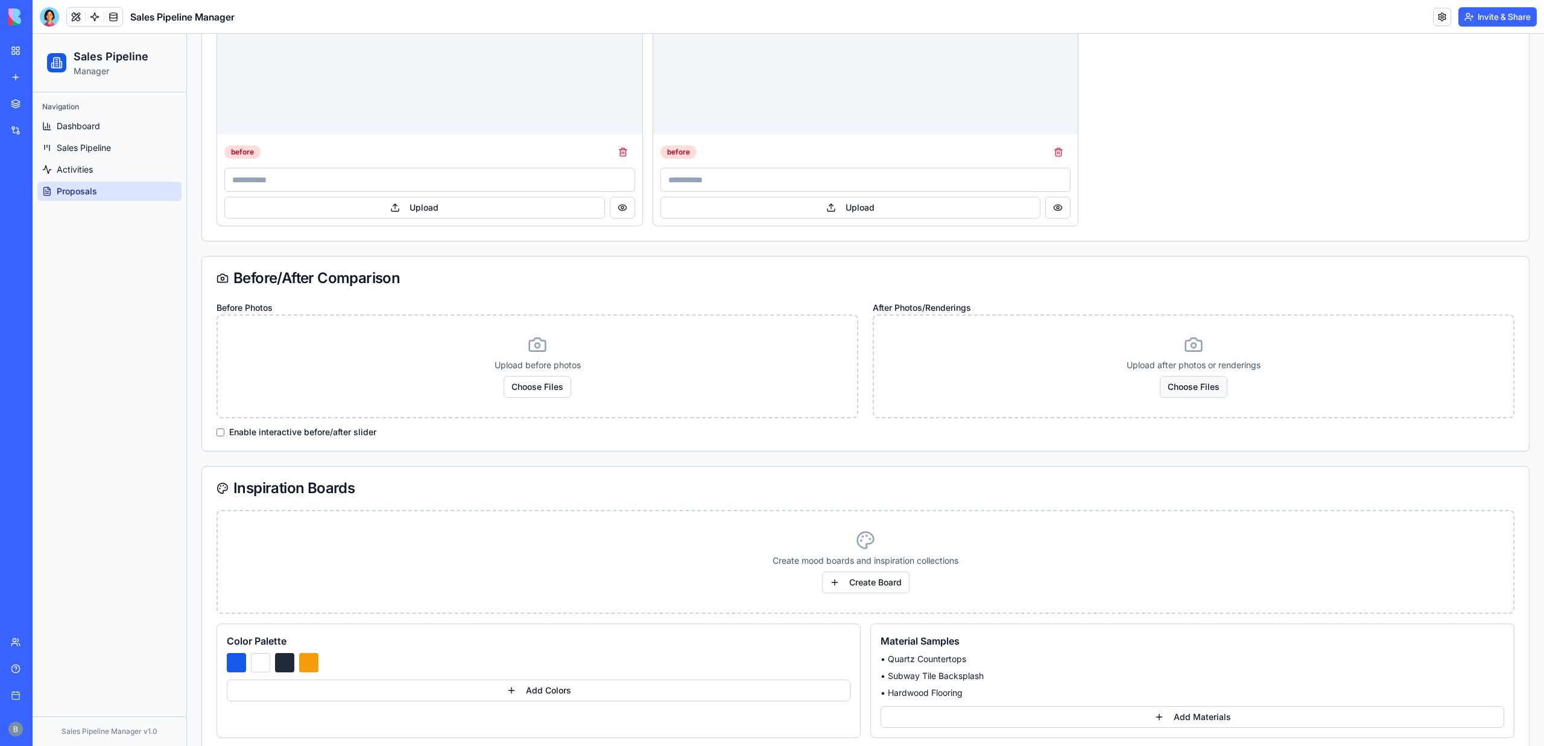
click at [1182, 390] on button "Choose Files" at bounding box center [1194, 387] width 68 height 22
click at [1182, 392] on button "Choose Files" at bounding box center [1194, 387] width 68 height 22
click at [1182, 396] on button "Choose Files" at bounding box center [1194, 387] width 68 height 22
click at [878, 591] on button "Create Board" at bounding box center [865, 582] width 87 height 22
click at [878, 588] on button "Create Board" at bounding box center [865, 582] width 87 height 22
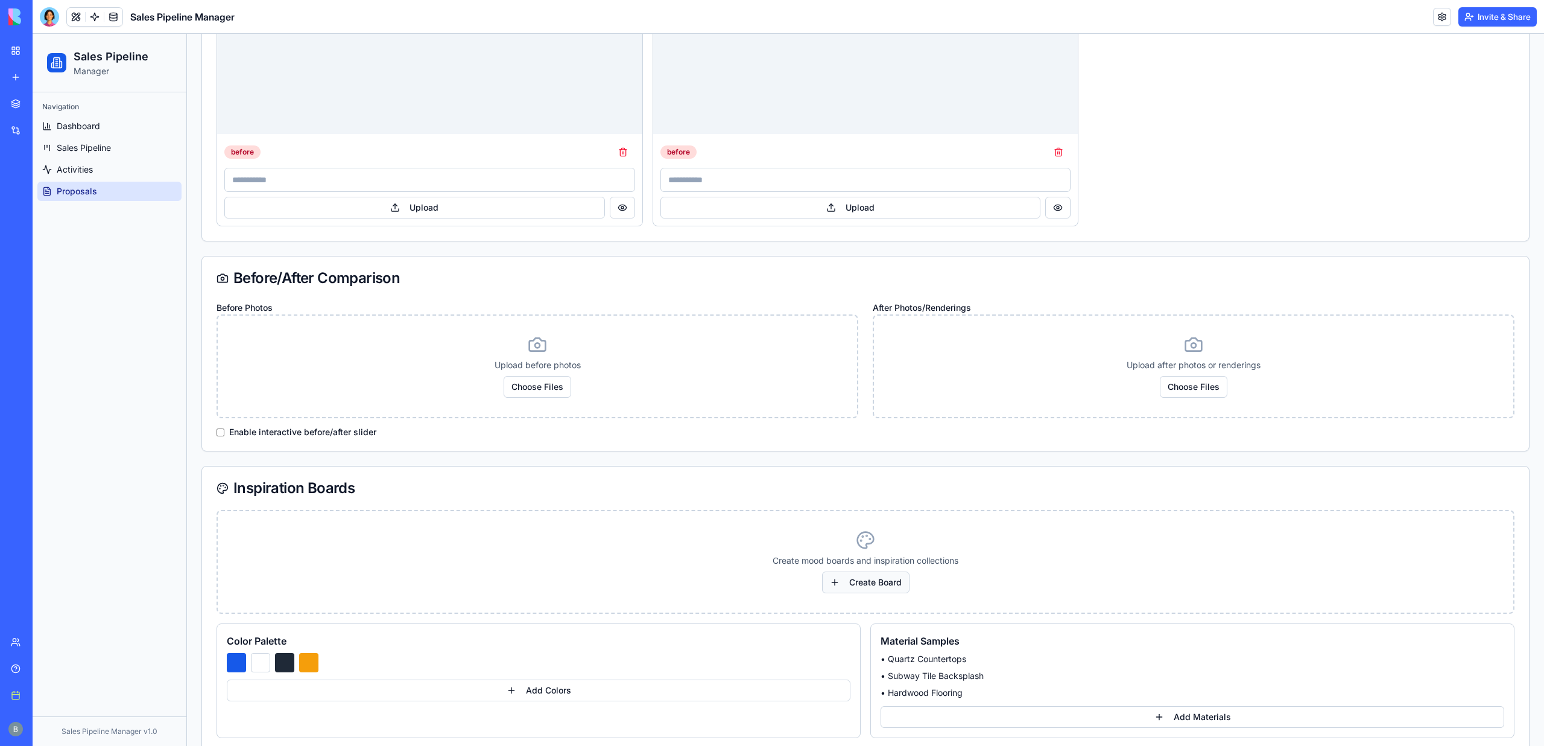
click at [878, 588] on button "Create Board" at bounding box center [865, 582] width 87 height 22
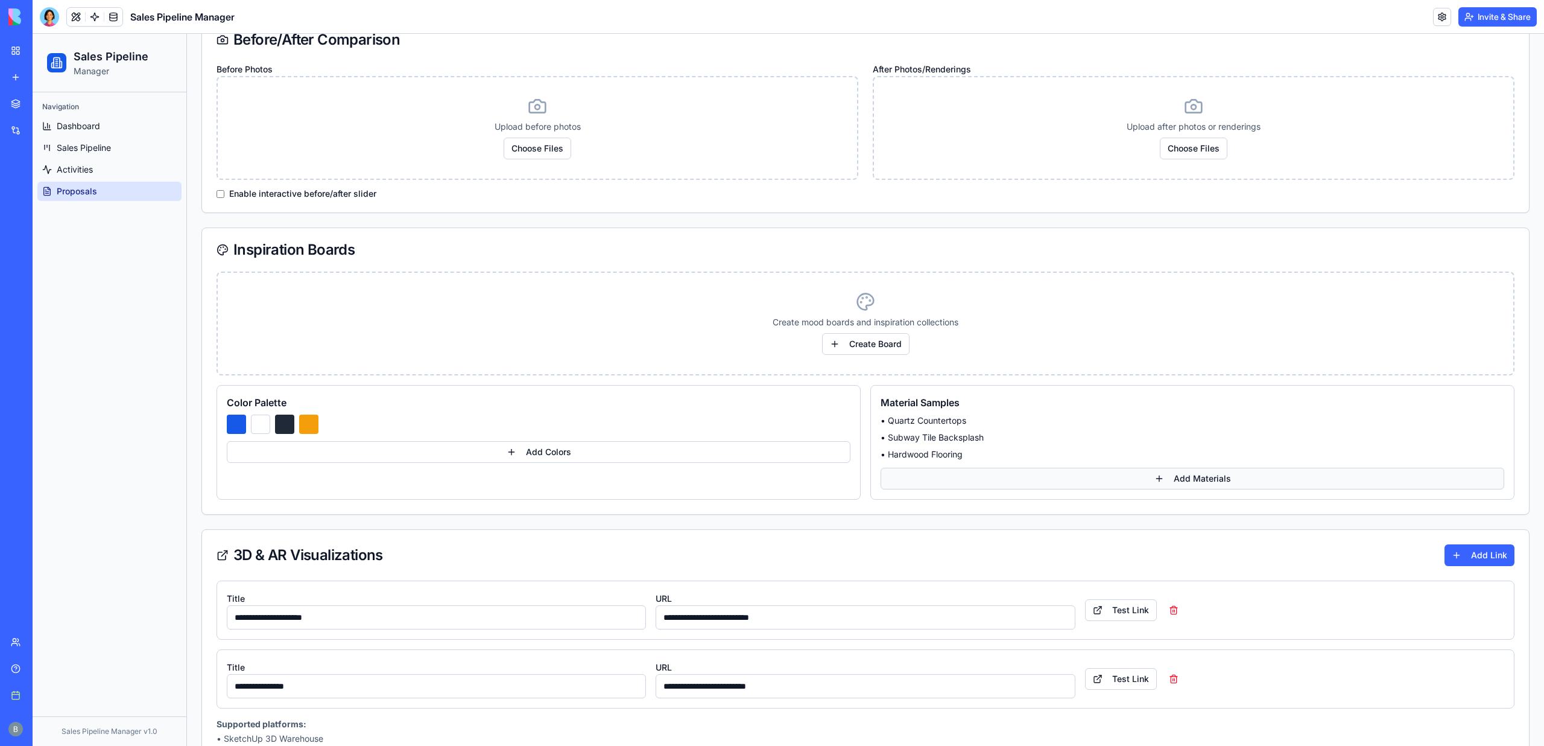
click at [1214, 482] on button "Add Materials" at bounding box center [1193, 478] width 624 height 22
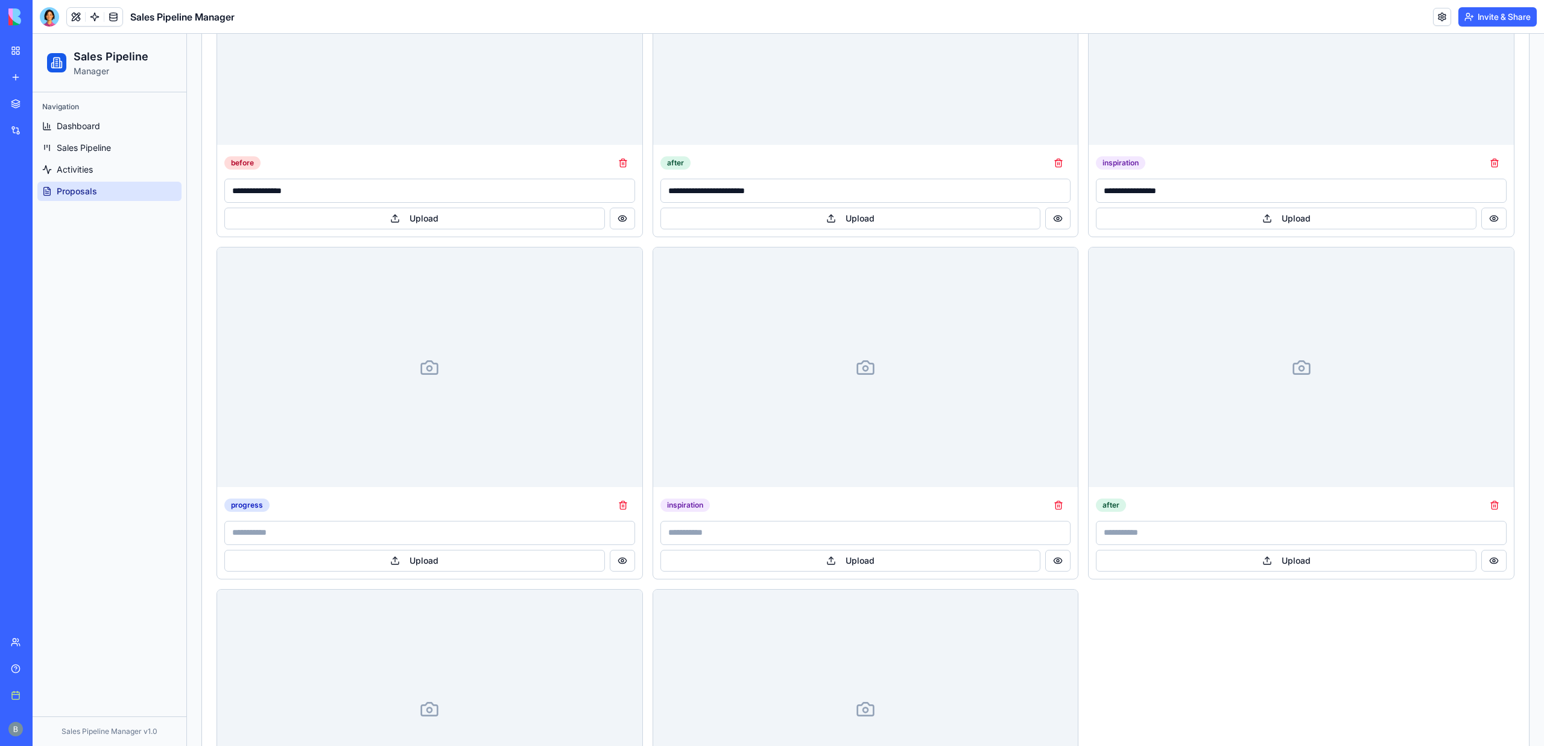
scroll to position [0, 0]
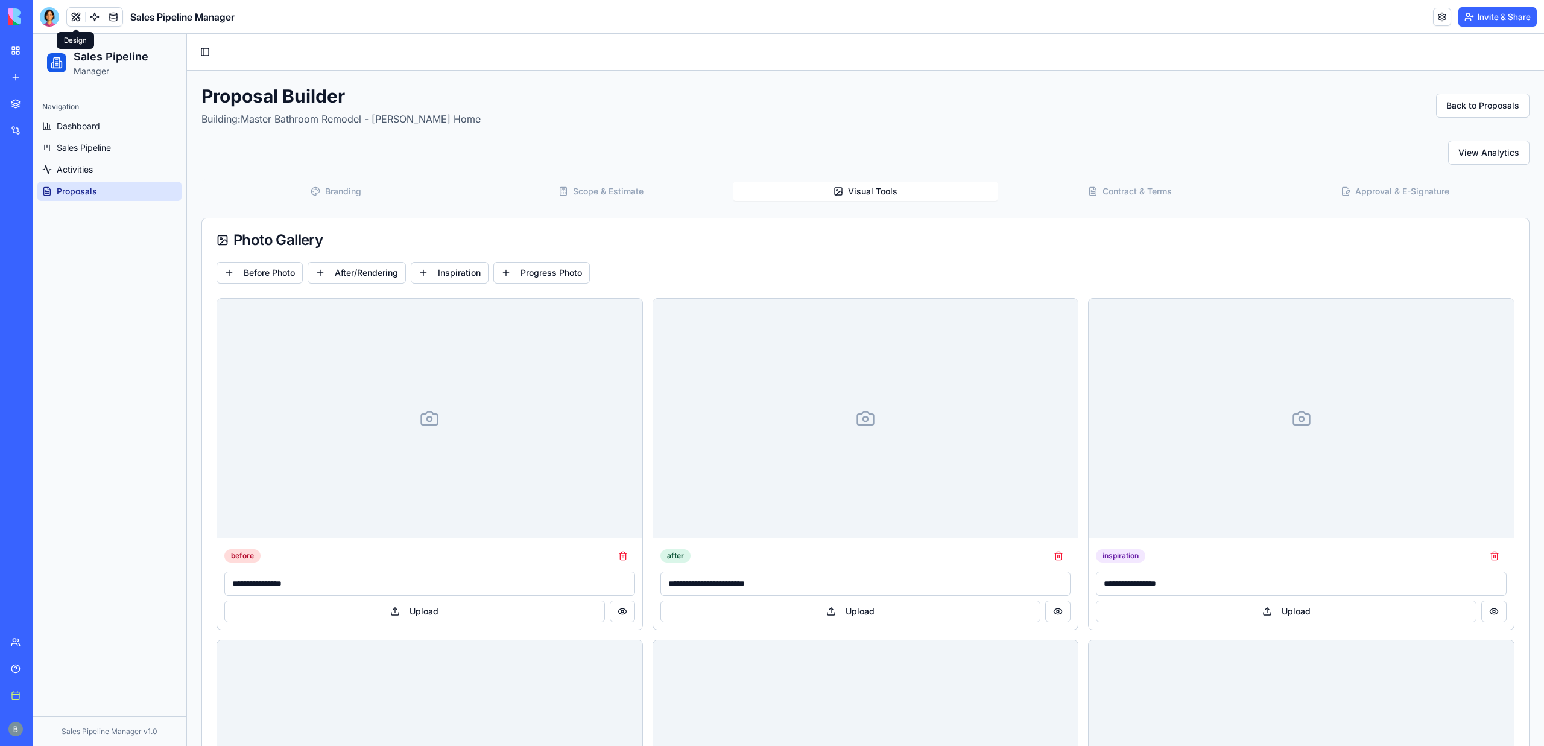
click at [69, 20] on button at bounding box center [76, 17] width 18 height 18
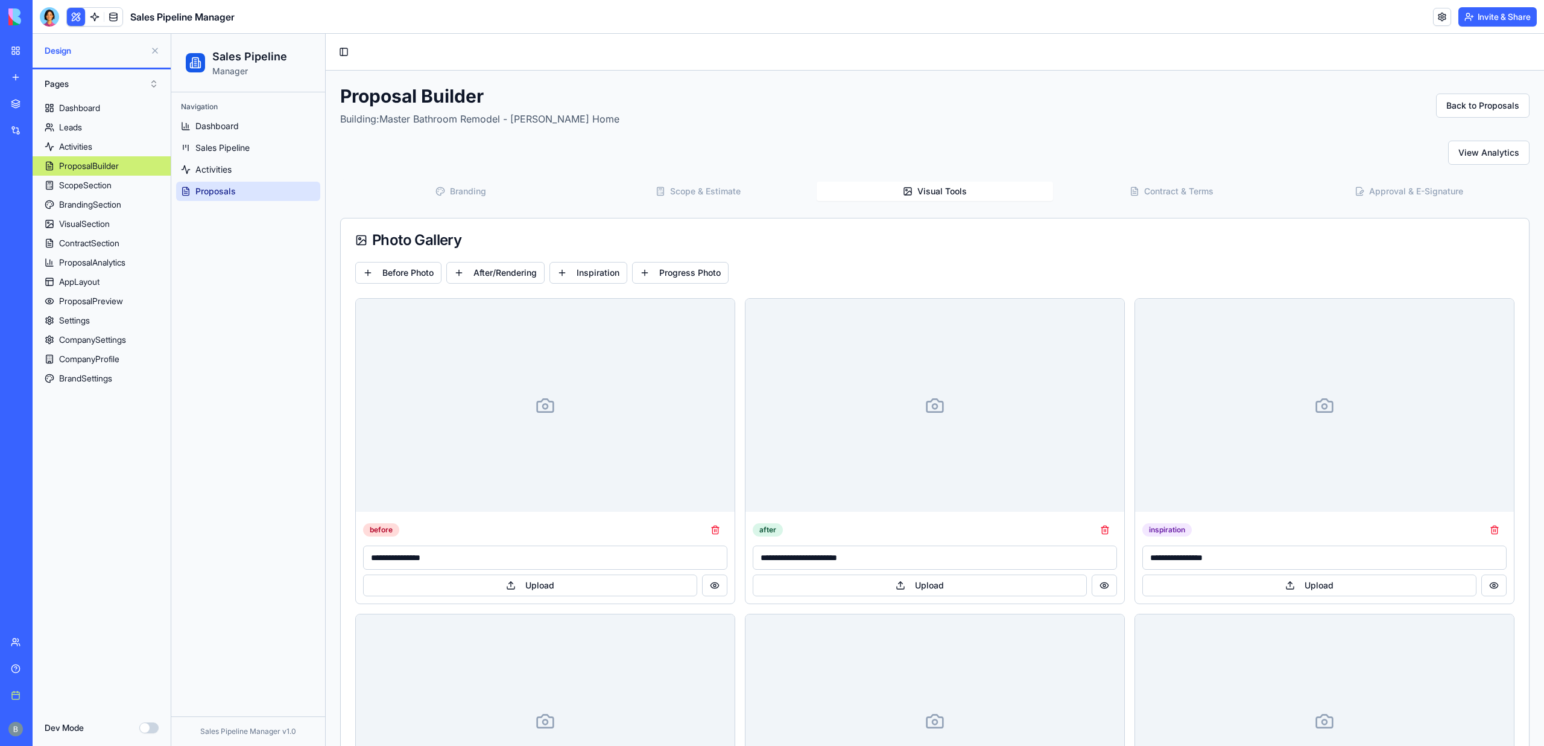
click at [150, 726] on button "Dev Mode" at bounding box center [148, 727] width 19 height 11
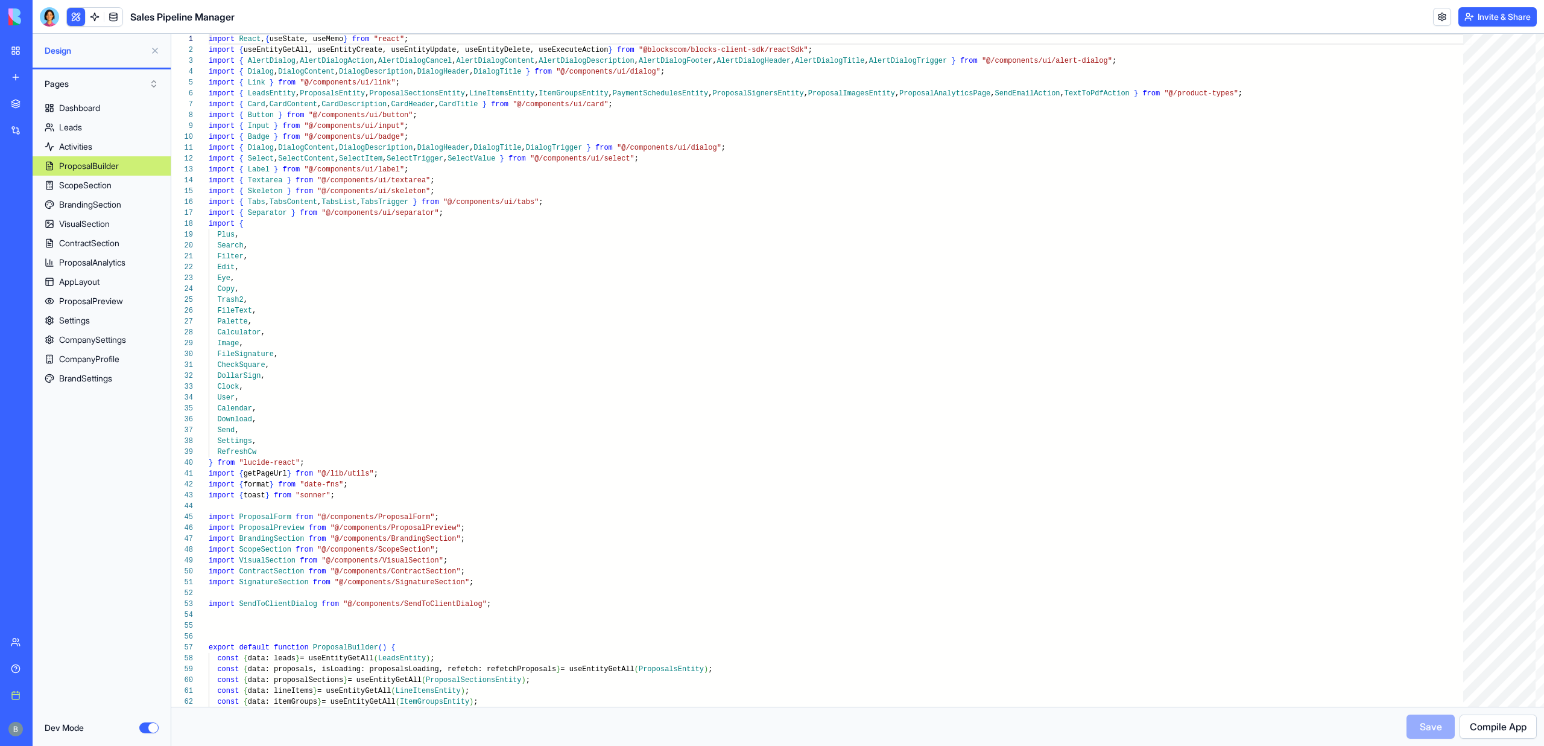
scroll to position [33, 0]
click at [149, 723] on button "Dev Mode" at bounding box center [148, 727] width 19 height 11
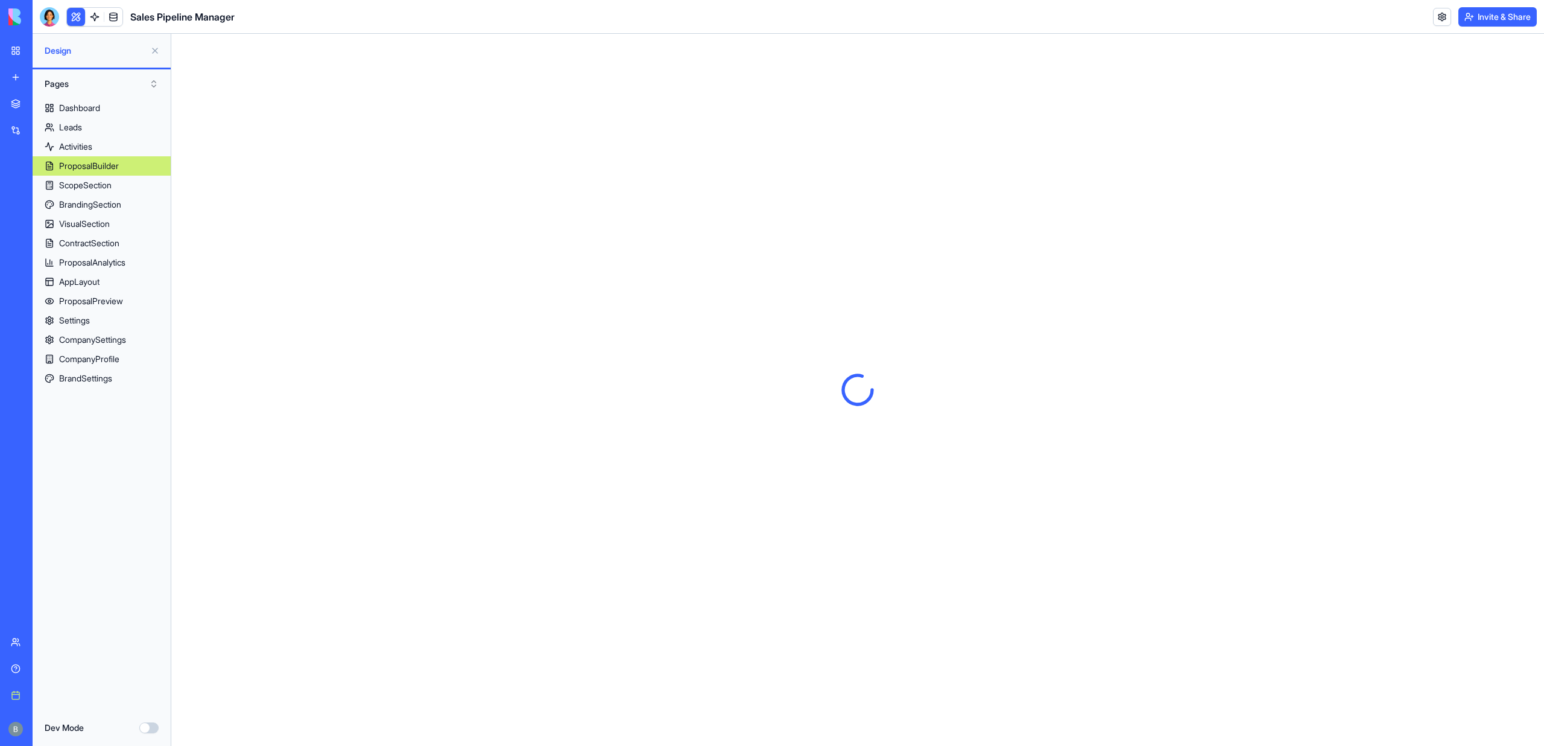
scroll to position [0, 0]
type button "on"
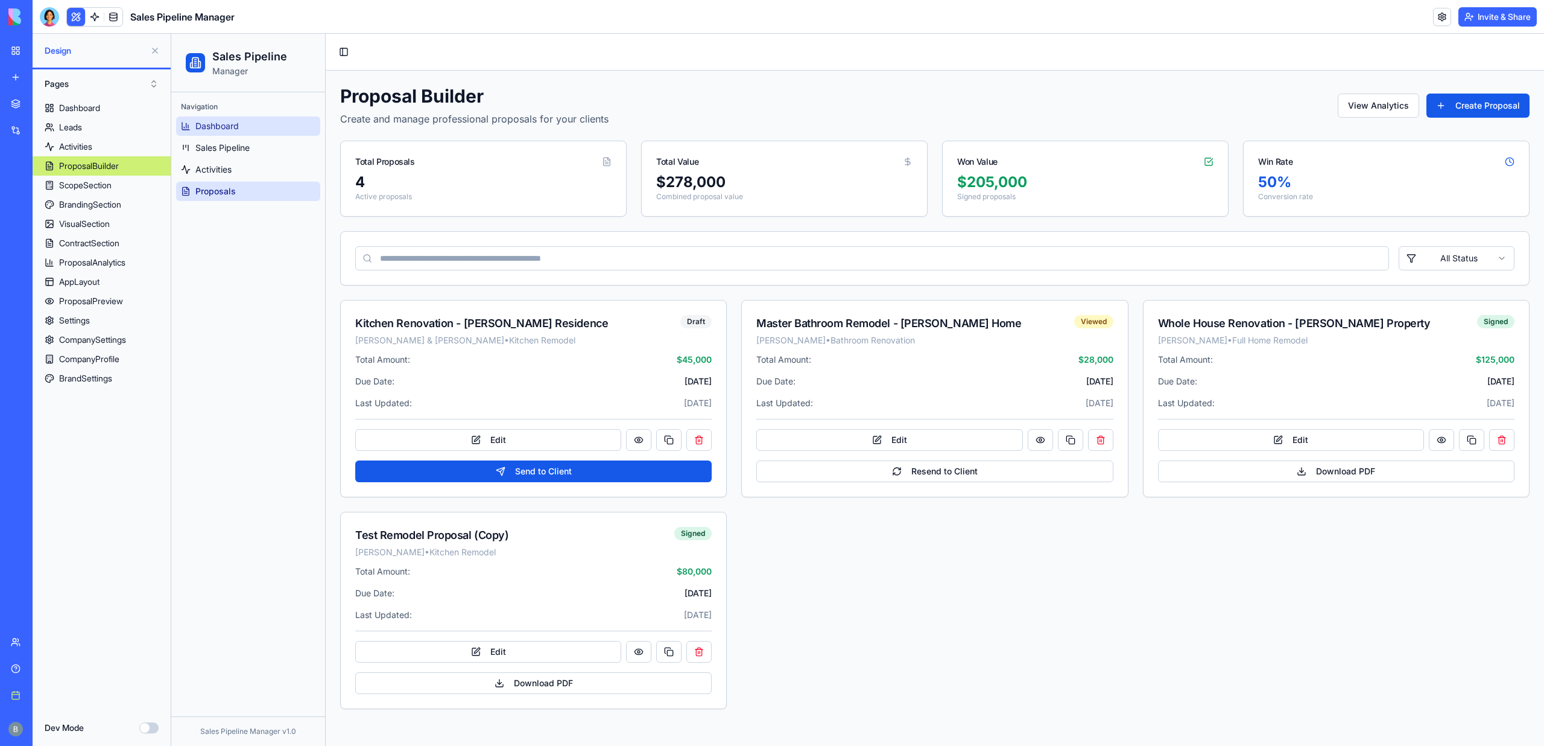
click at [232, 124] on span "Dashboard" at bounding box center [216, 126] width 43 height 12
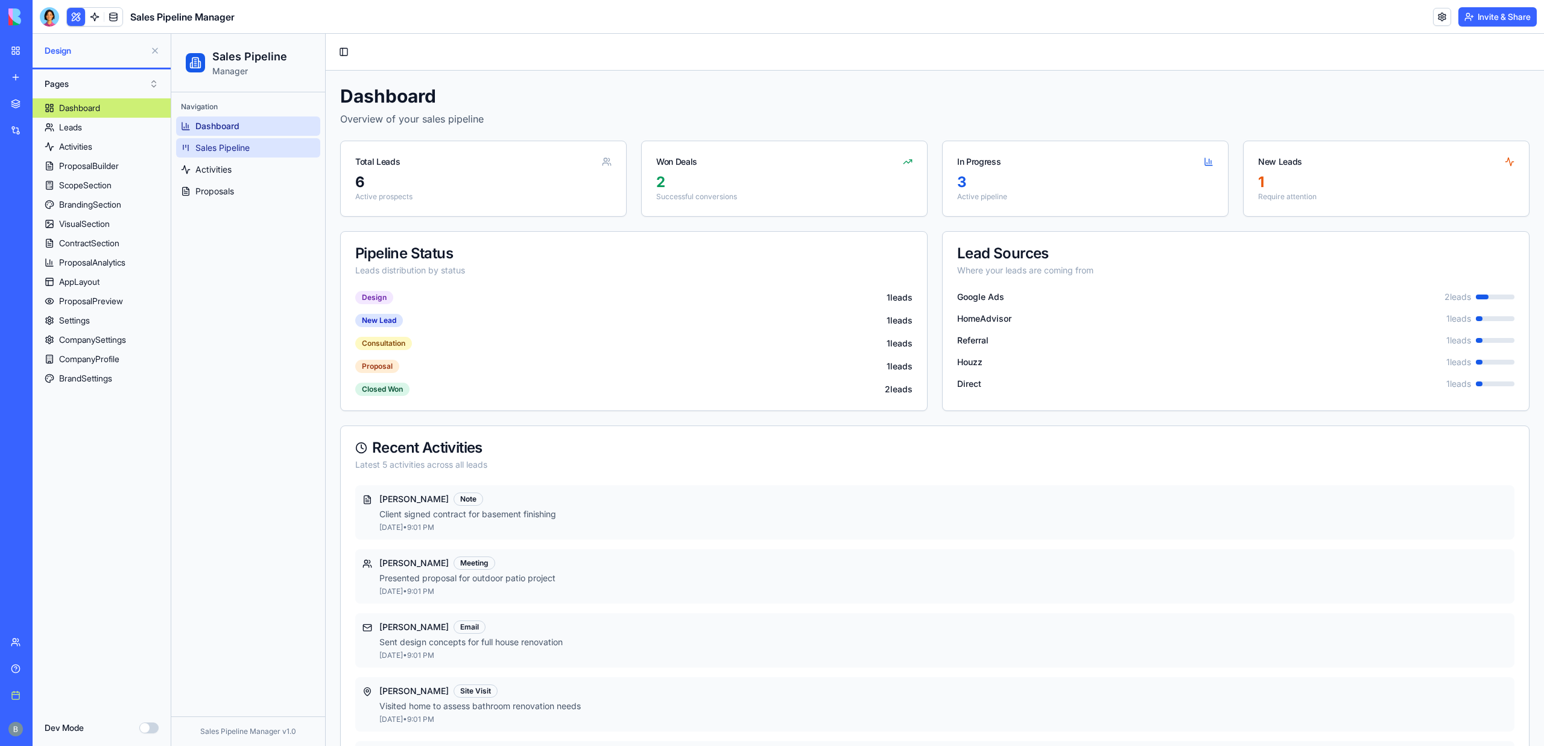
click at [253, 145] on link "Sales Pipeline" at bounding box center [248, 147] width 144 height 19
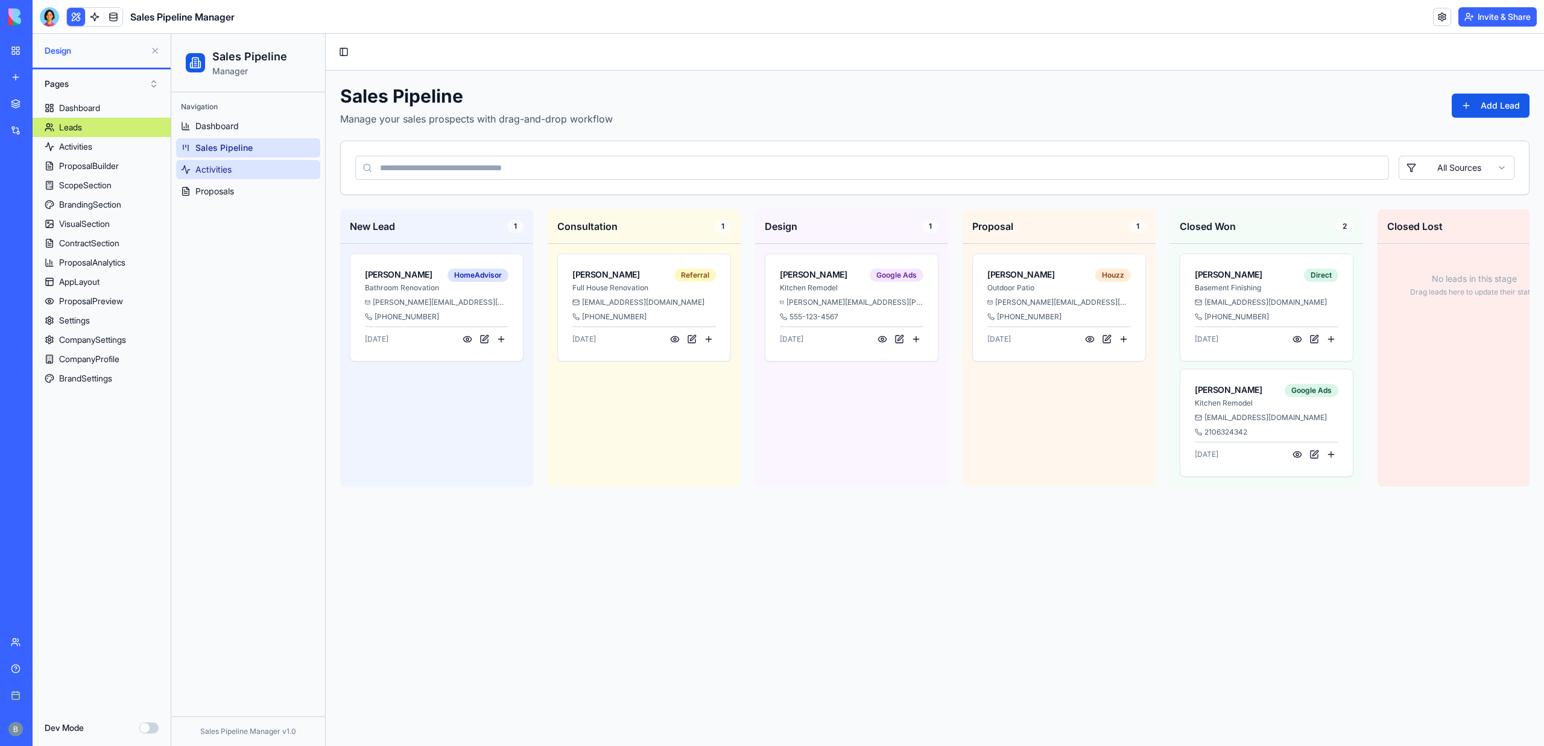
click at [253, 173] on link "Activities" at bounding box center [248, 169] width 144 height 19
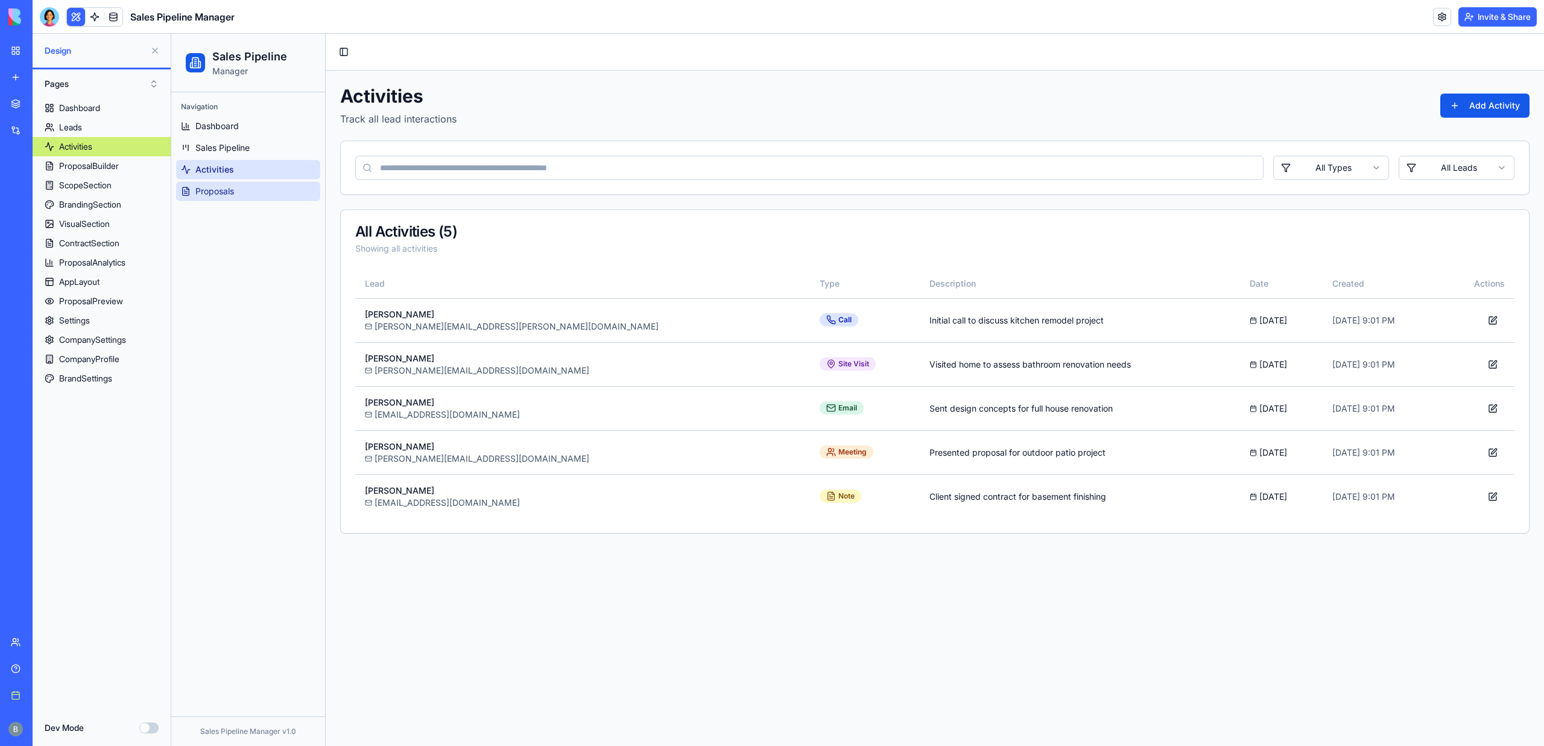
click at [259, 197] on link "Proposals" at bounding box center [248, 191] width 144 height 19
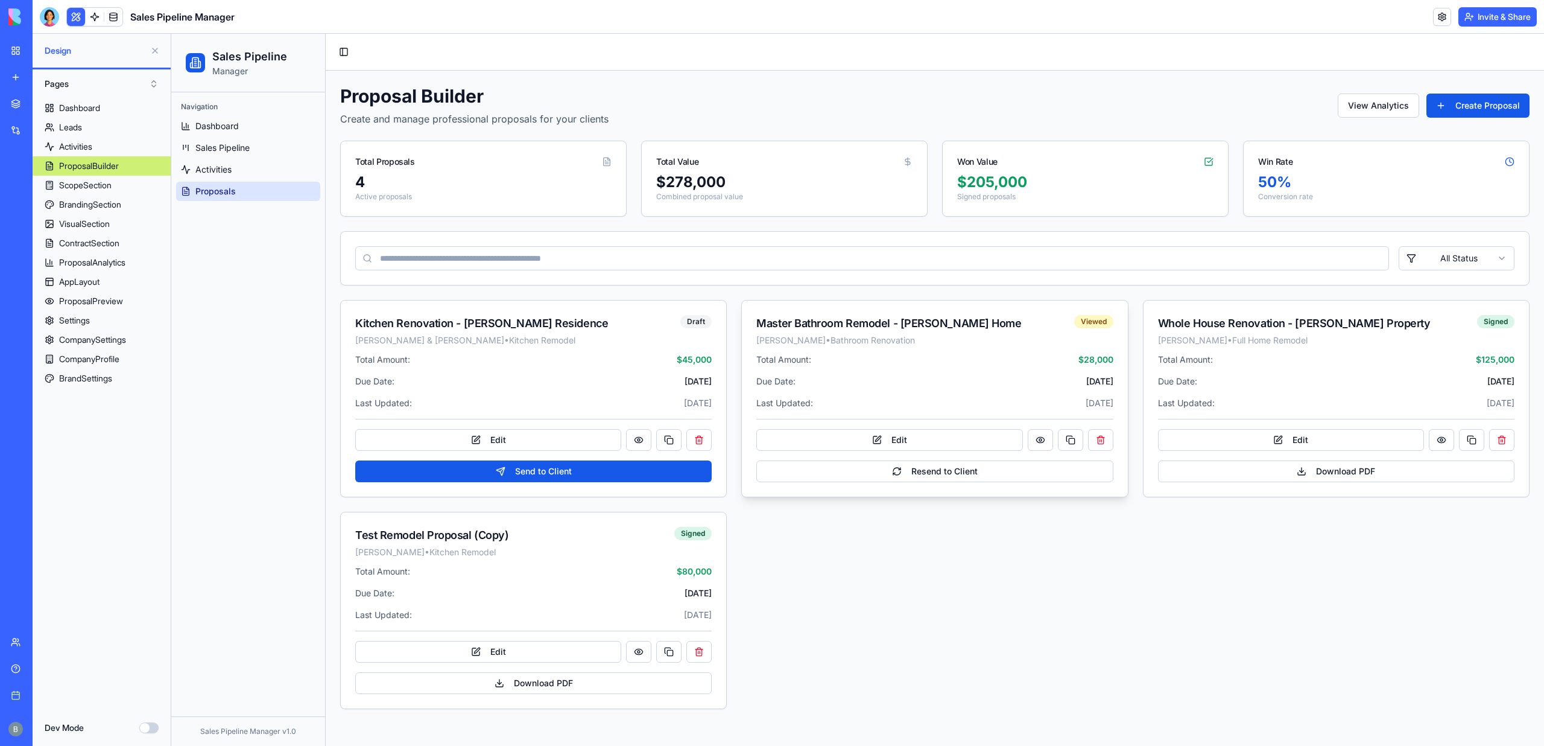
click at [920, 355] on div "Total Amount: $ 28,000" at bounding box center [934, 359] width 356 height 12
click at [922, 444] on button "Edit" at bounding box center [889, 440] width 266 height 22
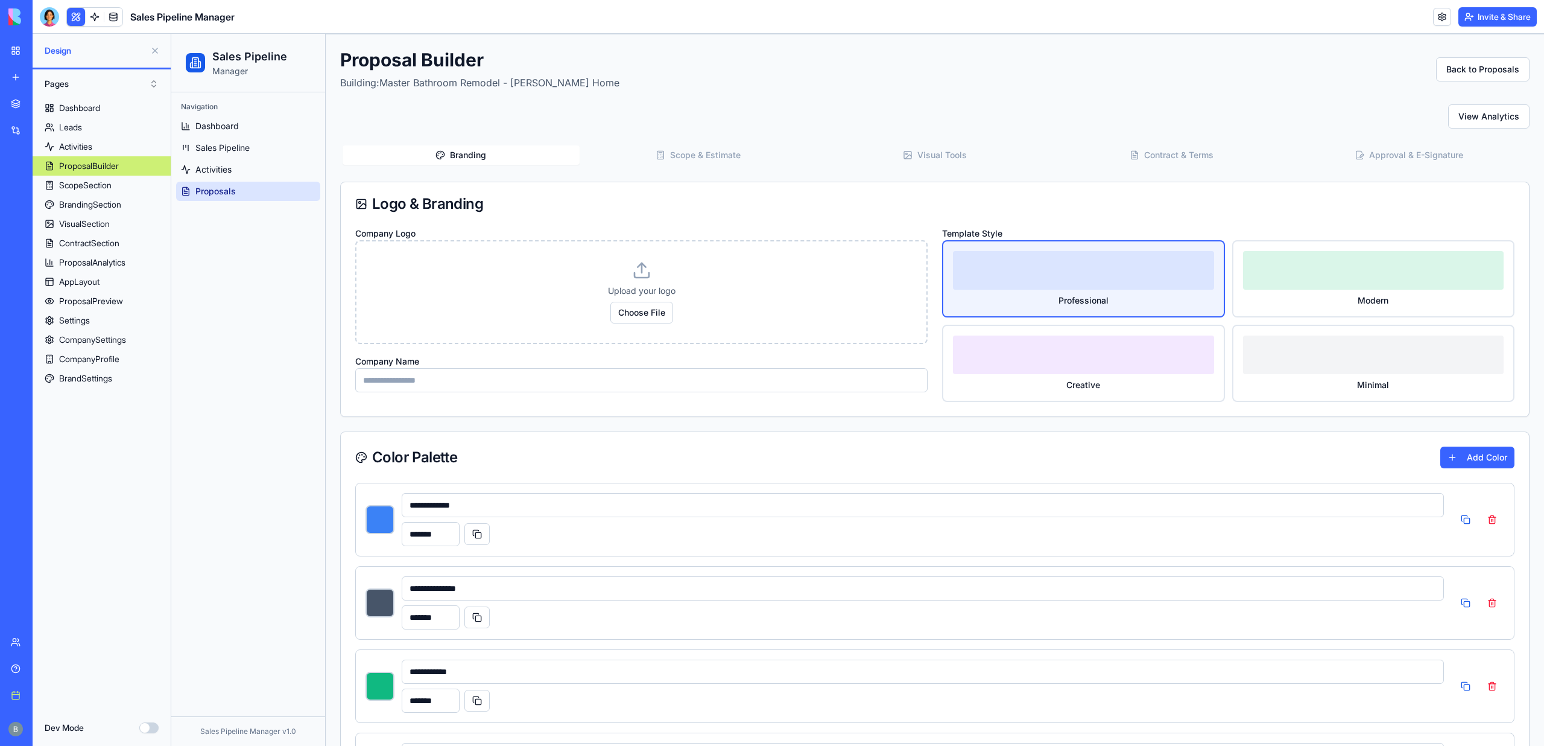
scroll to position [40, 0]
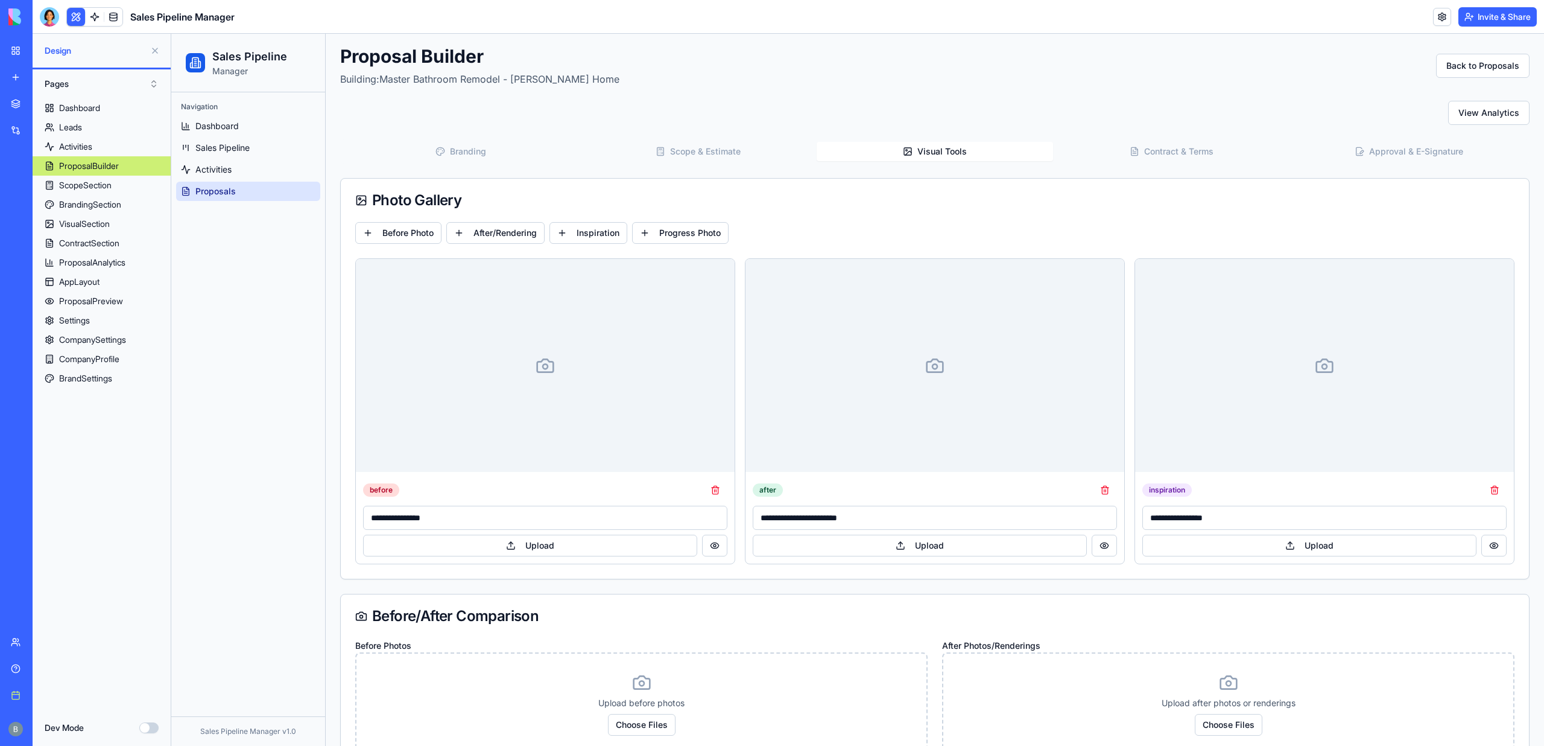
click at [949, 147] on button "Visual Tools" at bounding box center [935, 151] width 237 height 19
click at [896, 540] on button "Upload" at bounding box center [920, 545] width 334 height 22
click at [640, 534] on button "Upload" at bounding box center [530, 545] width 334 height 22
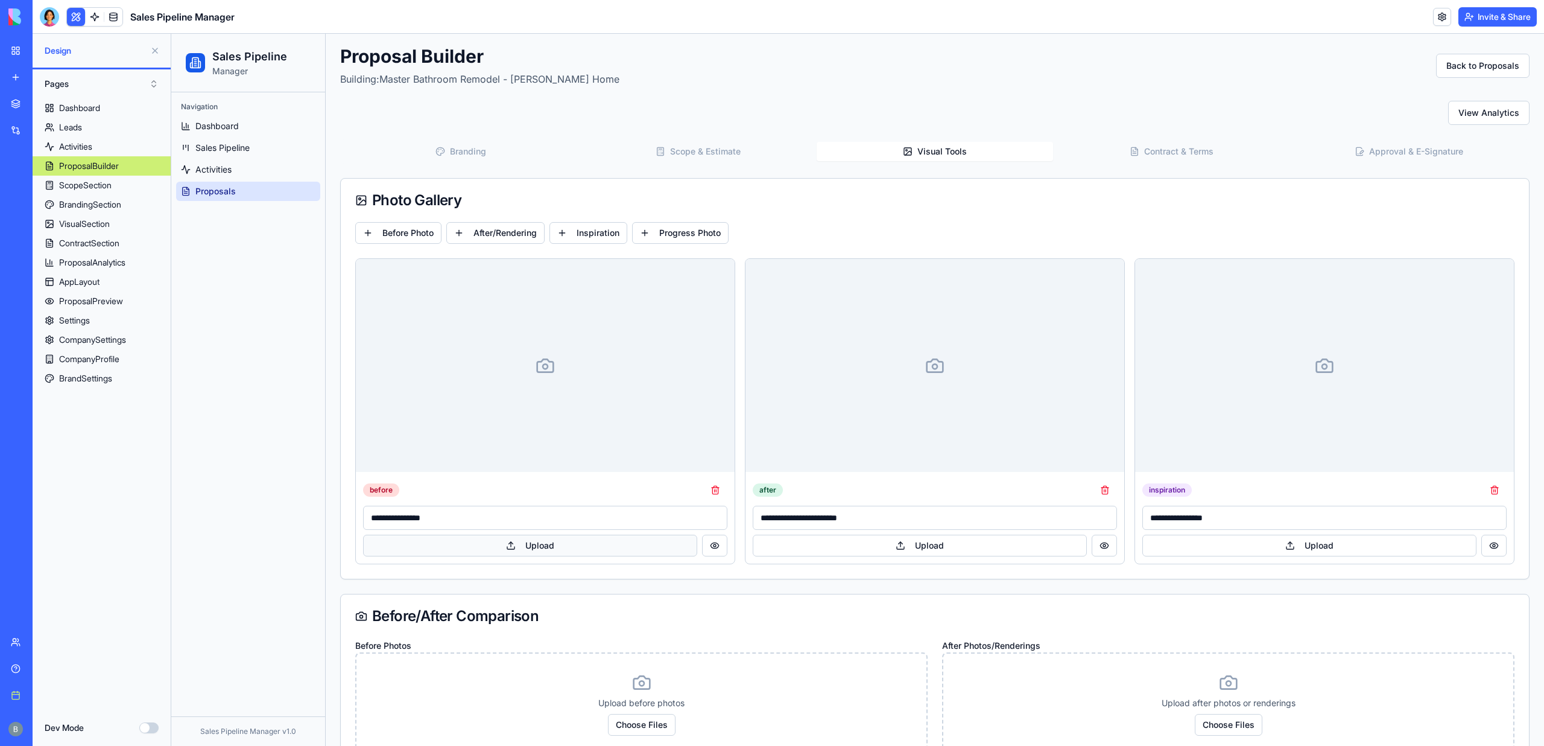
click at [640, 534] on button "Upload" at bounding box center [530, 545] width 334 height 22
click at [112, 72] on div "Pages" at bounding box center [102, 83] width 138 height 29
click at [112, 78] on button "Pages" at bounding box center [102, 83] width 126 height 19
click at [113, 119] on div "Pages Components" at bounding box center [102, 118] width 120 height 39
click at [113, 119] on div "Components" at bounding box center [102, 127] width 120 height 19
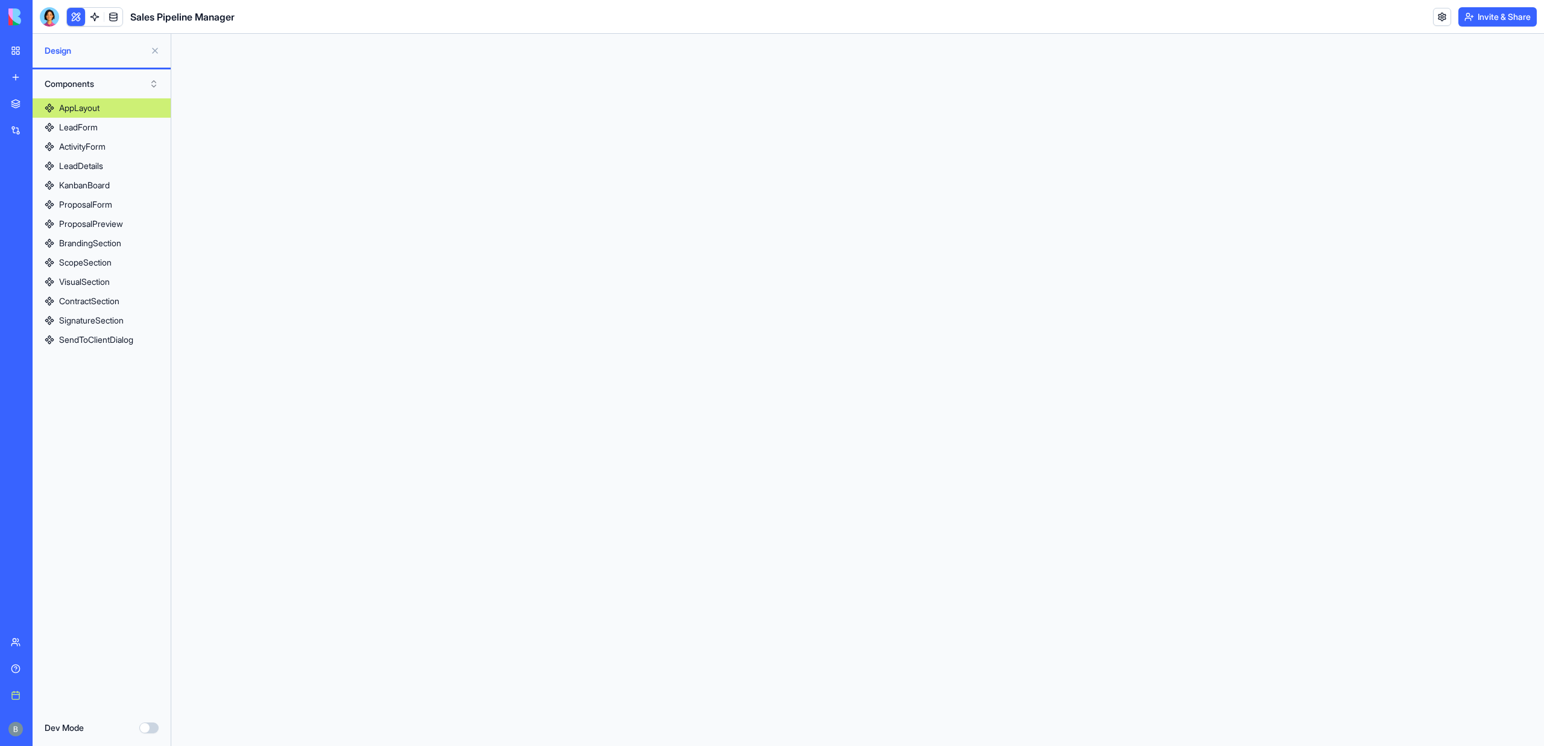
click at [92, 81] on button "Components" at bounding box center [102, 83] width 126 height 19
click at [100, 111] on div "Pages" at bounding box center [102, 108] width 120 height 19
